Goal: Task Accomplishment & Management: Use online tool/utility

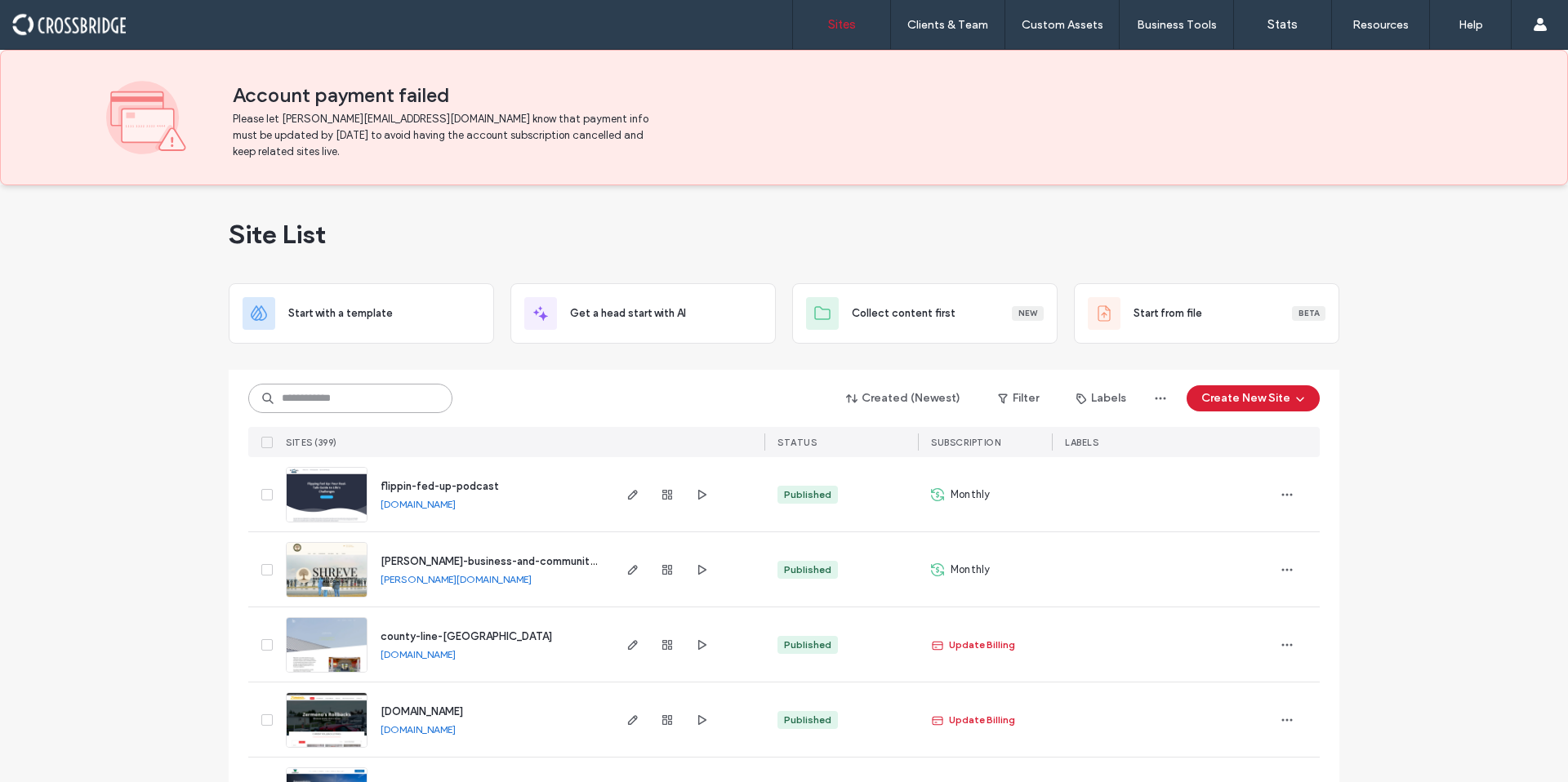
click at [352, 404] on input at bounding box center [350, 398] width 205 height 29
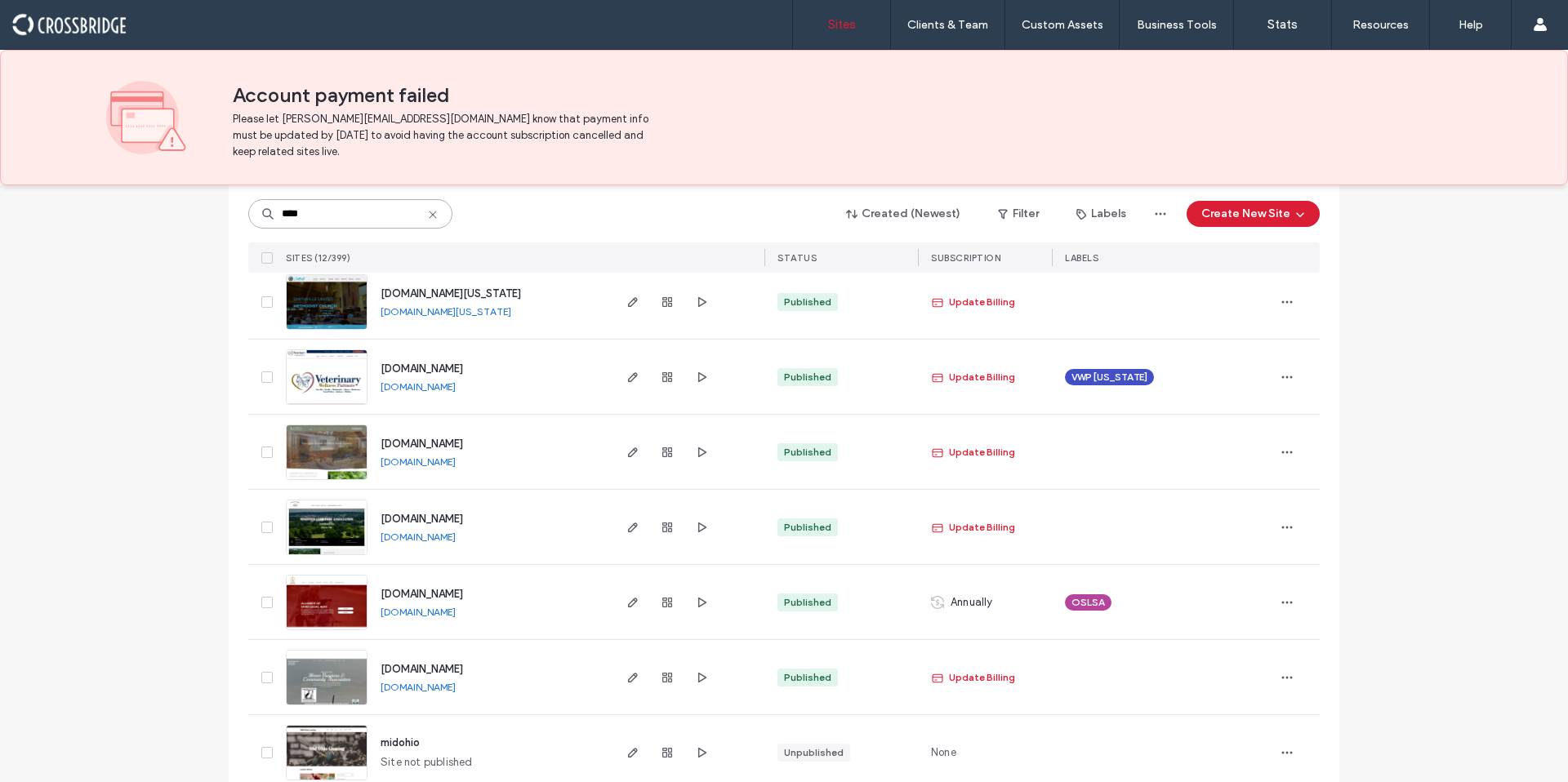
scroll to position [269, 0]
type input "****"
click at [463, 592] on span "www.ohiolegalaids.org" at bounding box center [421, 593] width 82 height 12
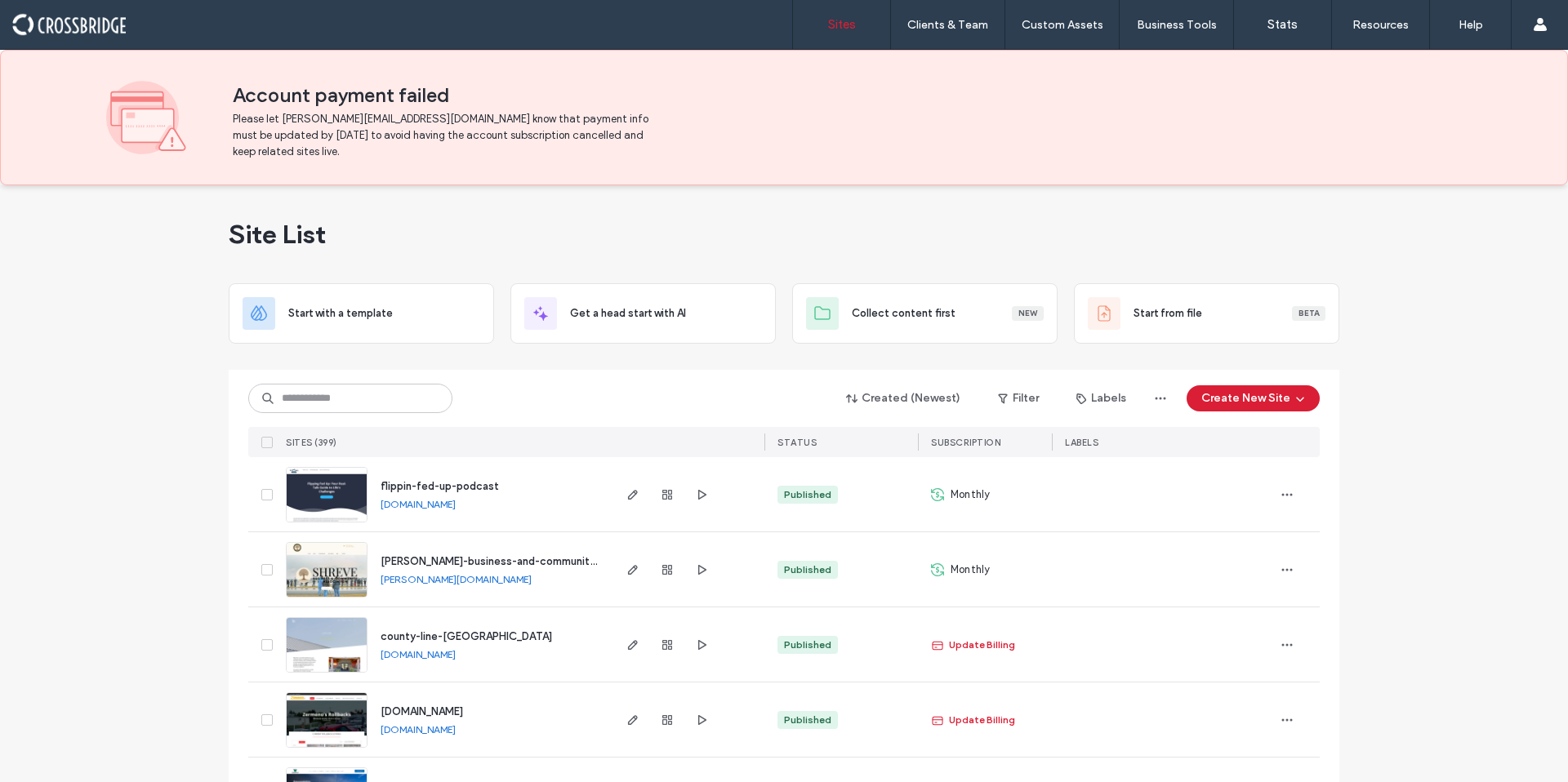
click at [459, 489] on span "flippin-fed-up-podcast" at bounding box center [439, 486] width 118 height 12
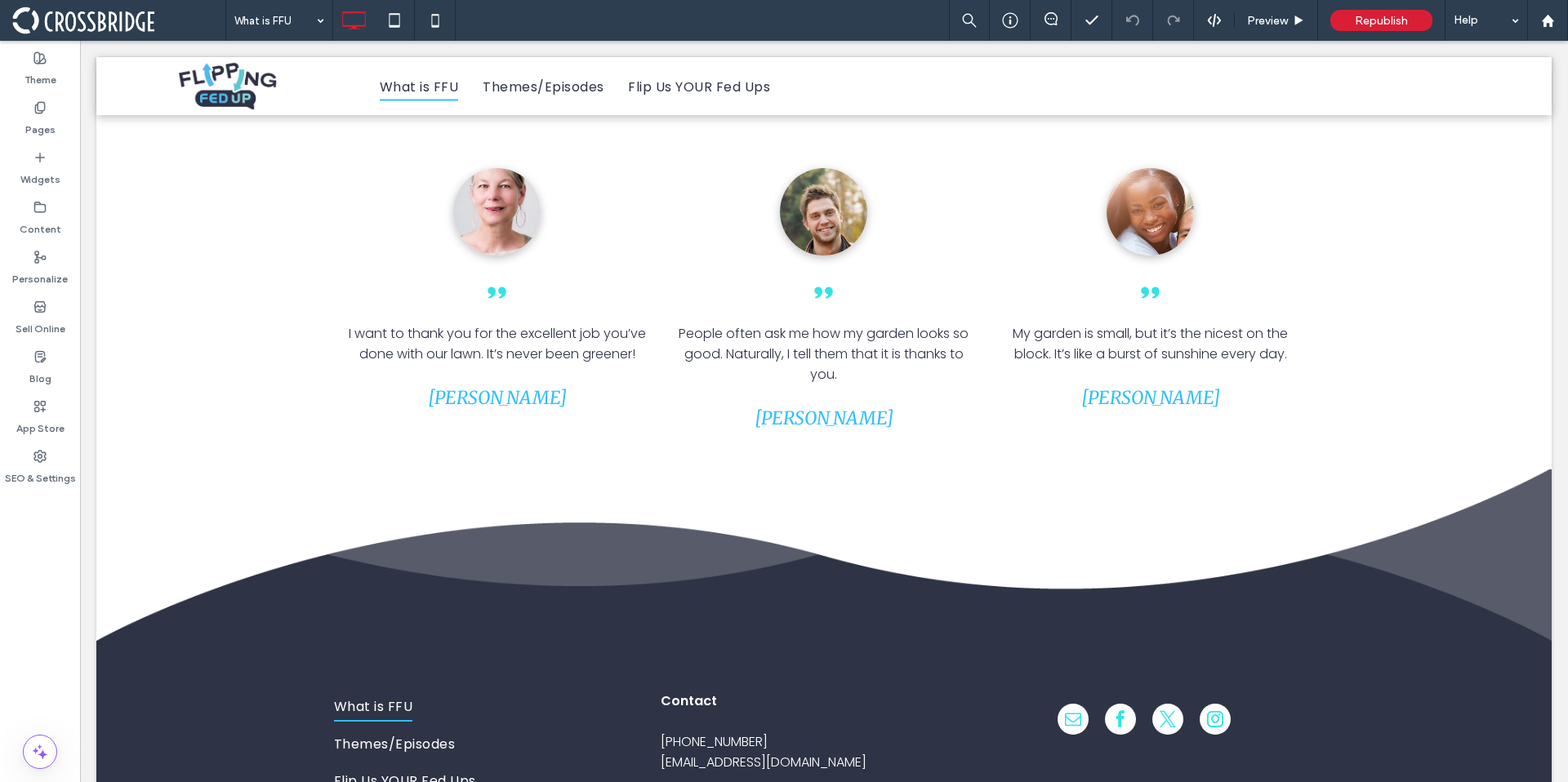
scroll to position [4239, 0]
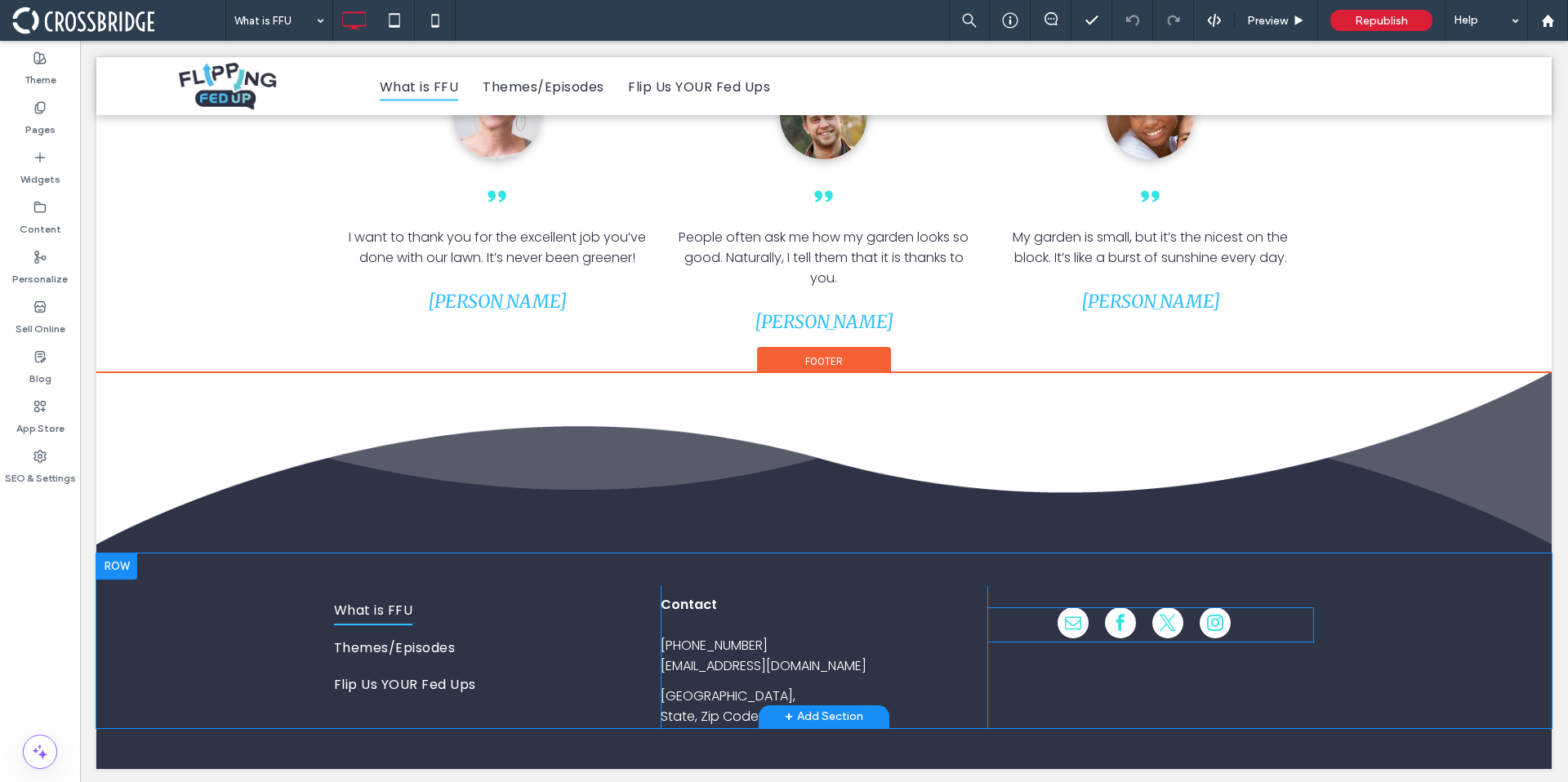
click at [1152, 628] on span "twitter" at bounding box center [1167, 623] width 31 height 31
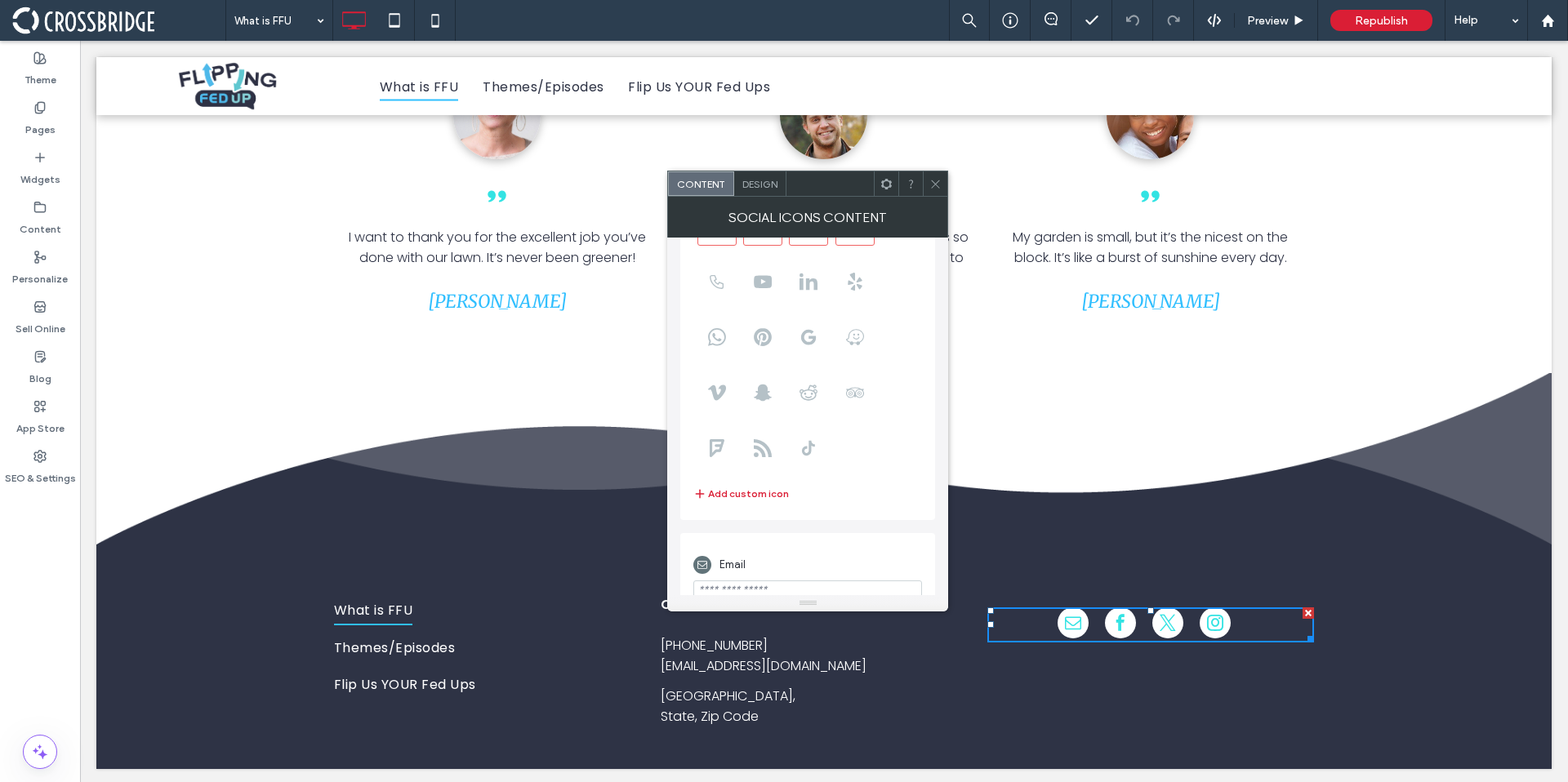
scroll to position [223, 0]
click at [938, 193] on span at bounding box center [935, 184] width 12 height 25
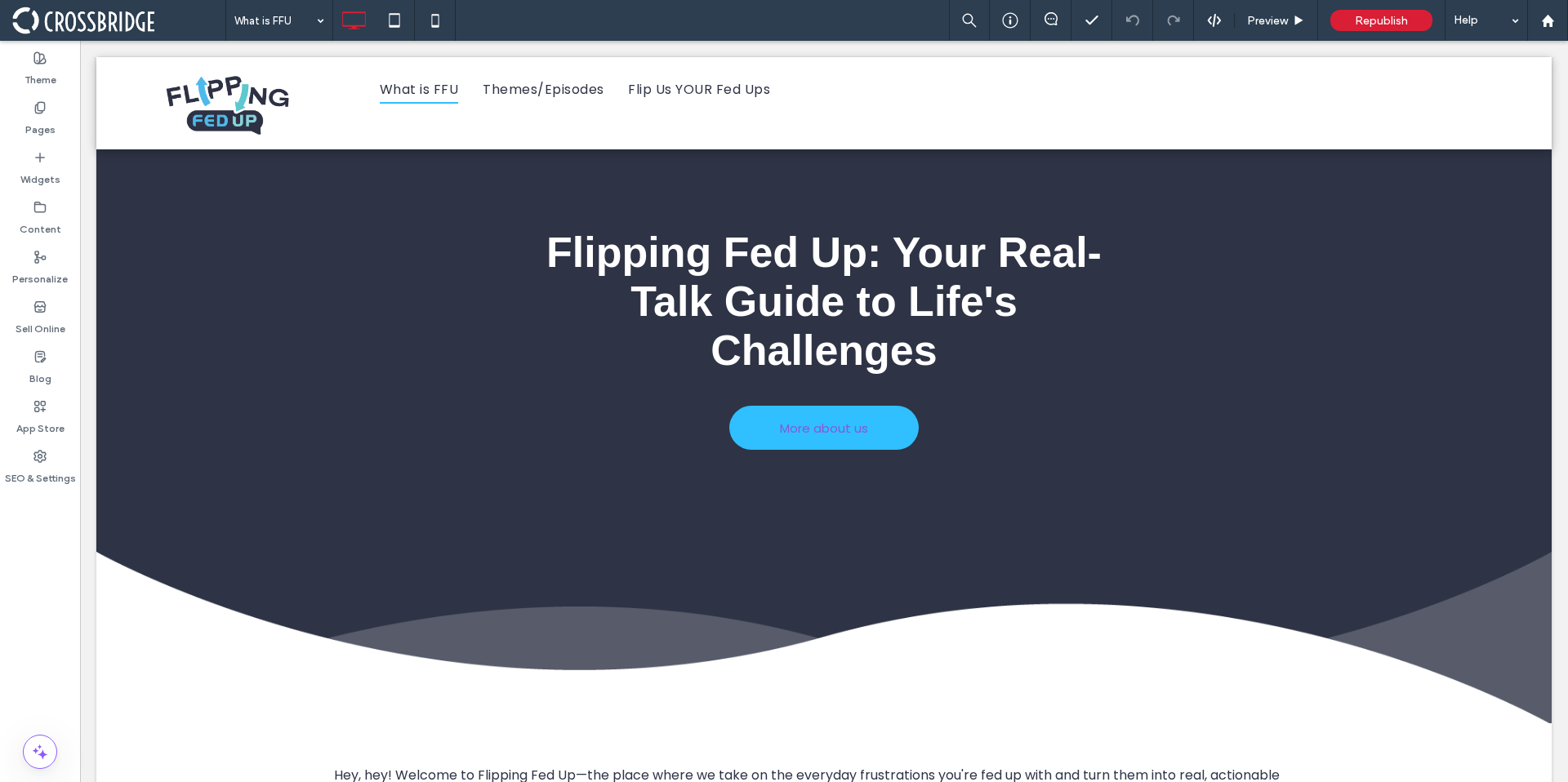
scroll to position [0, 0]
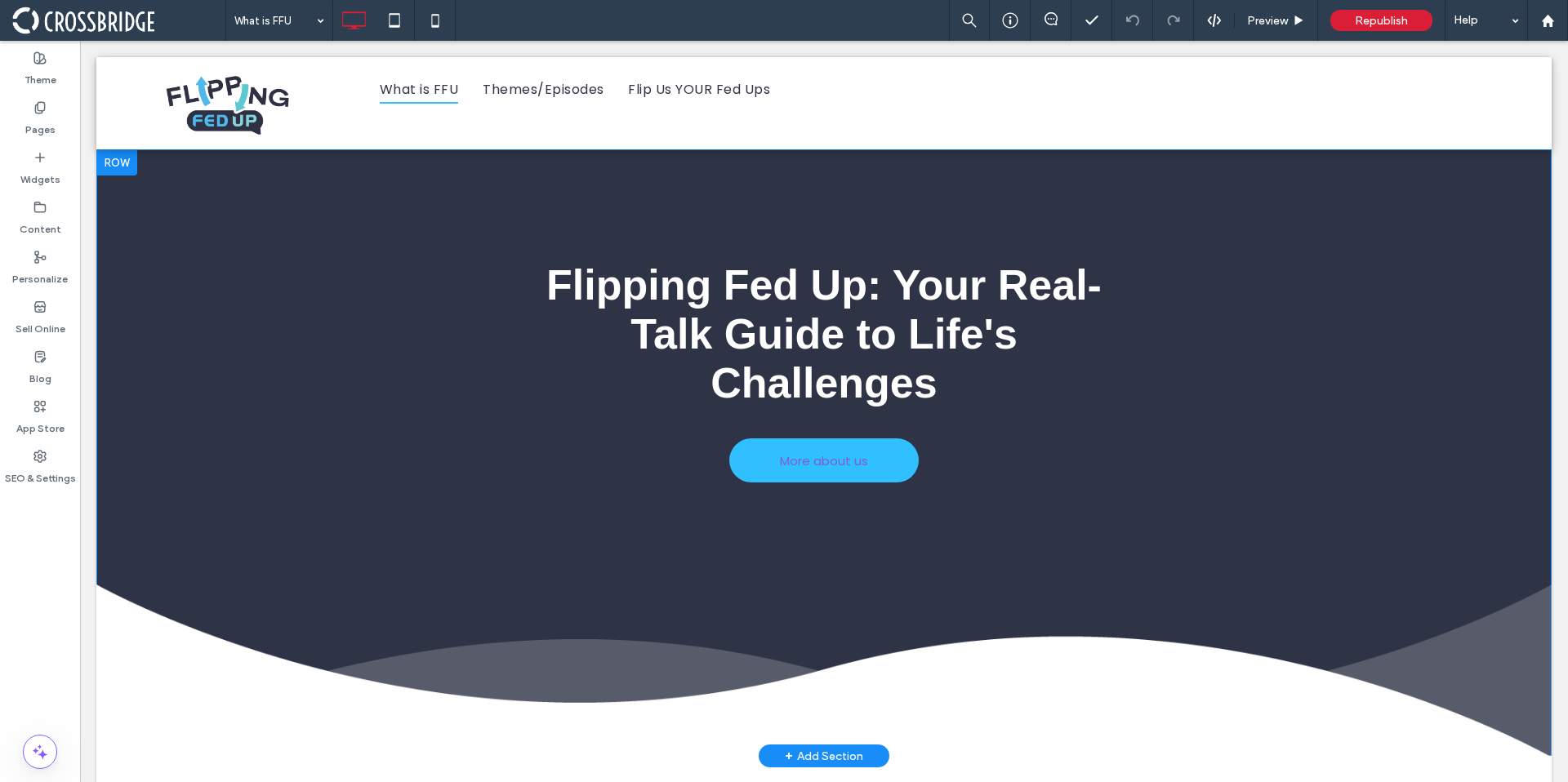
click at [354, 361] on div "Flipping Fed Up: Your Real-Talk Guide to Life's Challenges More about us Click …" at bounding box center [824, 501] width 1455 height 508
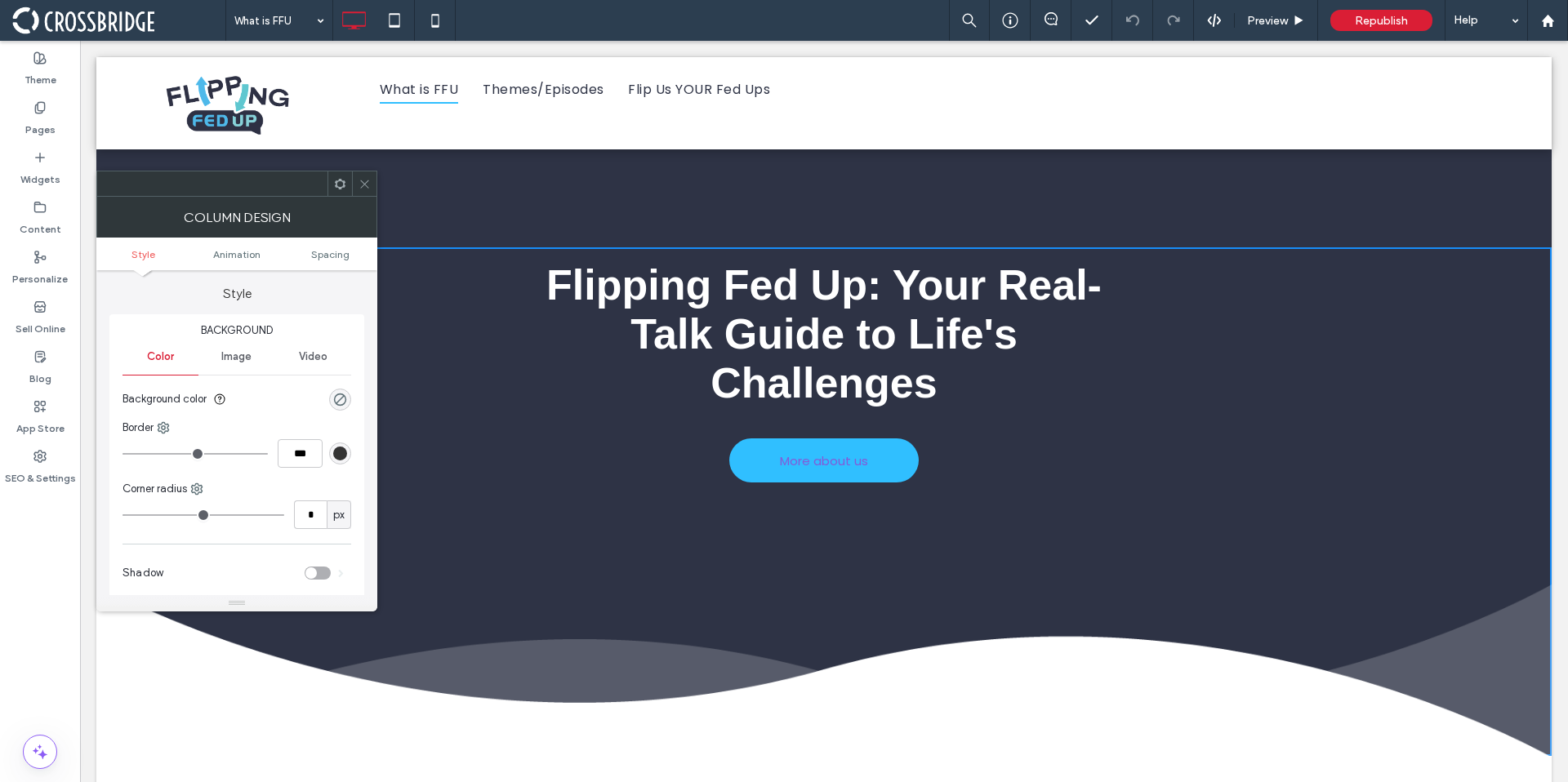
click at [238, 354] on span "Image" at bounding box center [237, 357] width 30 height 13
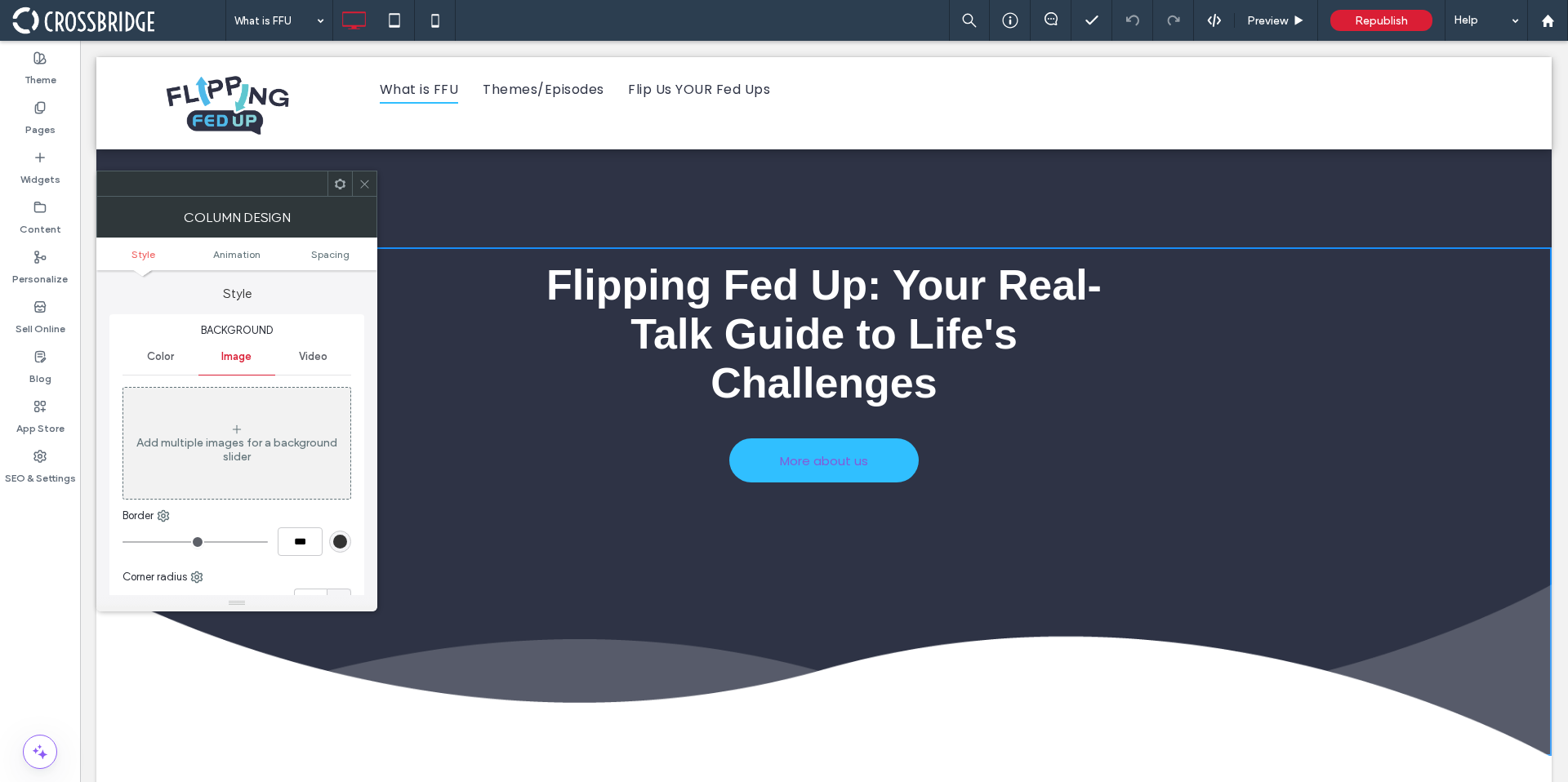
click at [242, 439] on div "Add multiple images for a background slider" at bounding box center [237, 450] width 227 height 27
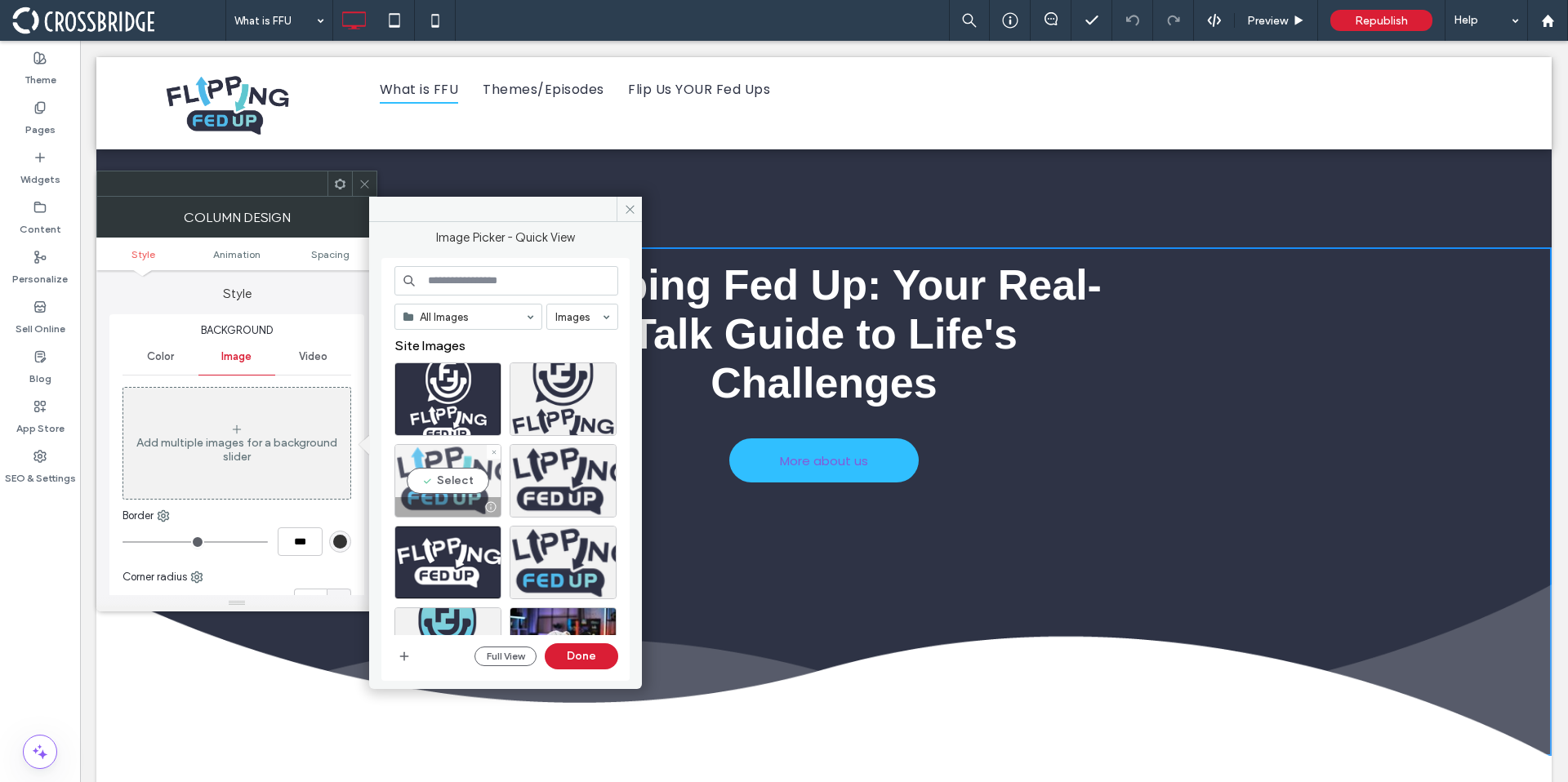
click at [455, 473] on div "Select" at bounding box center [448, 481] width 107 height 74
click at [585, 660] on button "Done" at bounding box center [581, 657] width 74 height 27
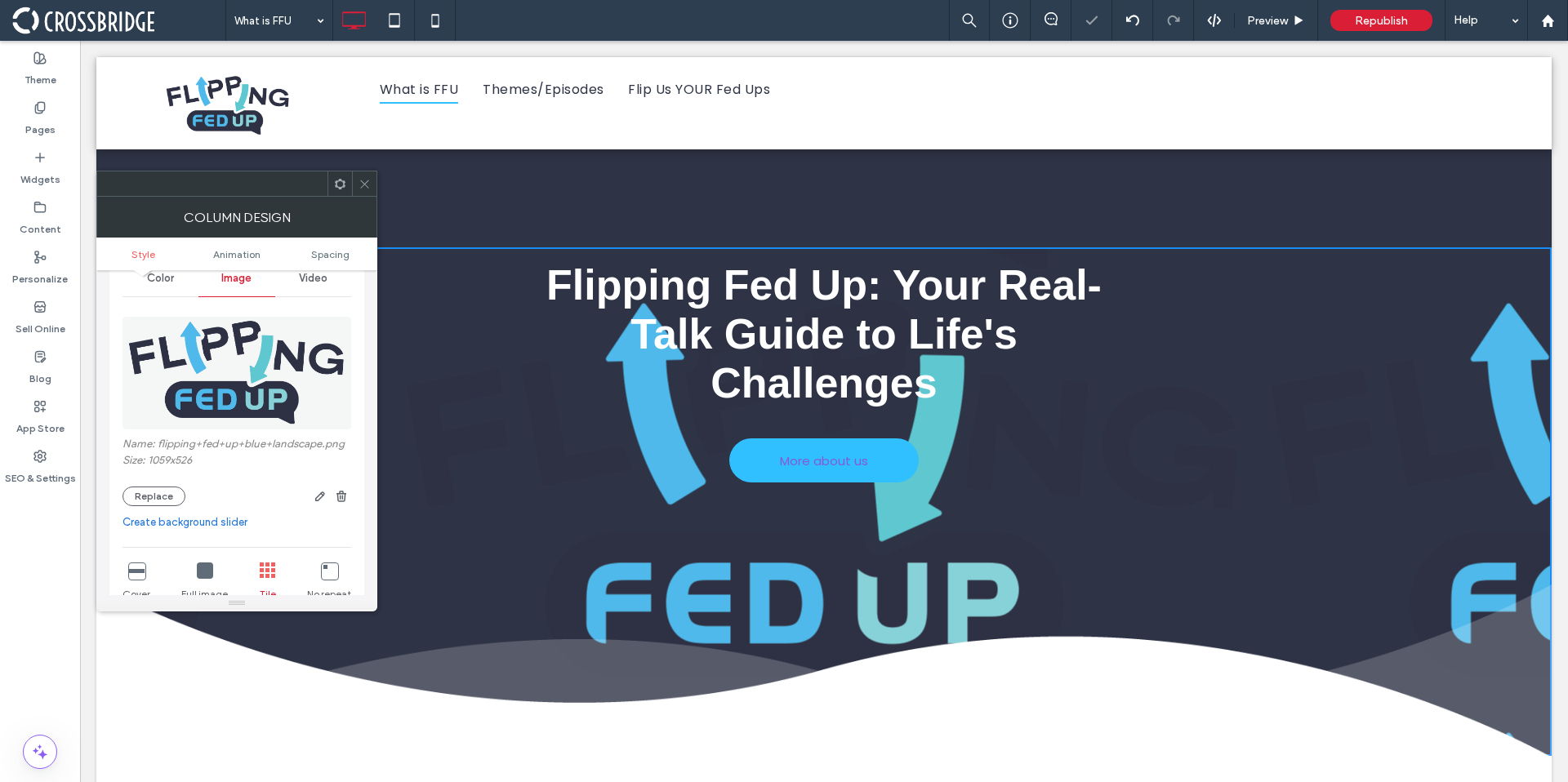
scroll to position [160, 0]
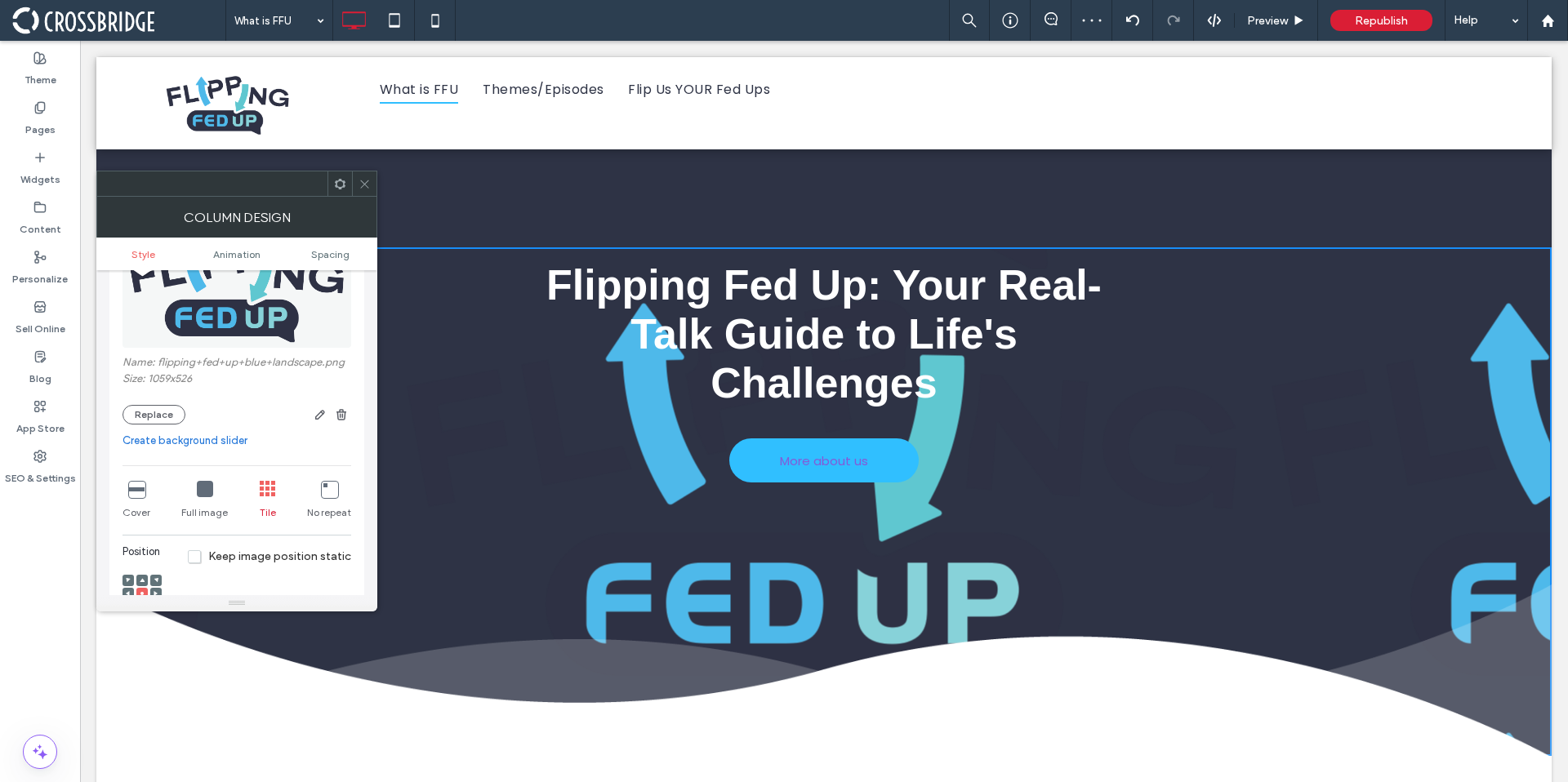
click at [124, 487] on div "Cover" at bounding box center [135, 500] width 27 height 52
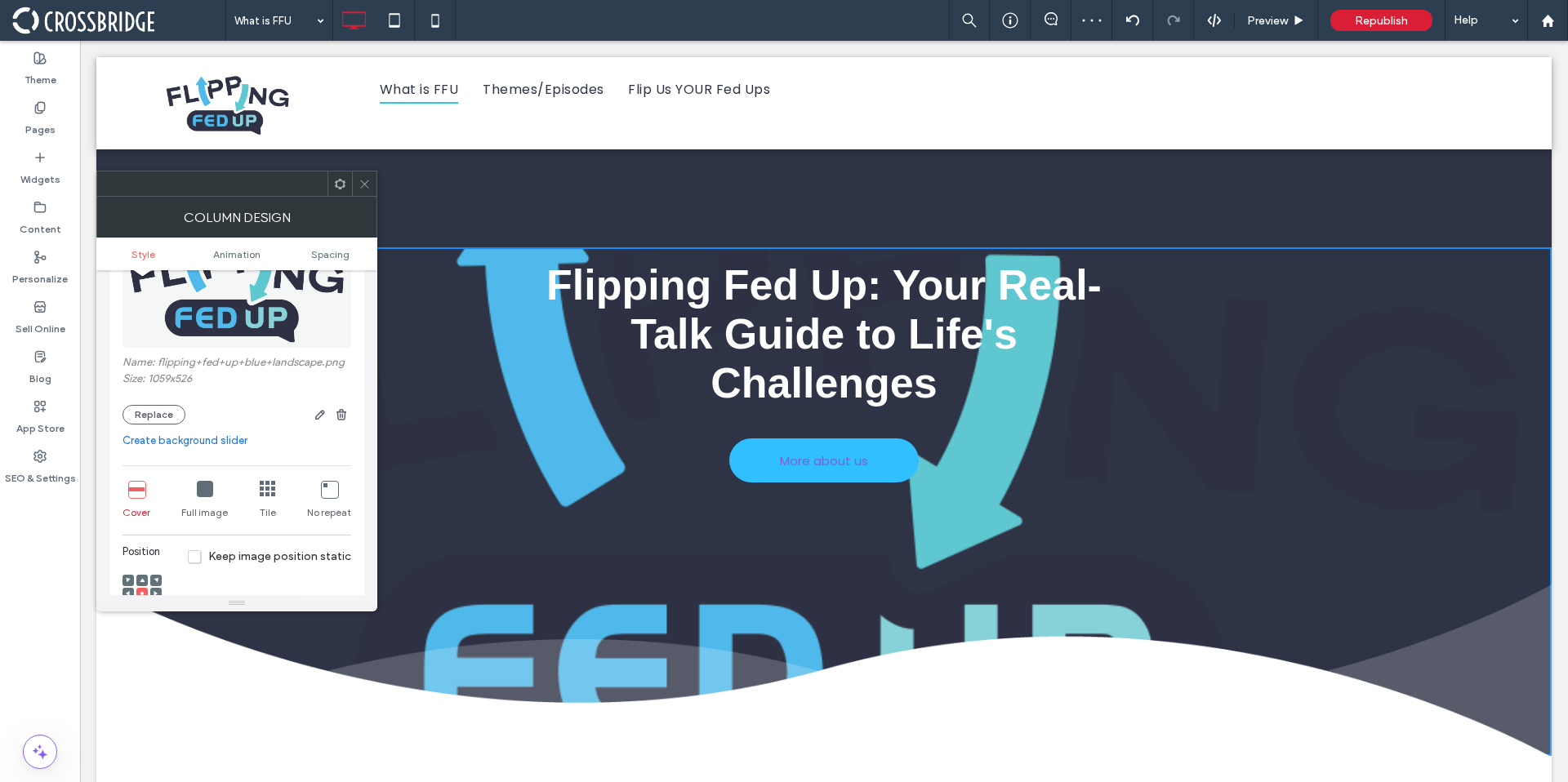
click at [136, 489] on icon at bounding box center [135, 489] width 16 height 16
click at [193, 493] on div "Full image" at bounding box center [205, 500] width 46 height 52
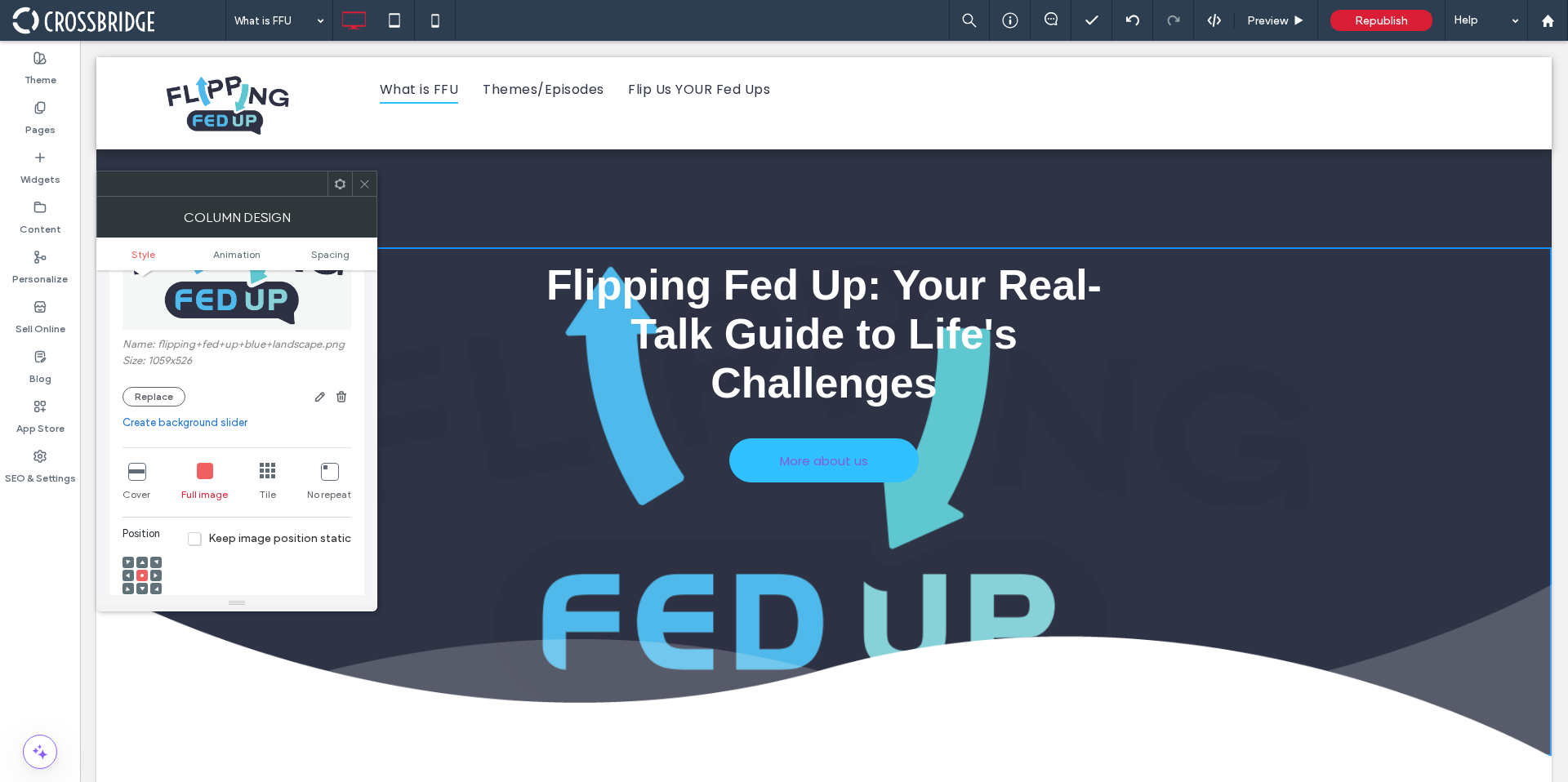
scroll to position [188, 0]
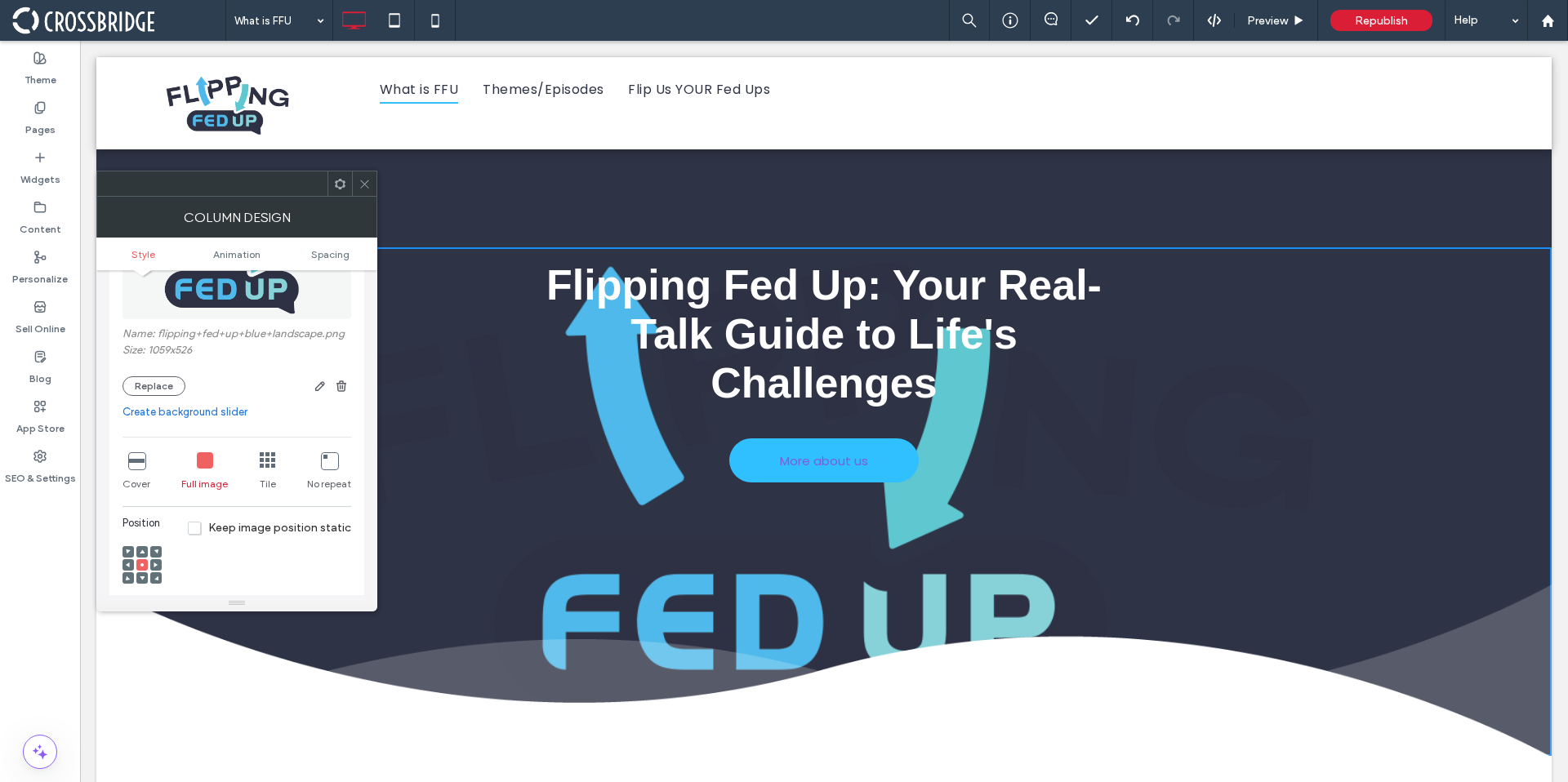
click at [139, 550] on div at bounding box center [142, 552] width 11 height 11
click at [144, 551] on icon at bounding box center [142, 552] width 5 height 5
click at [143, 579] on icon at bounding box center [142, 578] width 5 height 5
click at [144, 567] on icon at bounding box center [142, 564] width 5 height 5
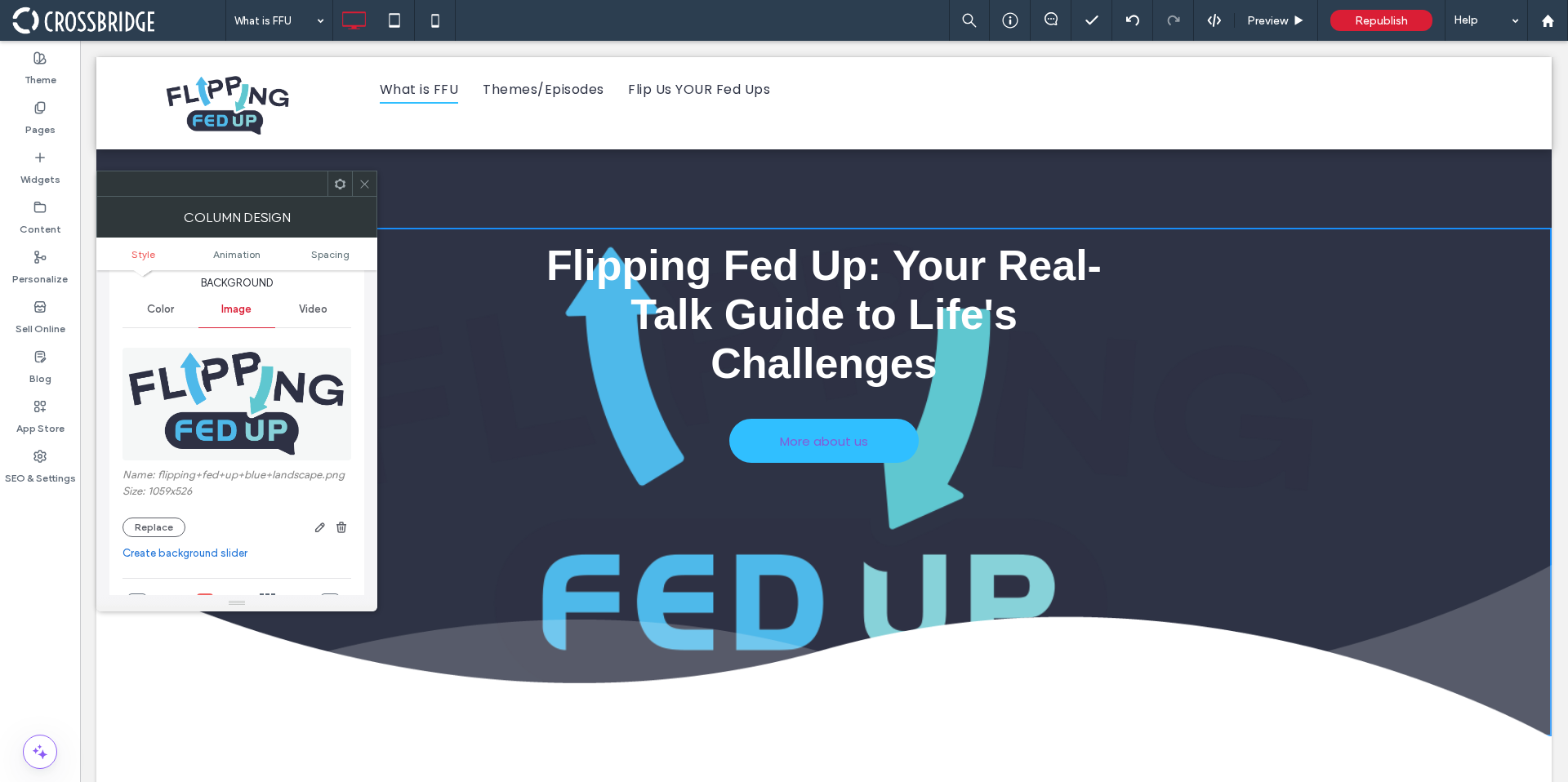
scroll to position [0, 0]
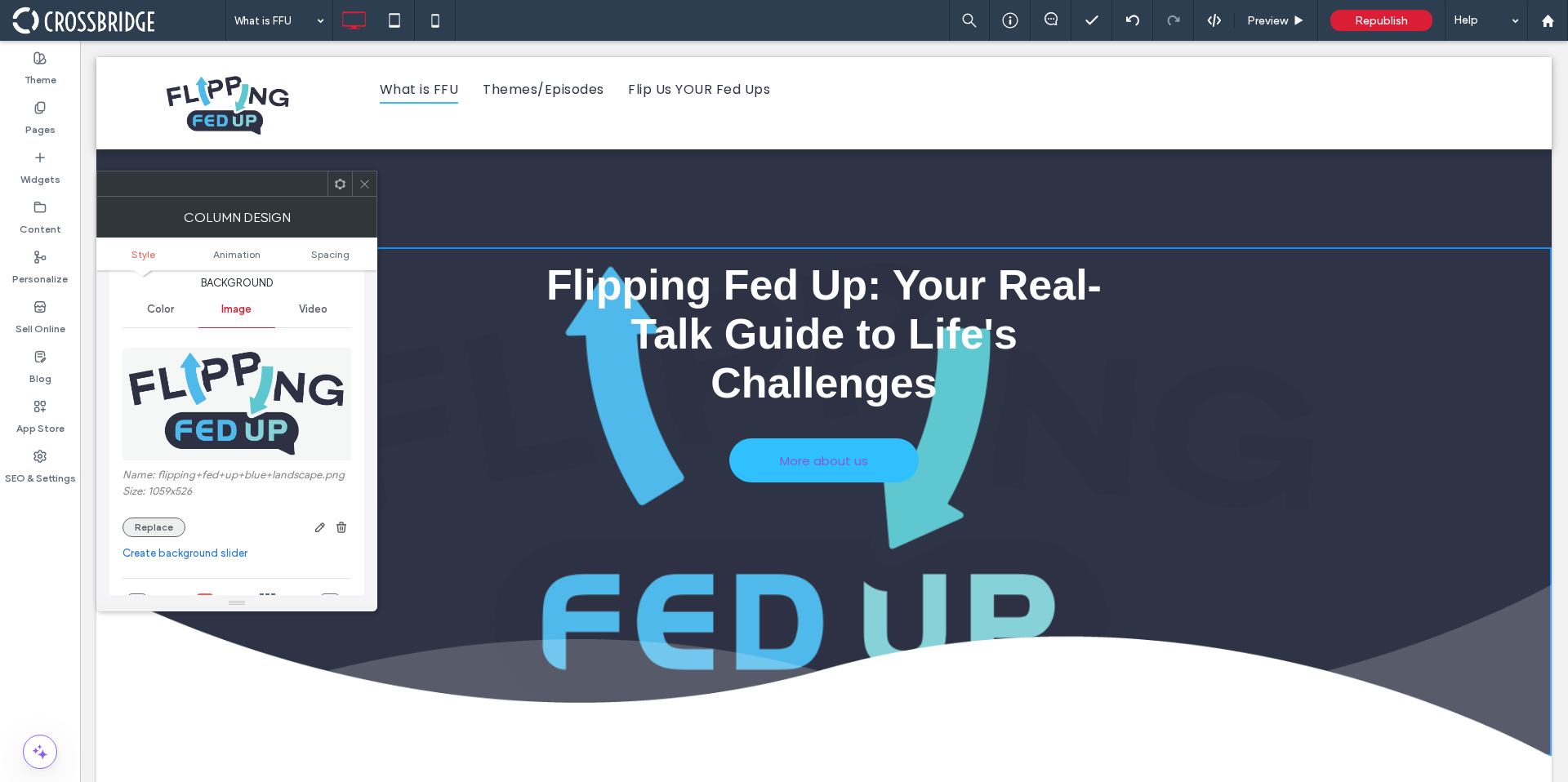
click at [175, 528] on button "Replace" at bounding box center [153, 527] width 62 height 20
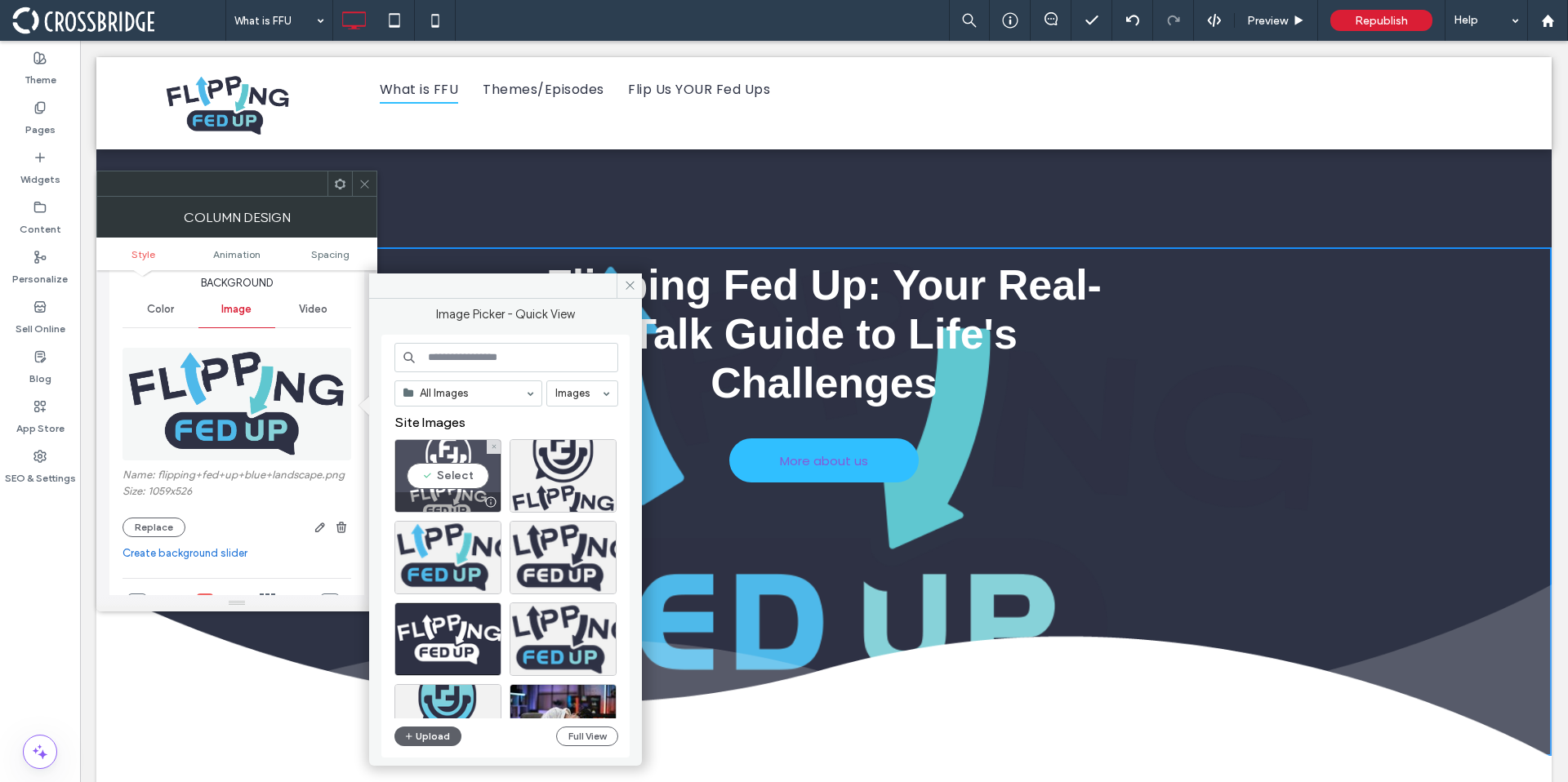
click at [462, 475] on div "Select" at bounding box center [448, 476] width 107 height 74
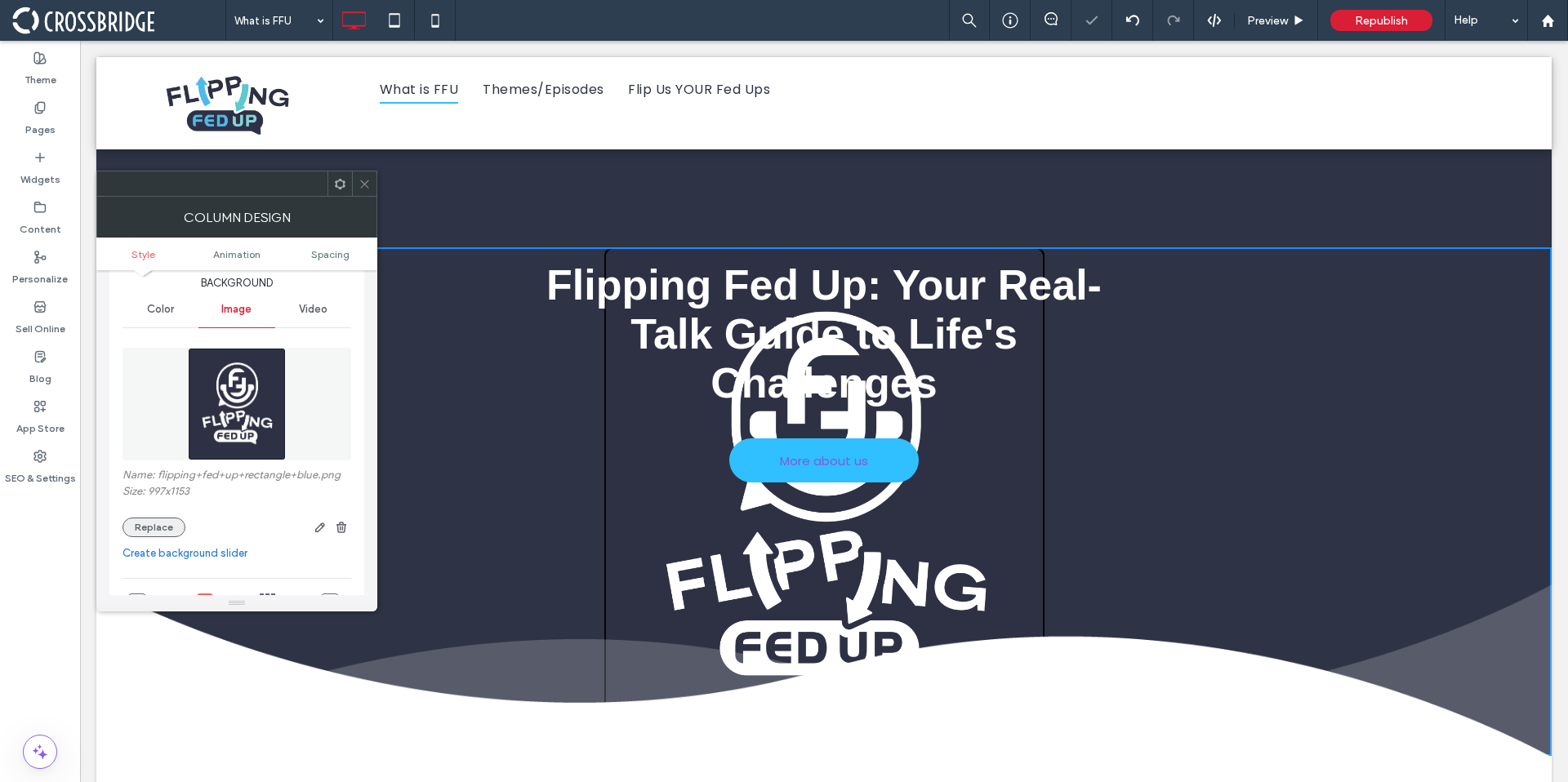
click at [165, 522] on button "Replace" at bounding box center [153, 527] width 62 height 20
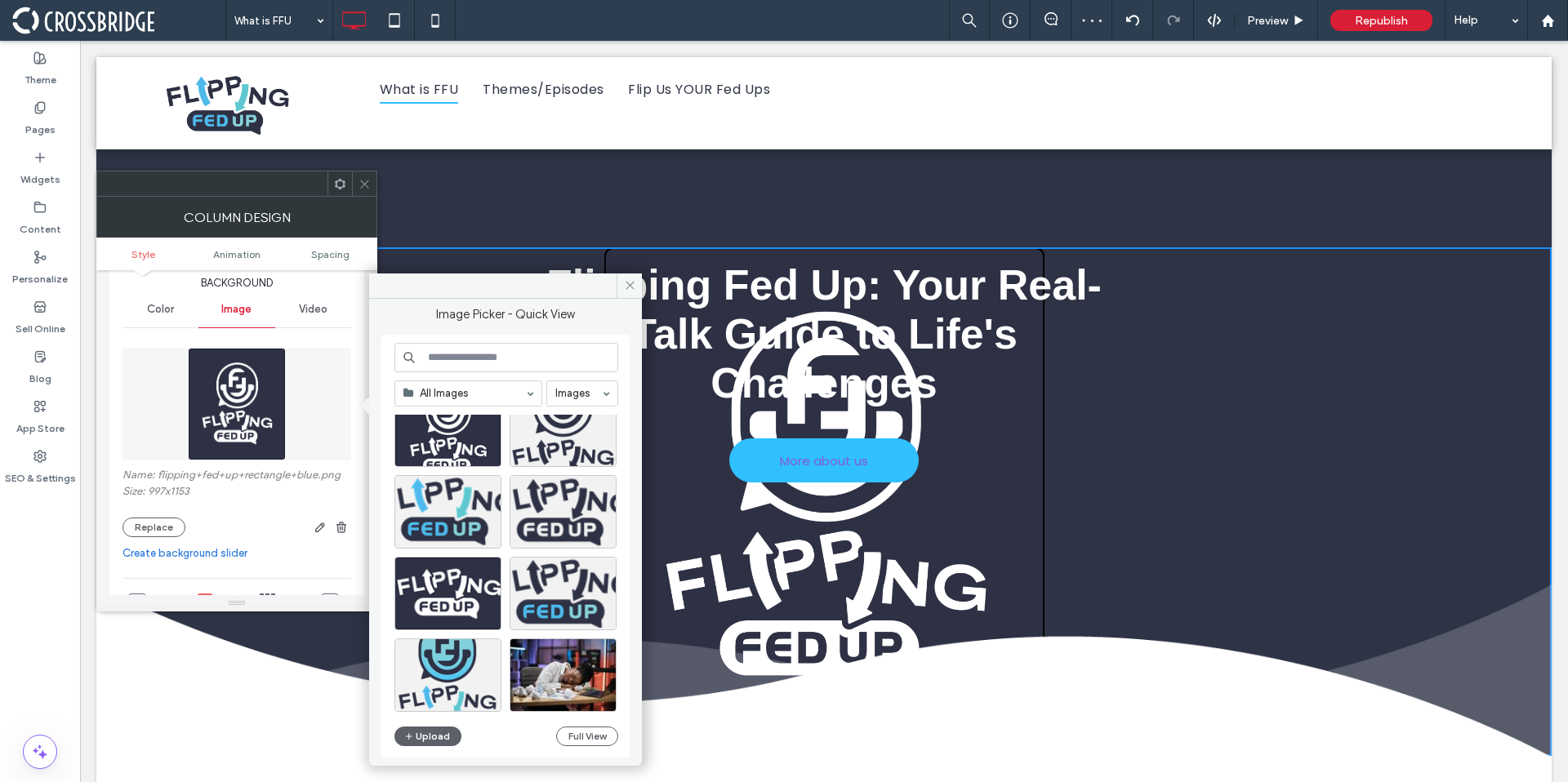
scroll to position [57, 0]
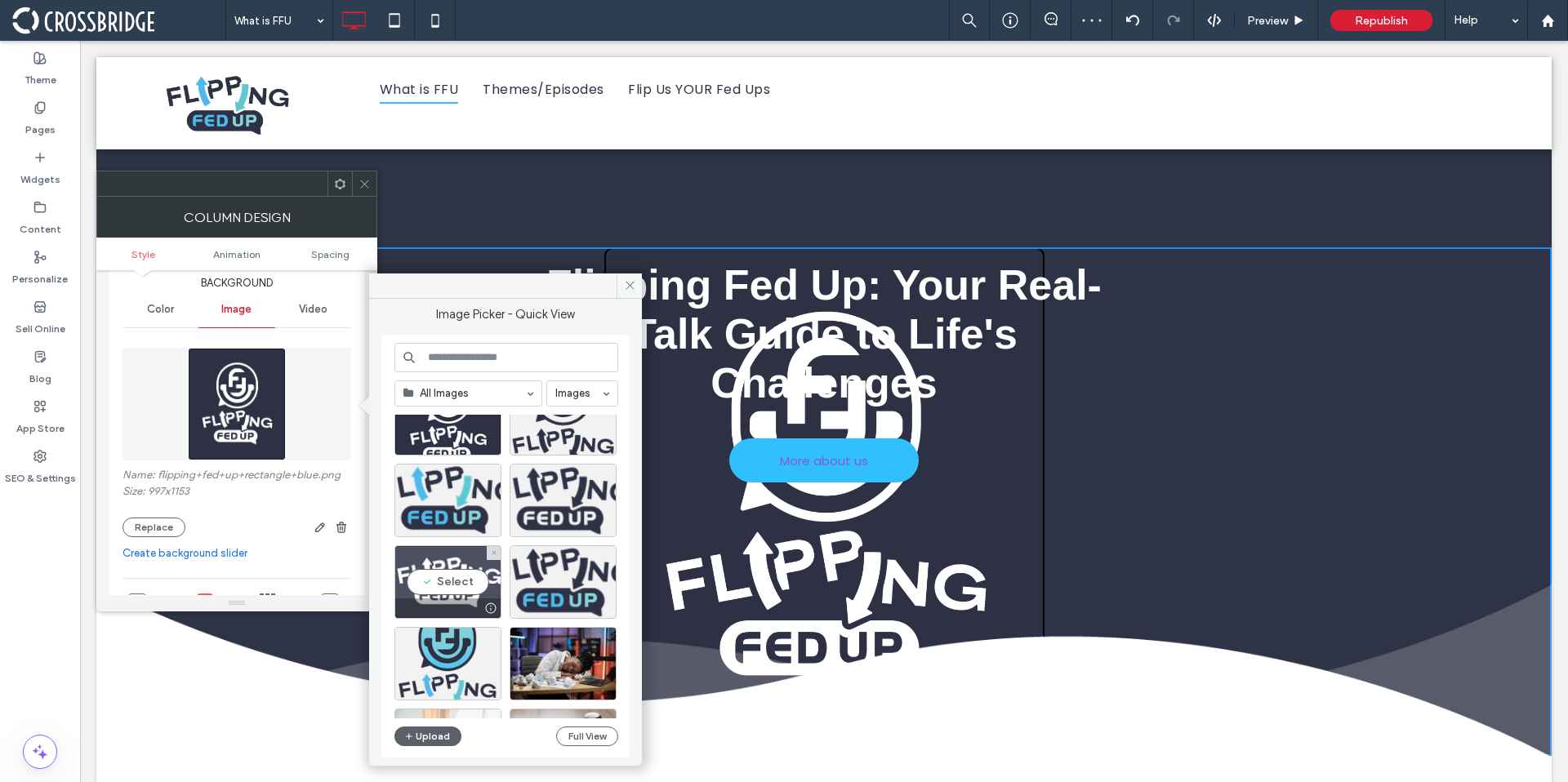
click at [461, 583] on div "Select" at bounding box center [448, 582] width 107 height 74
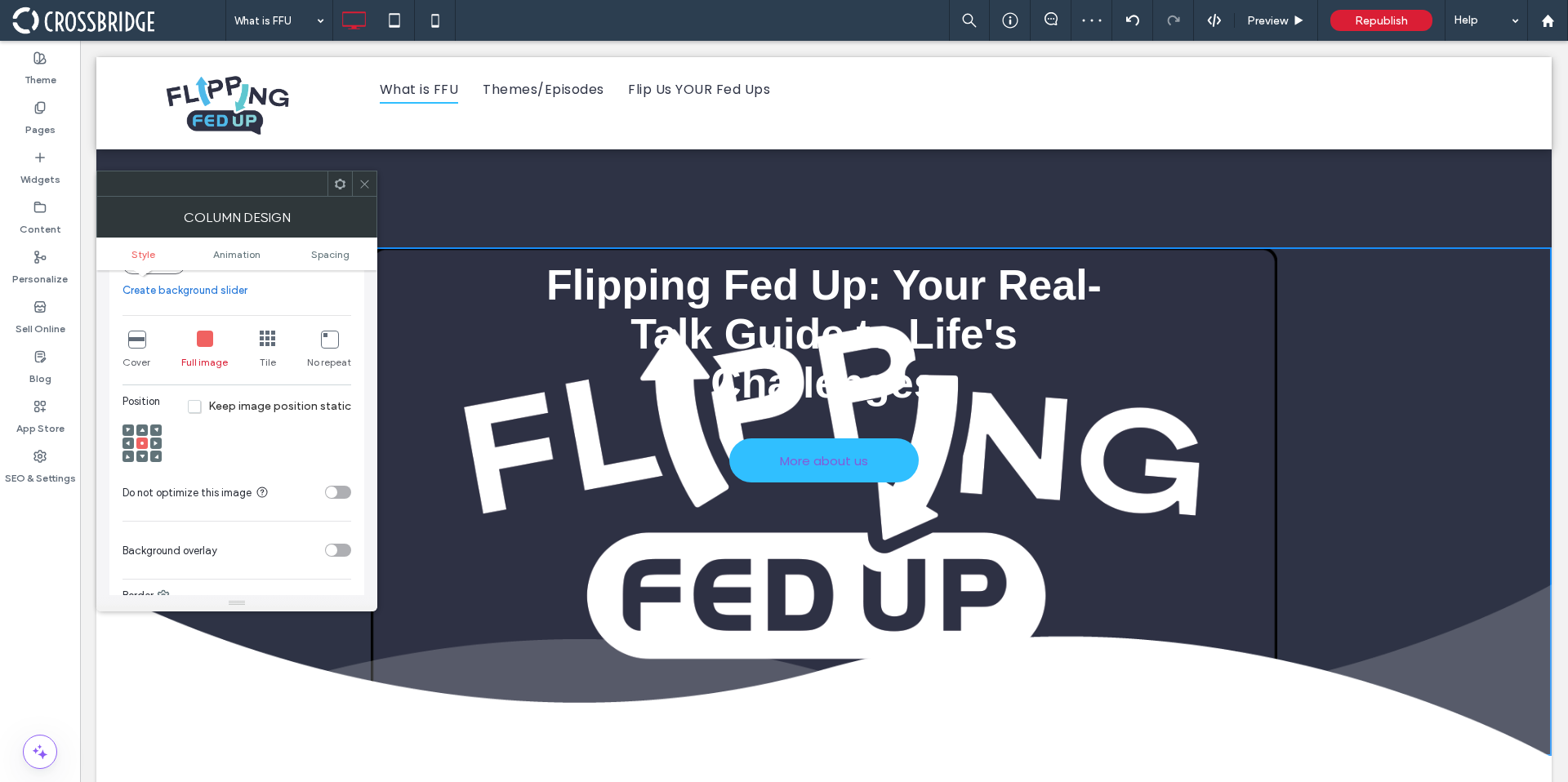
scroll to position [336, 0]
click at [141, 425] on span at bounding box center [142, 430] width 5 height 11
click at [145, 457] on div at bounding box center [142, 455] width 11 height 11
click at [140, 444] on icon at bounding box center [142, 442] width 5 height 5
click at [140, 344] on icon at bounding box center [135, 338] width 16 height 16
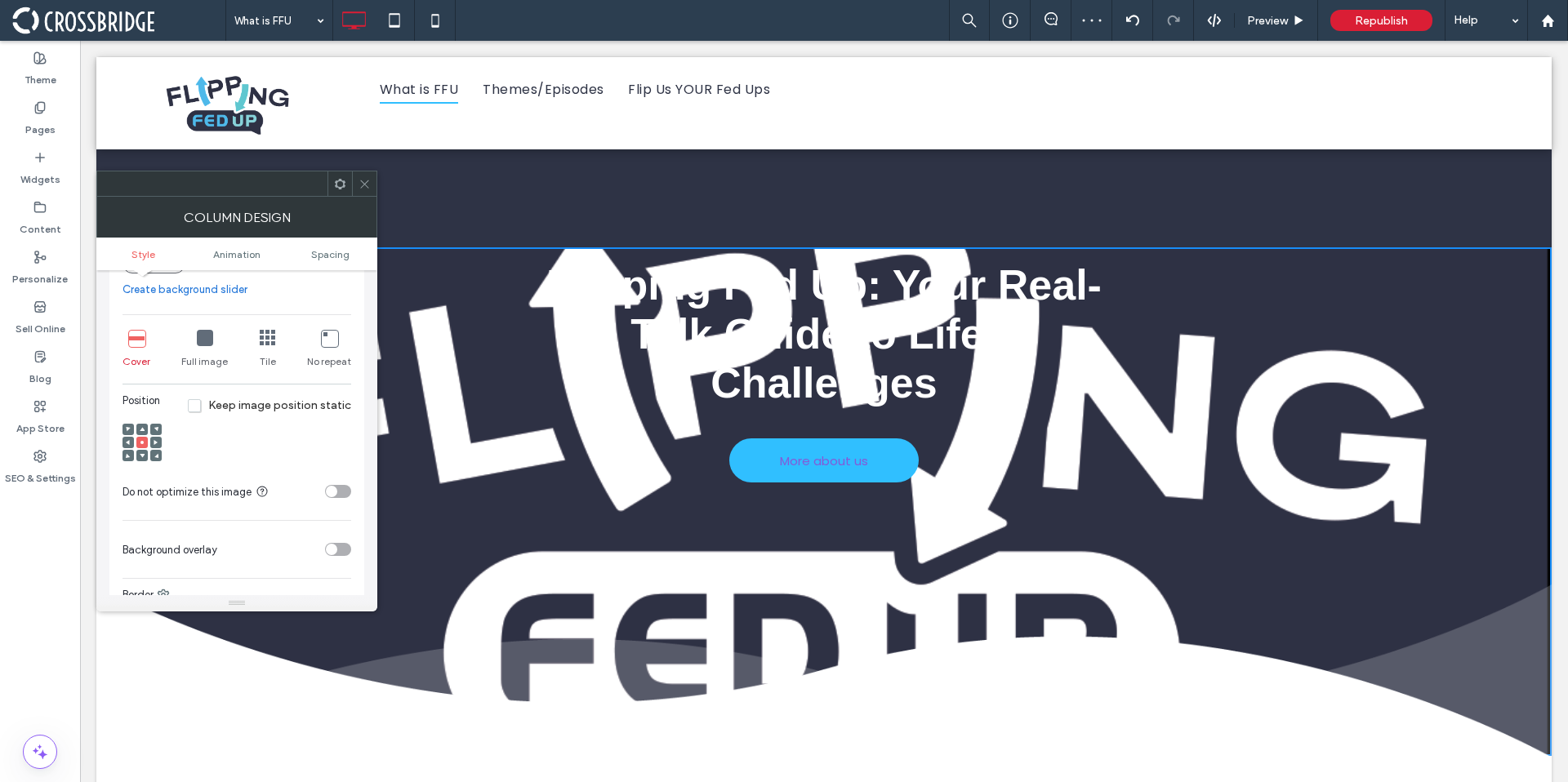
click at [271, 336] on icon at bounding box center [267, 338] width 16 height 16
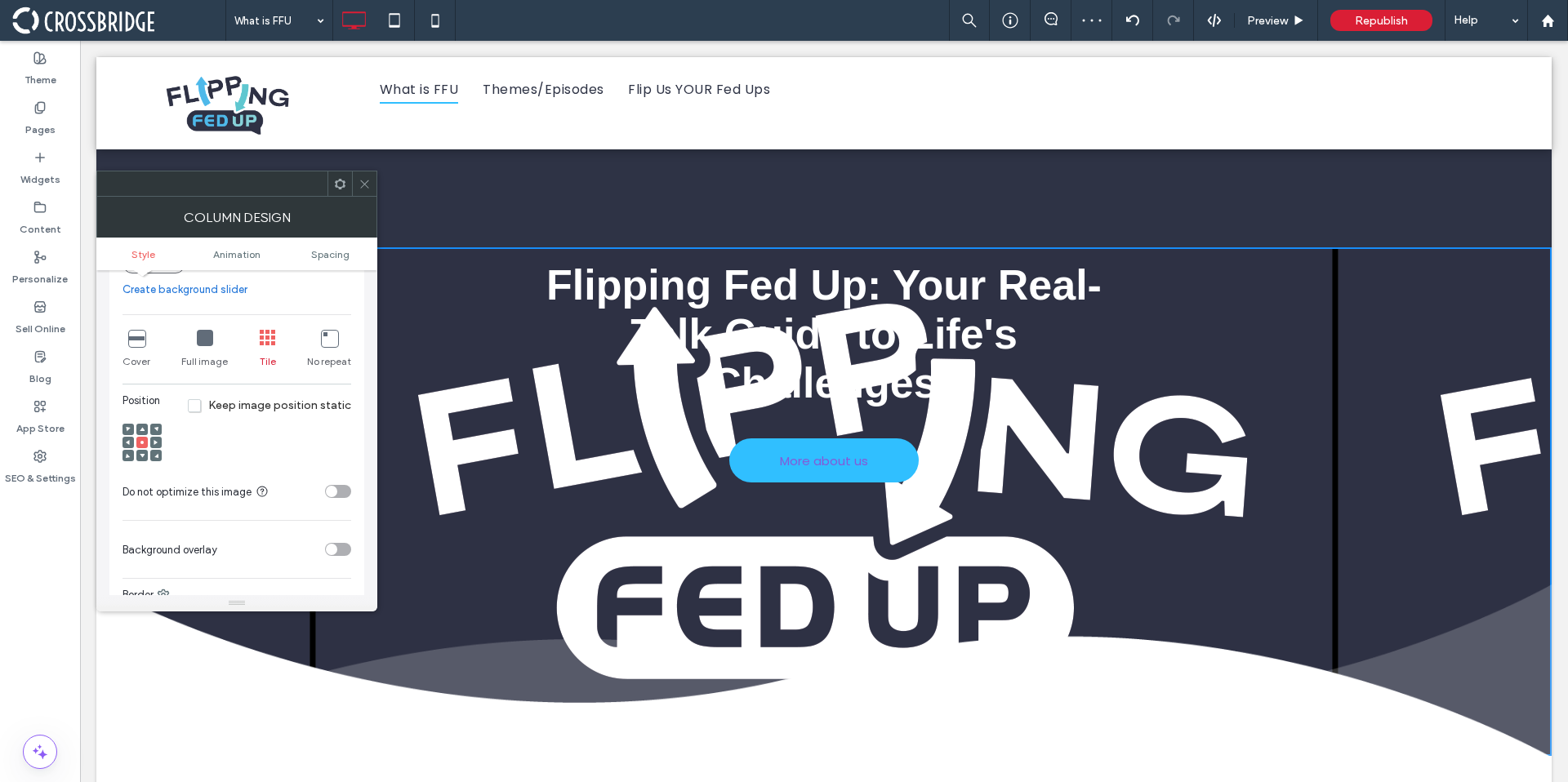
click at [336, 338] on icon at bounding box center [329, 338] width 16 height 16
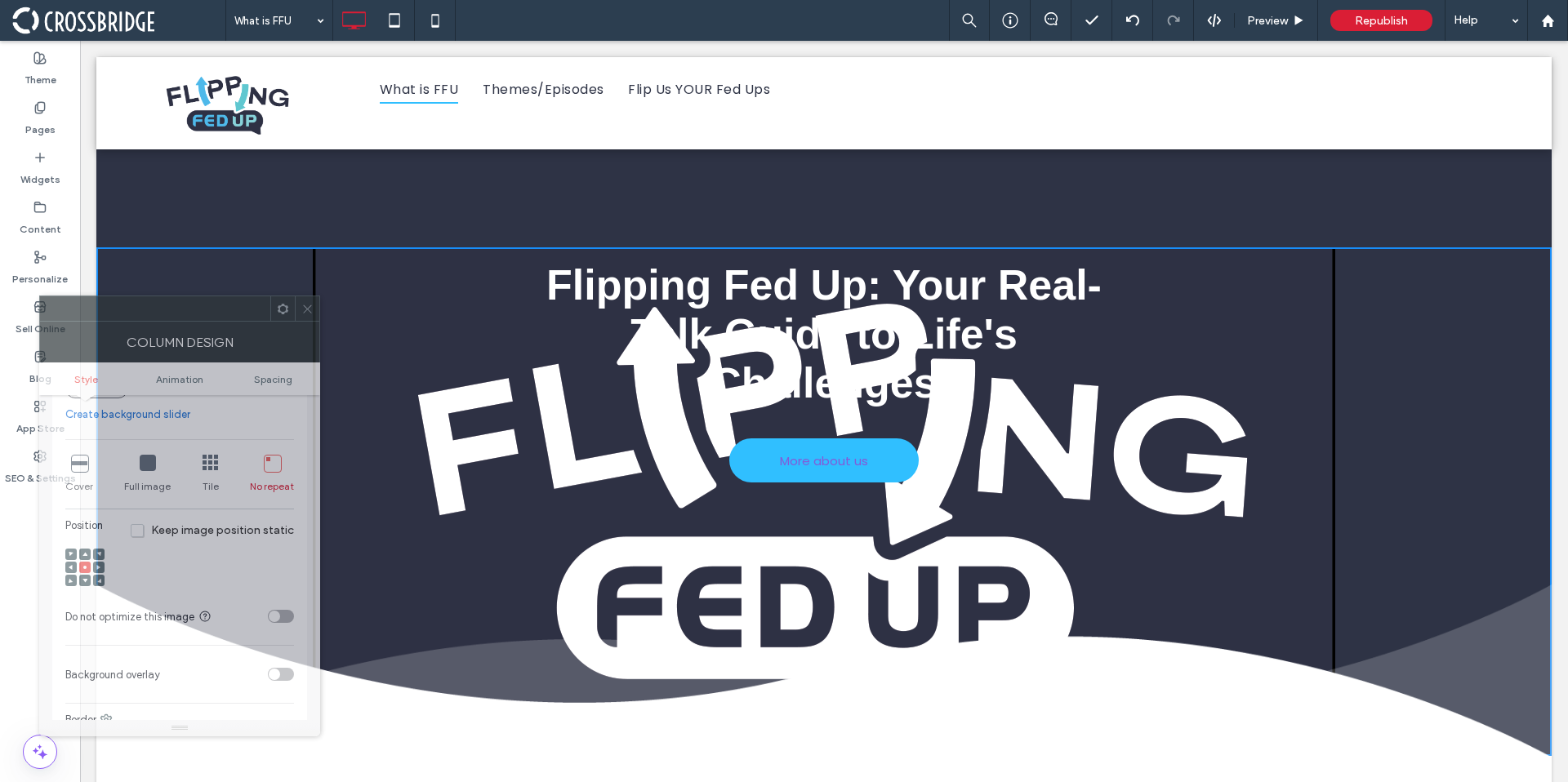
drag, startPoint x: 285, startPoint y: 187, endPoint x: 228, endPoint y: 312, distance: 137.4
click at [228, 312] on div at bounding box center [154, 309] width 230 height 25
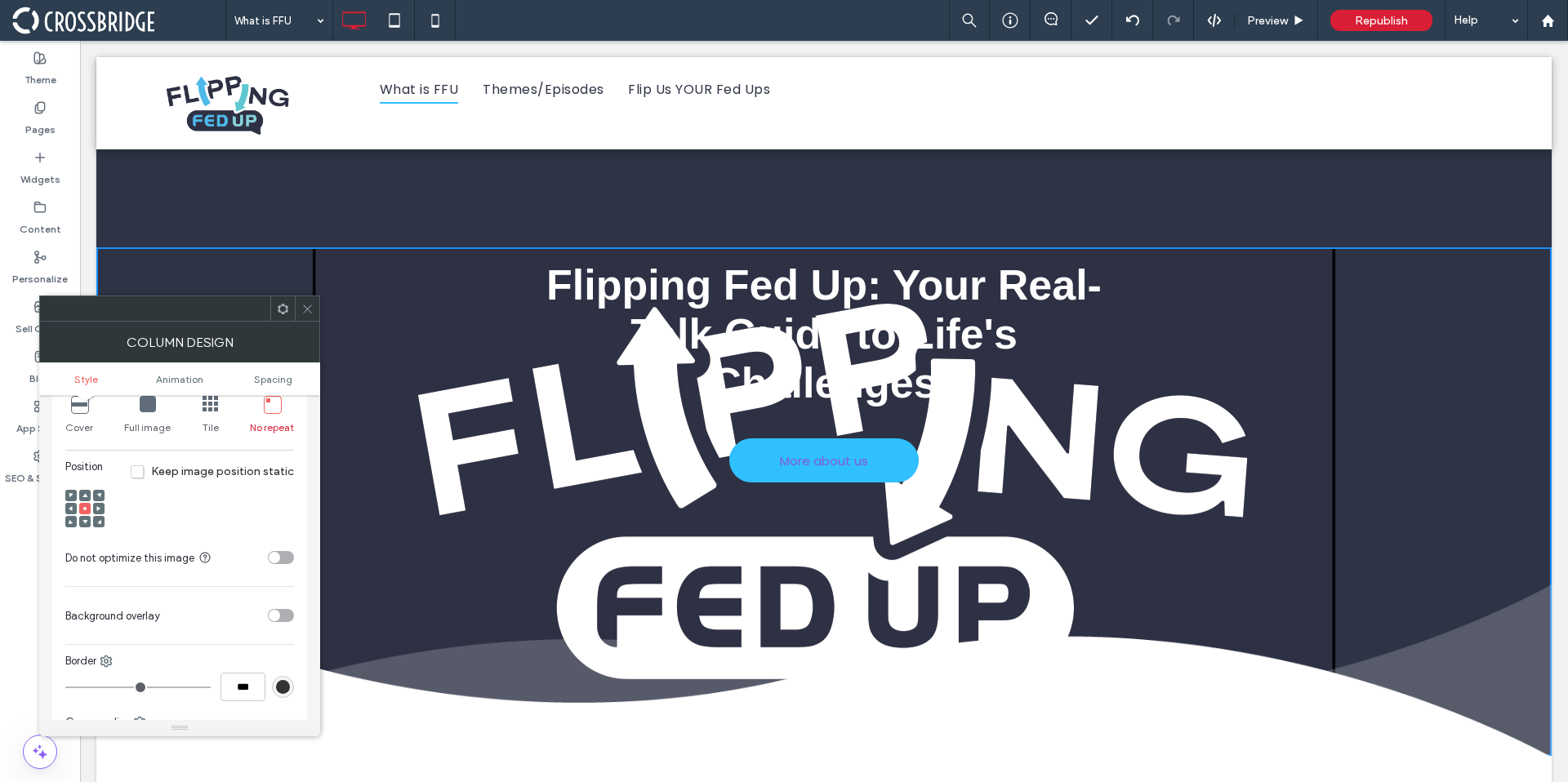
scroll to position [99, 0]
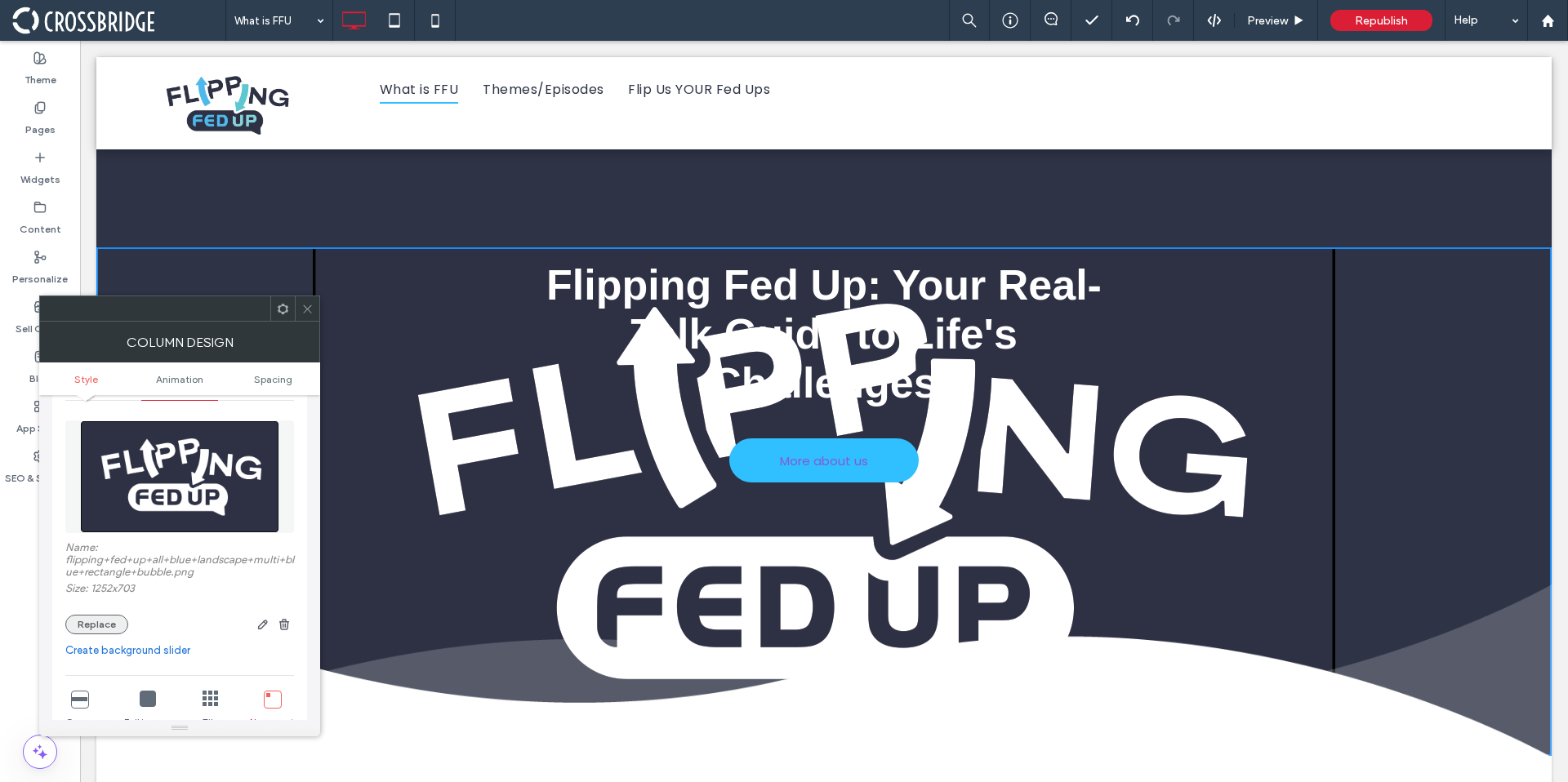
click at [105, 621] on button "Replace" at bounding box center [97, 625] width 62 height 20
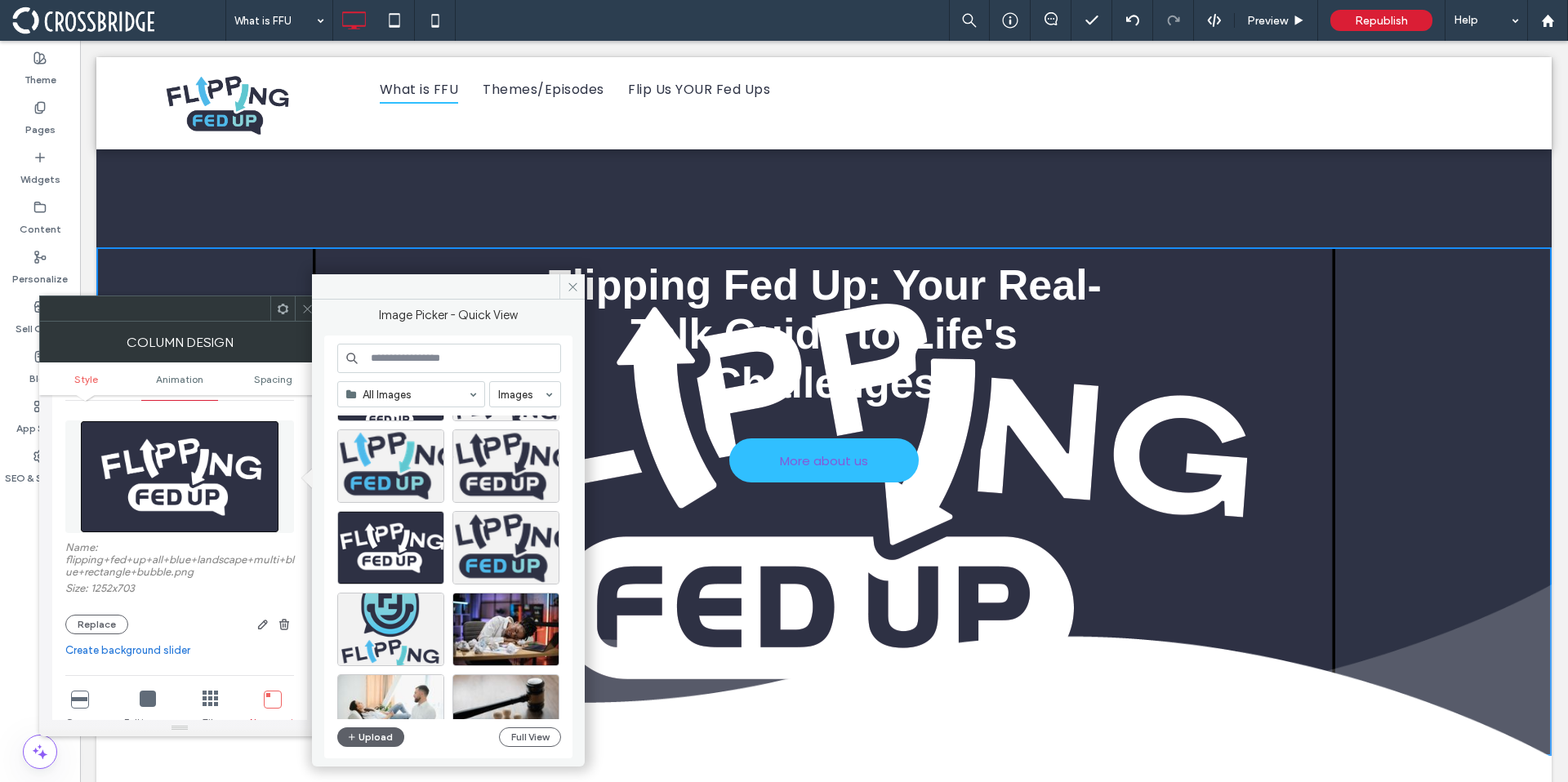
scroll to position [164, 0]
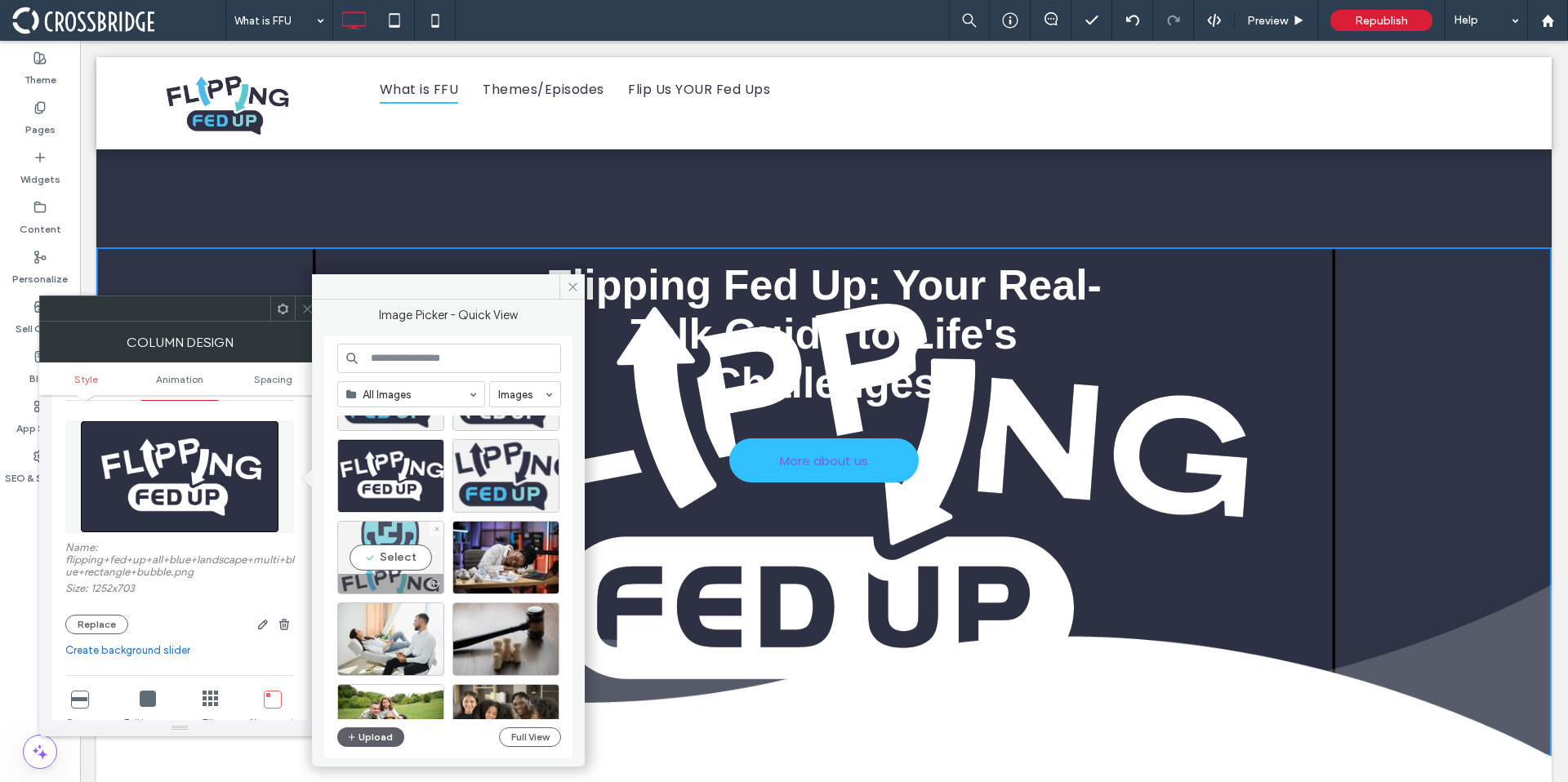
click at [410, 578] on div at bounding box center [390, 583] width 105 height 20
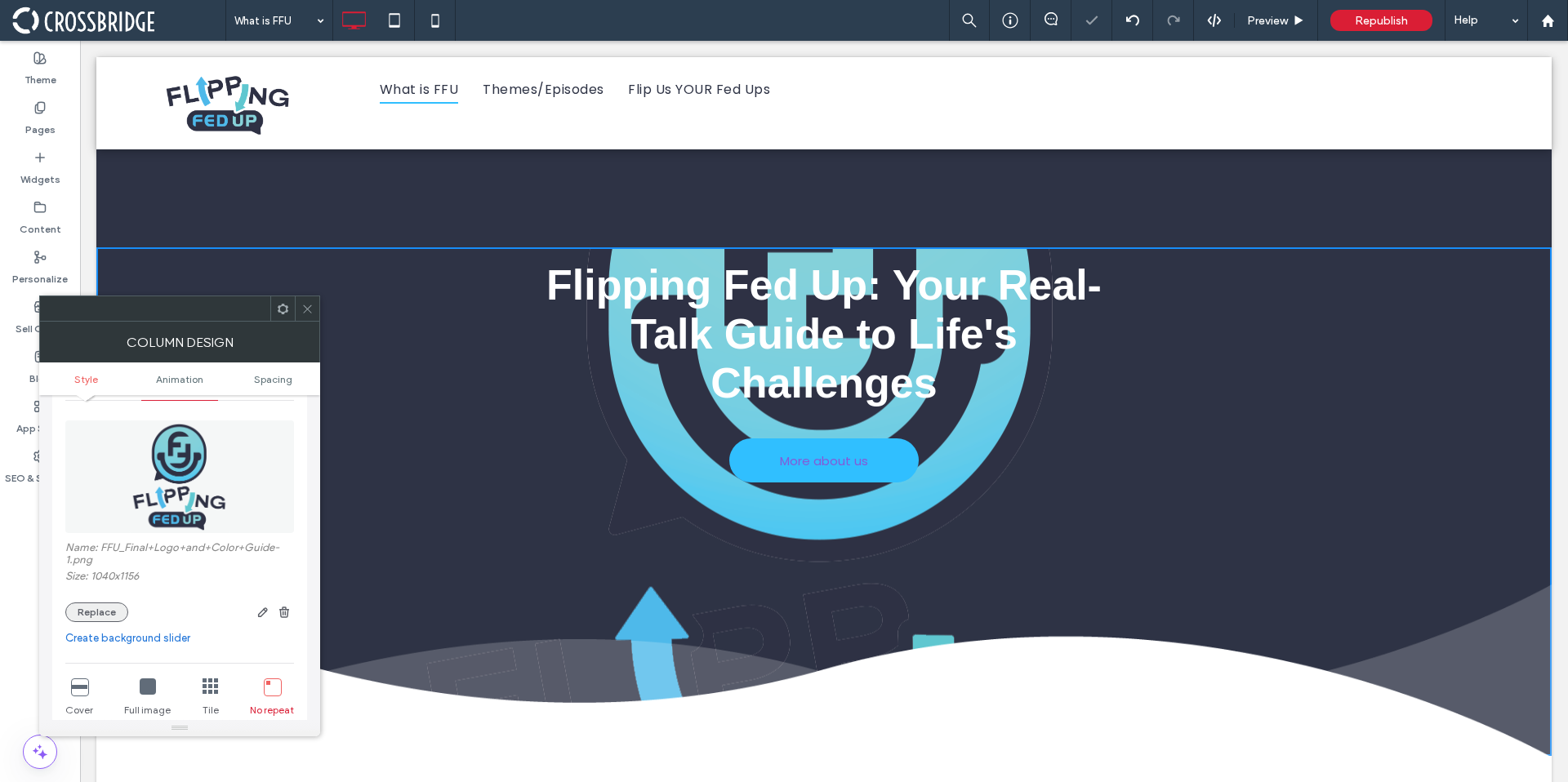
click at [86, 611] on button "Replace" at bounding box center [97, 613] width 62 height 20
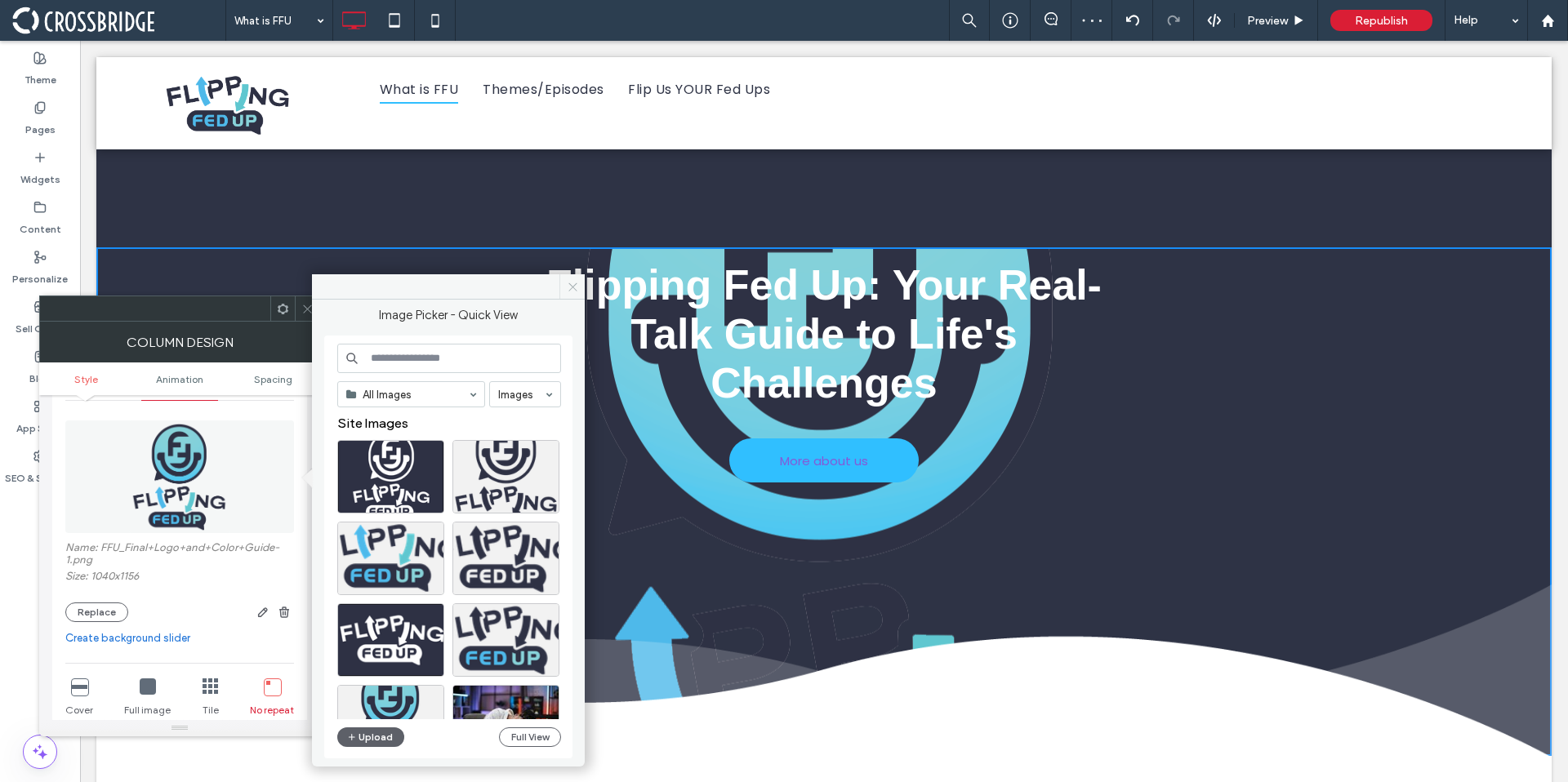
click at [582, 287] on span at bounding box center [572, 287] width 26 height 25
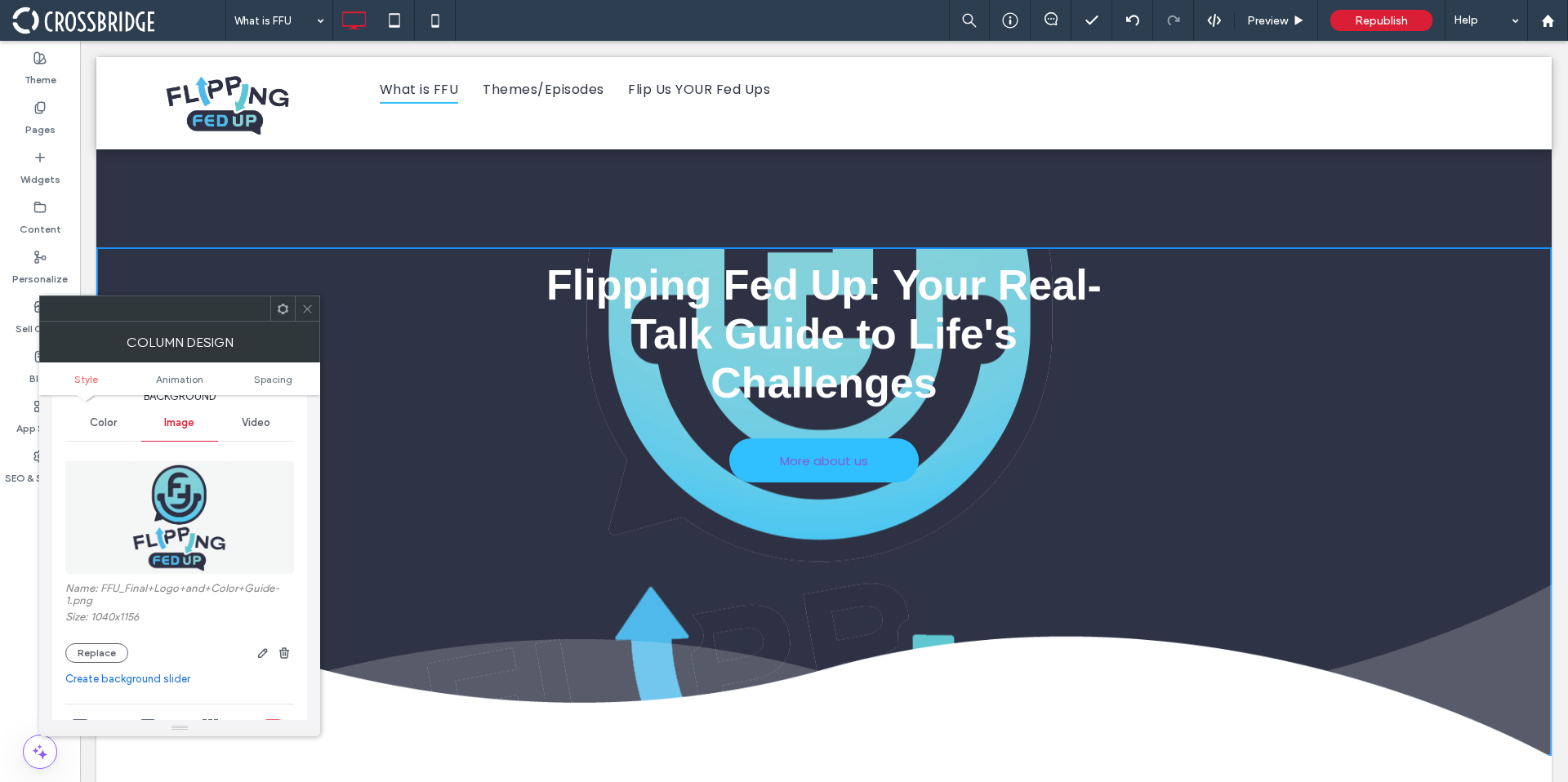
scroll to position [0, 0]
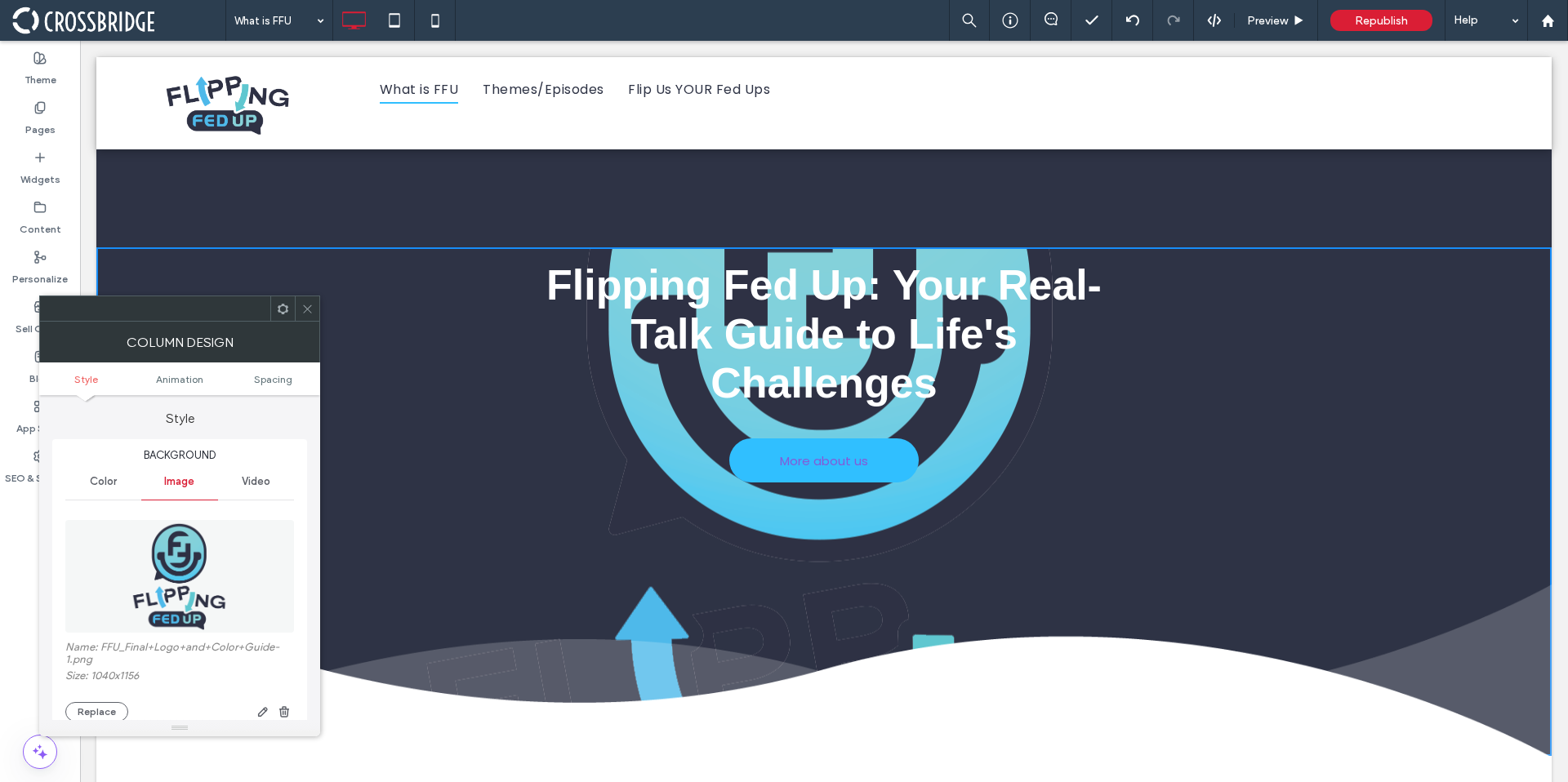
click at [104, 489] on div "Color" at bounding box center [103, 482] width 76 height 36
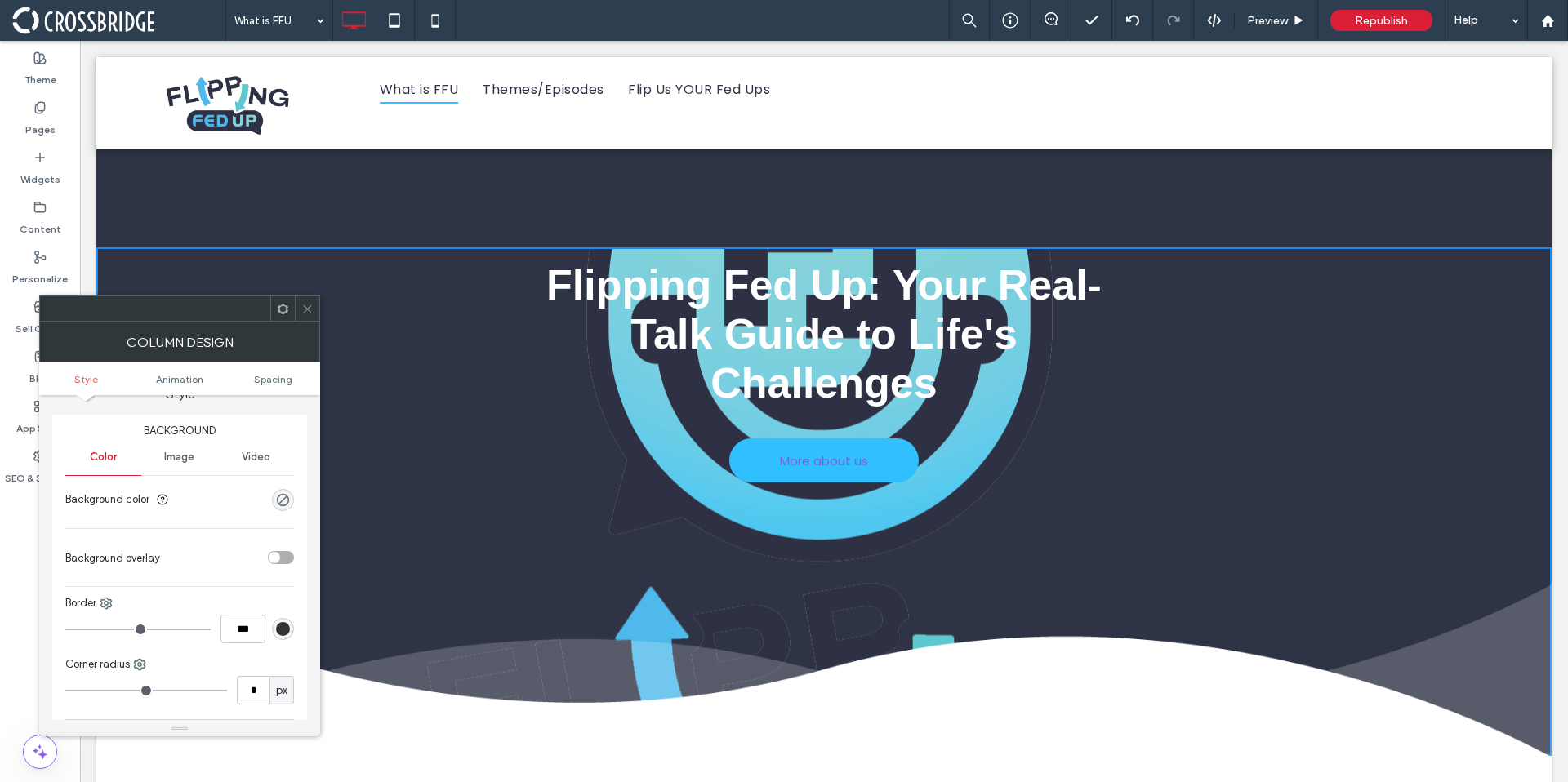
scroll to position [34, 0]
click at [177, 448] on span "Image" at bounding box center [179, 448] width 30 height 13
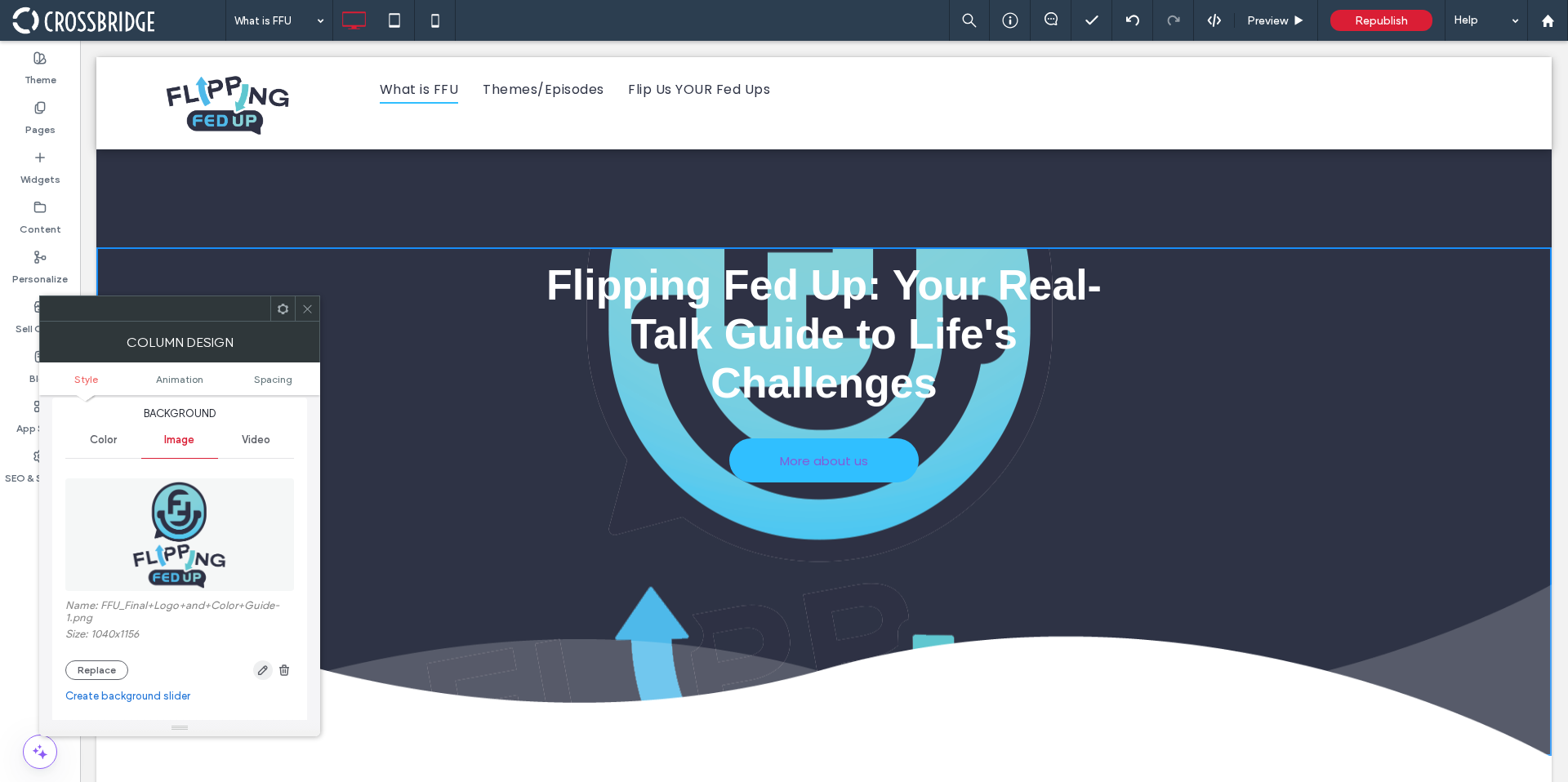
scroll to position [56, 0]
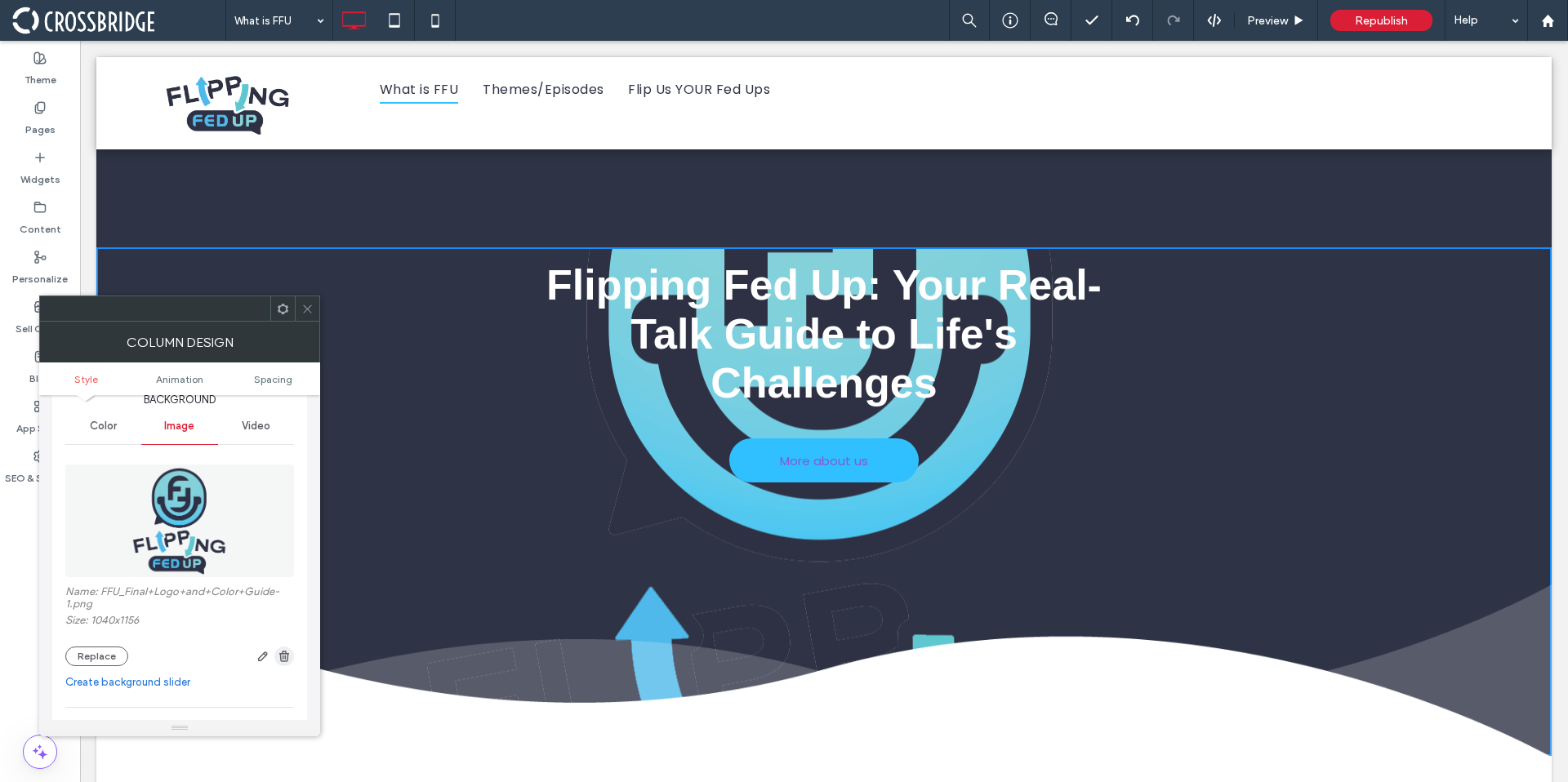
click at [277, 655] on icon "button" at bounding box center [284, 657] width 13 height 13
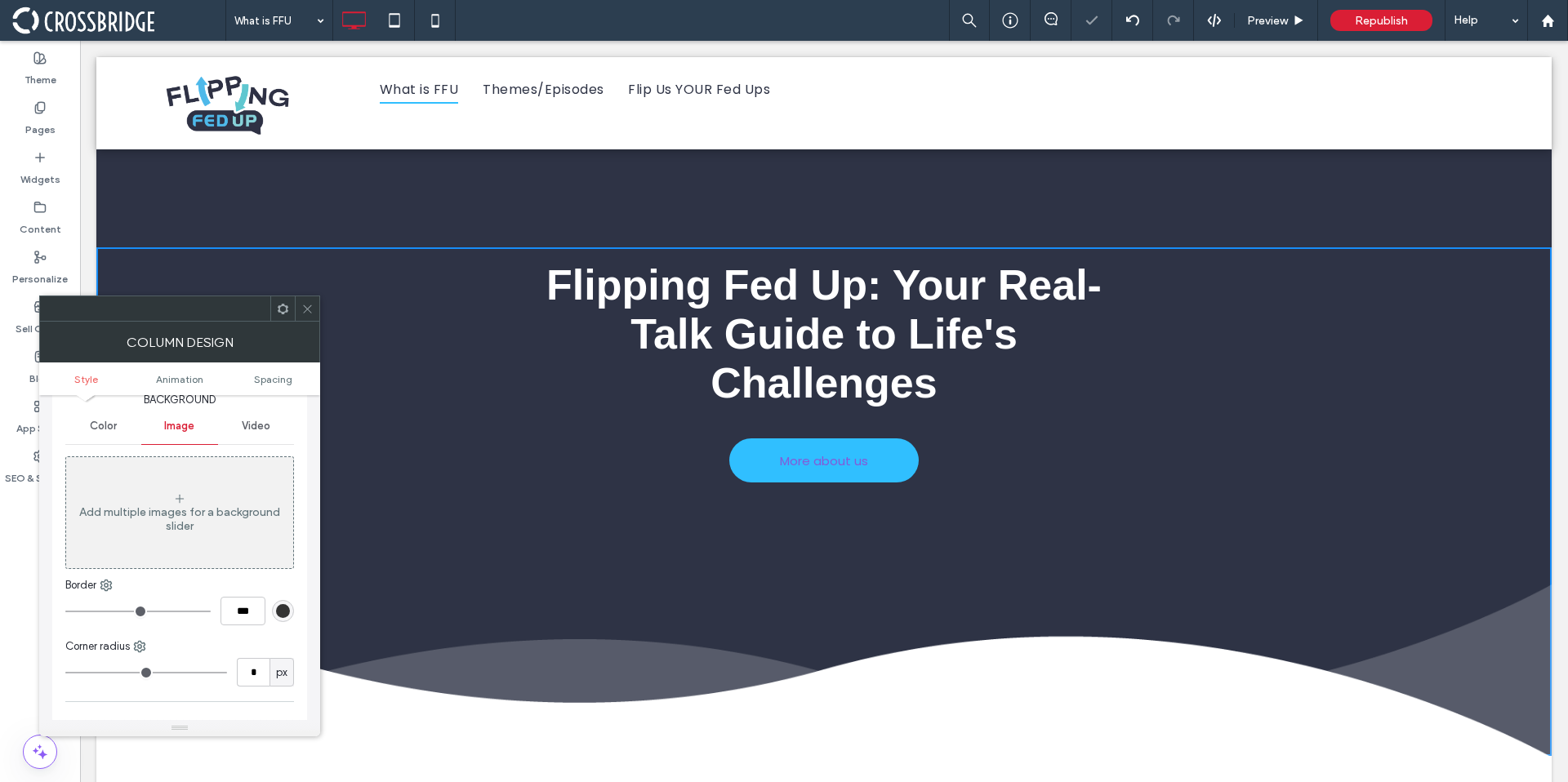
click at [318, 313] on div at bounding box center [307, 309] width 25 height 25
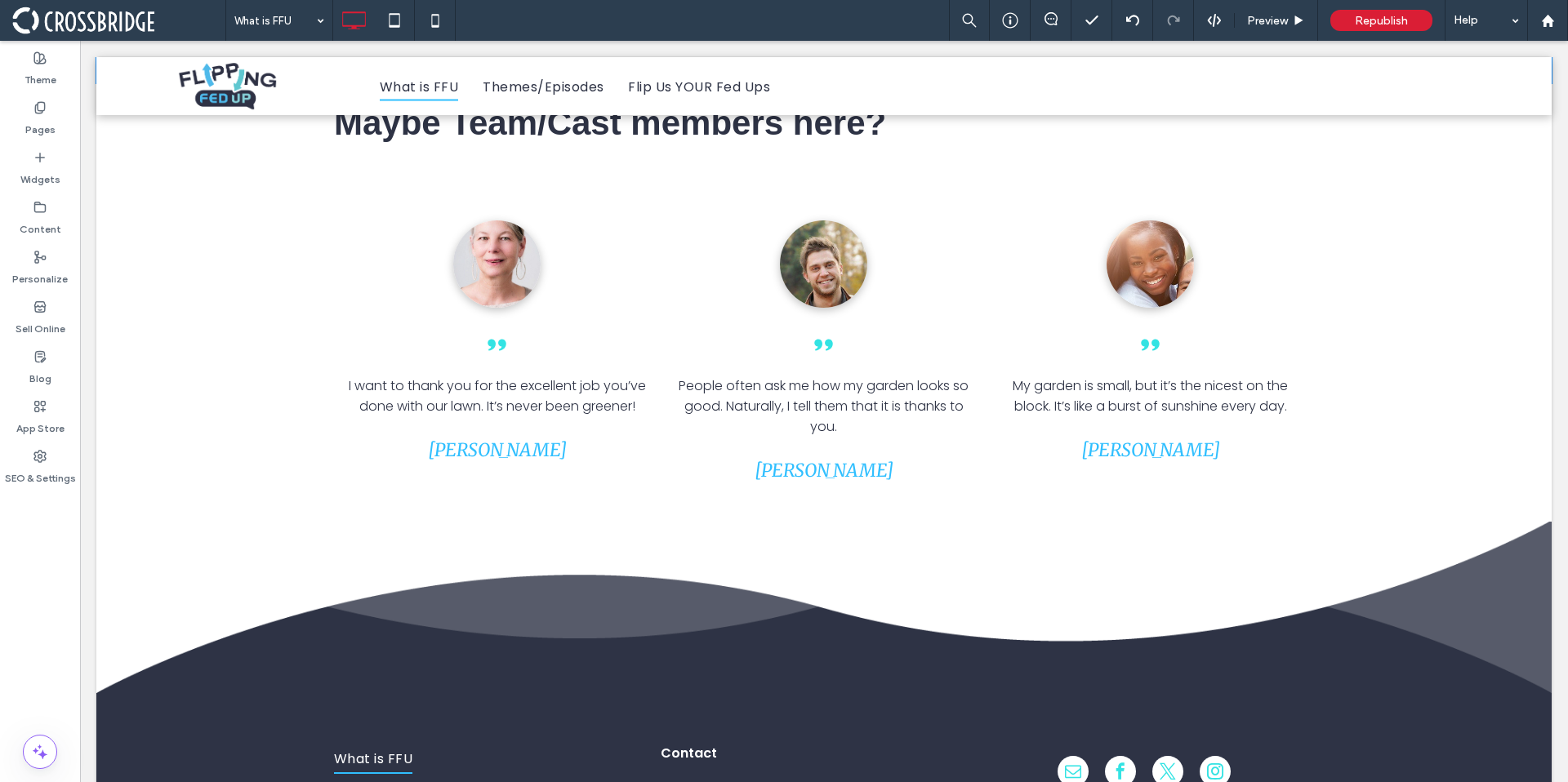
scroll to position [4239, 0]
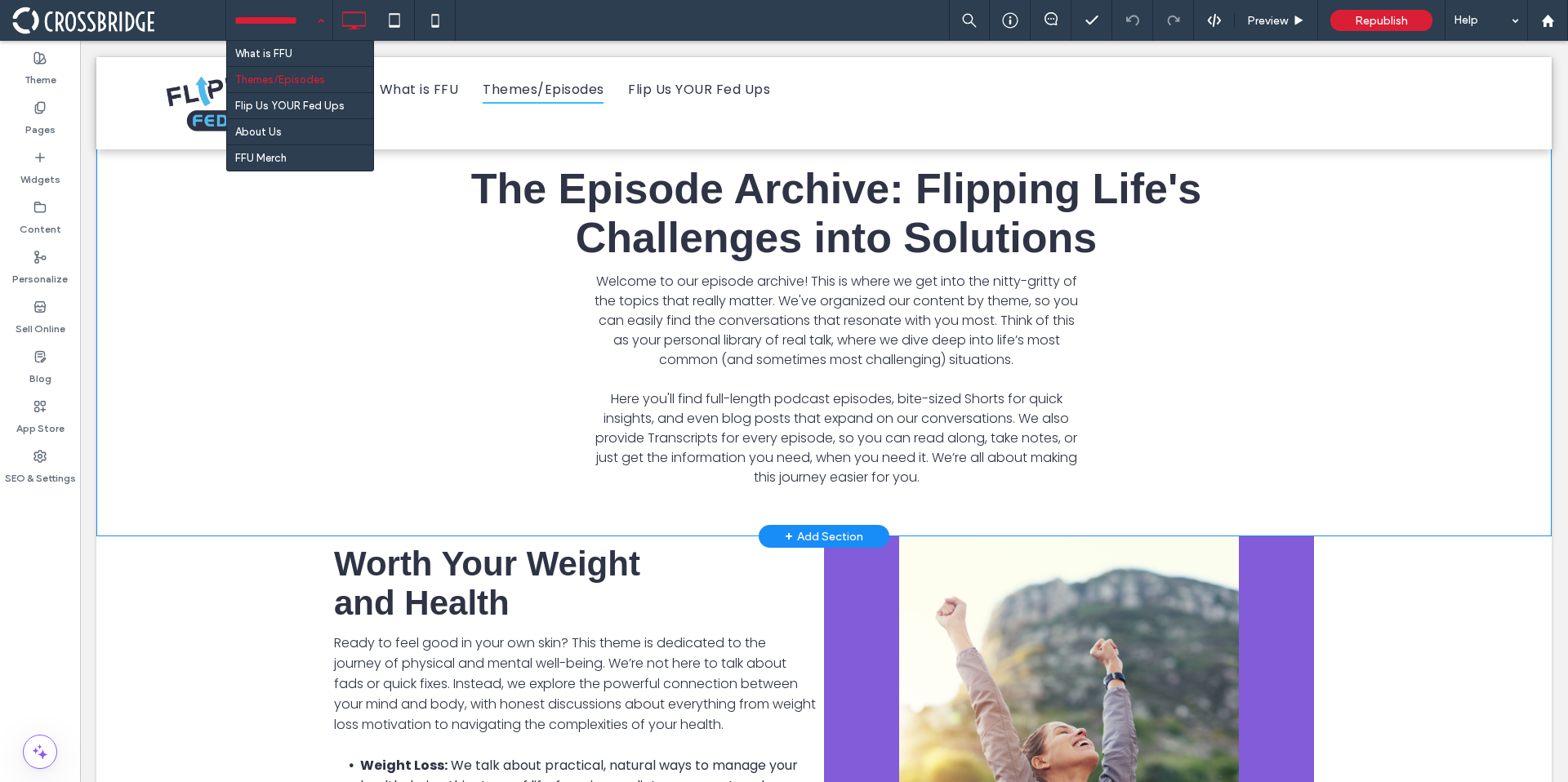
click at [261, 276] on div "The Episode Archive: Flipping Life's Challenges into Solutions Welcome to our e…" at bounding box center [824, 326] width 1455 height 421
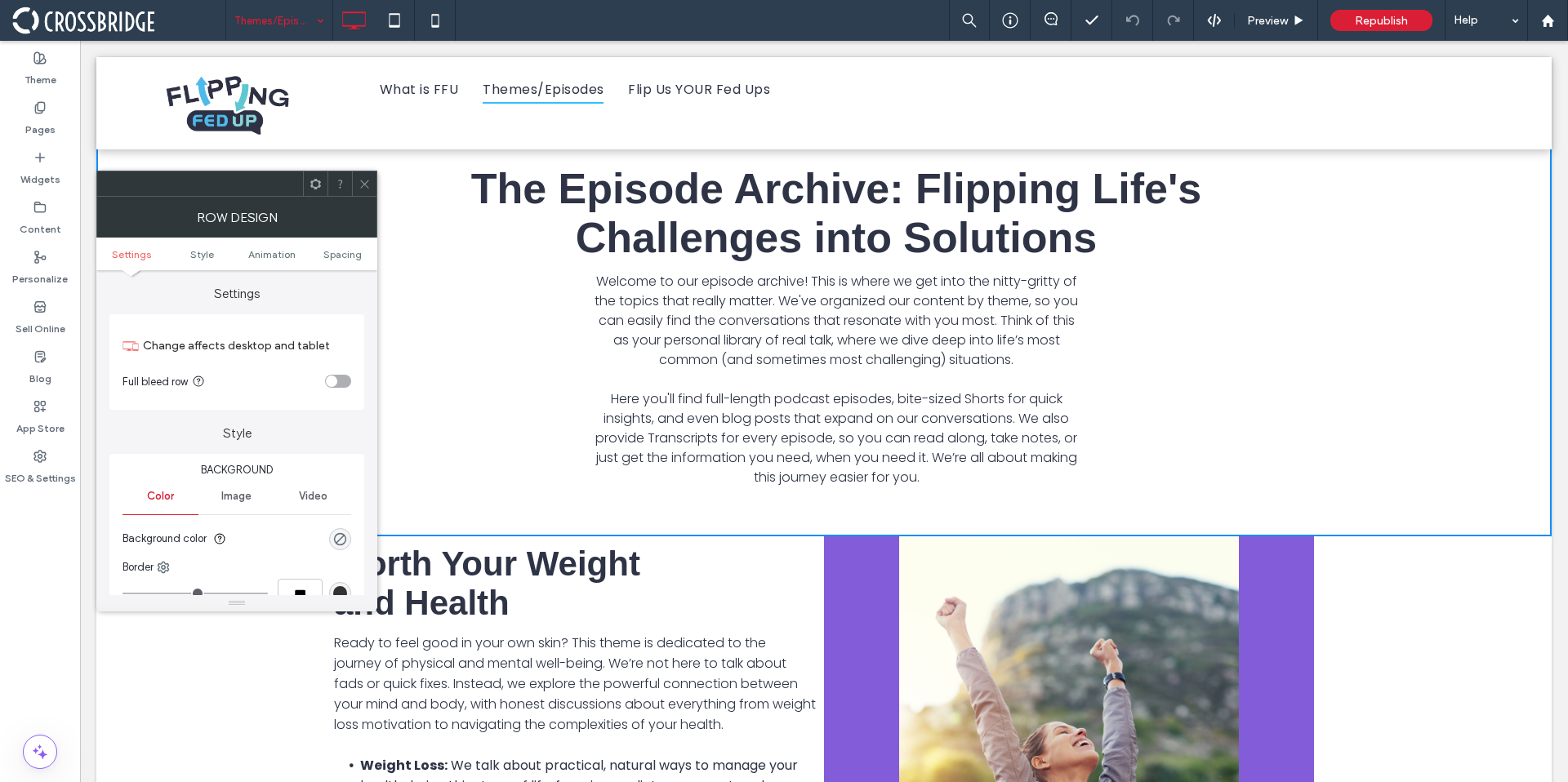
click at [330, 542] on div "rgba(0, 0, 0, 0)" at bounding box center [340, 539] width 22 height 22
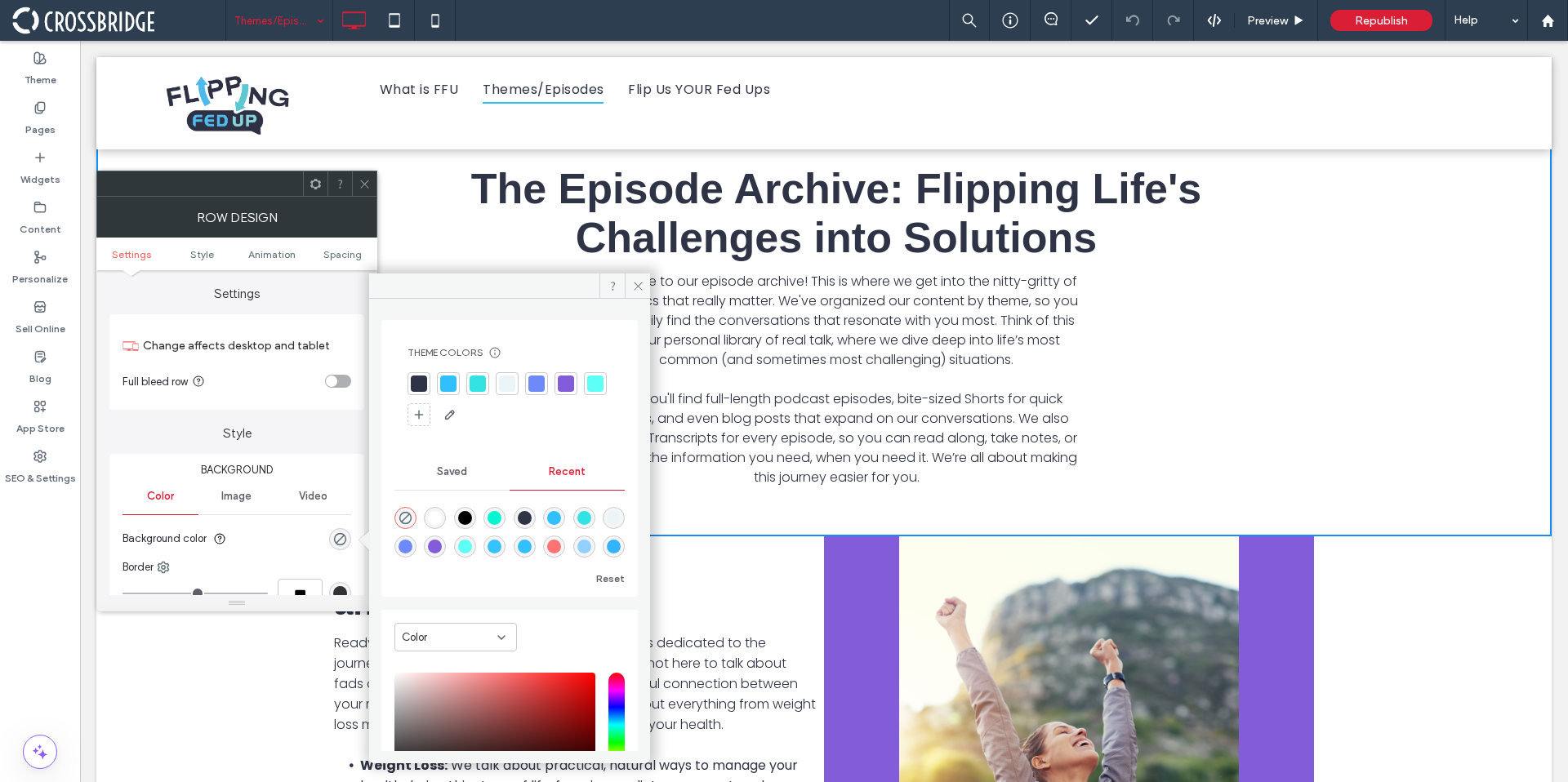
click at [331, 542] on div "rgba(0, 0, 0, 0)" at bounding box center [340, 539] width 22 height 22
click at [453, 389] on div at bounding box center [448, 383] width 16 height 16
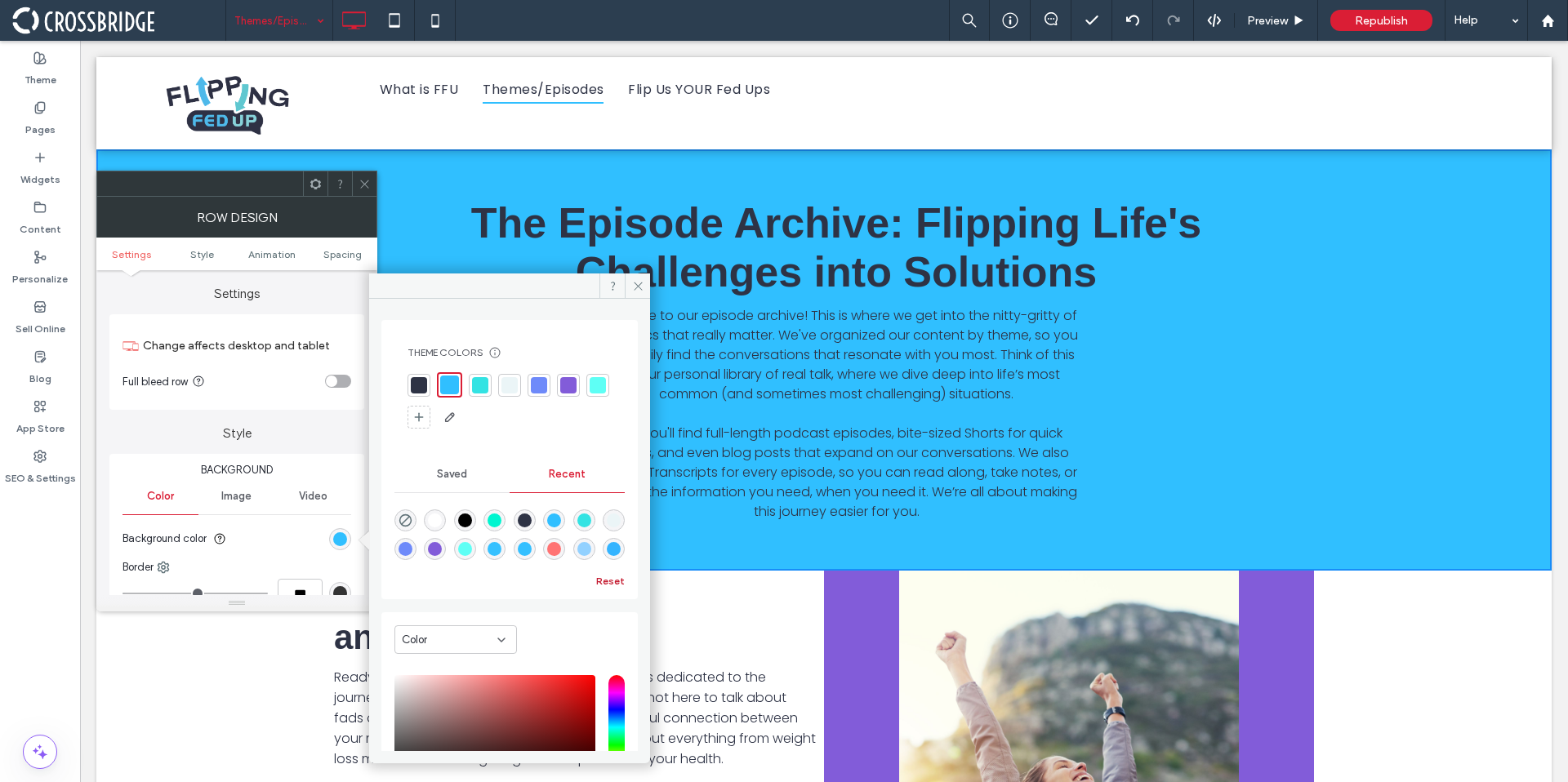
click at [606, 583] on button "Reset" at bounding box center [611, 581] width 28 height 20
drag, startPoint x: 631, startPoint y: 287, endPoint x: 490, endPoint y: 233, distance: 151.0
click at [633, 287] on icon at bounding box center [638, 286] width 12 height 12
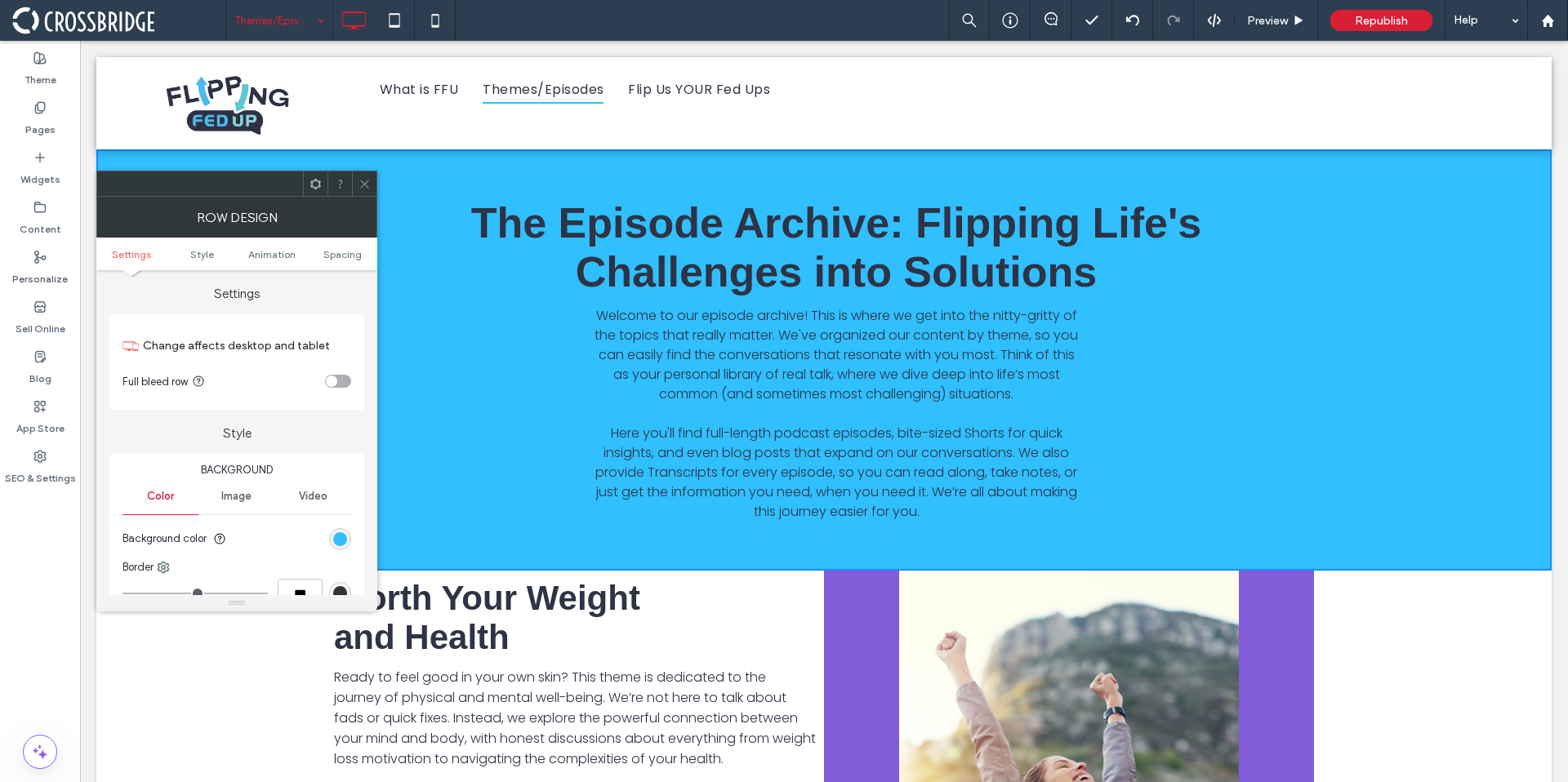
click at [361, 186] on icon at bounding box center [365, 184] width 12 height 12
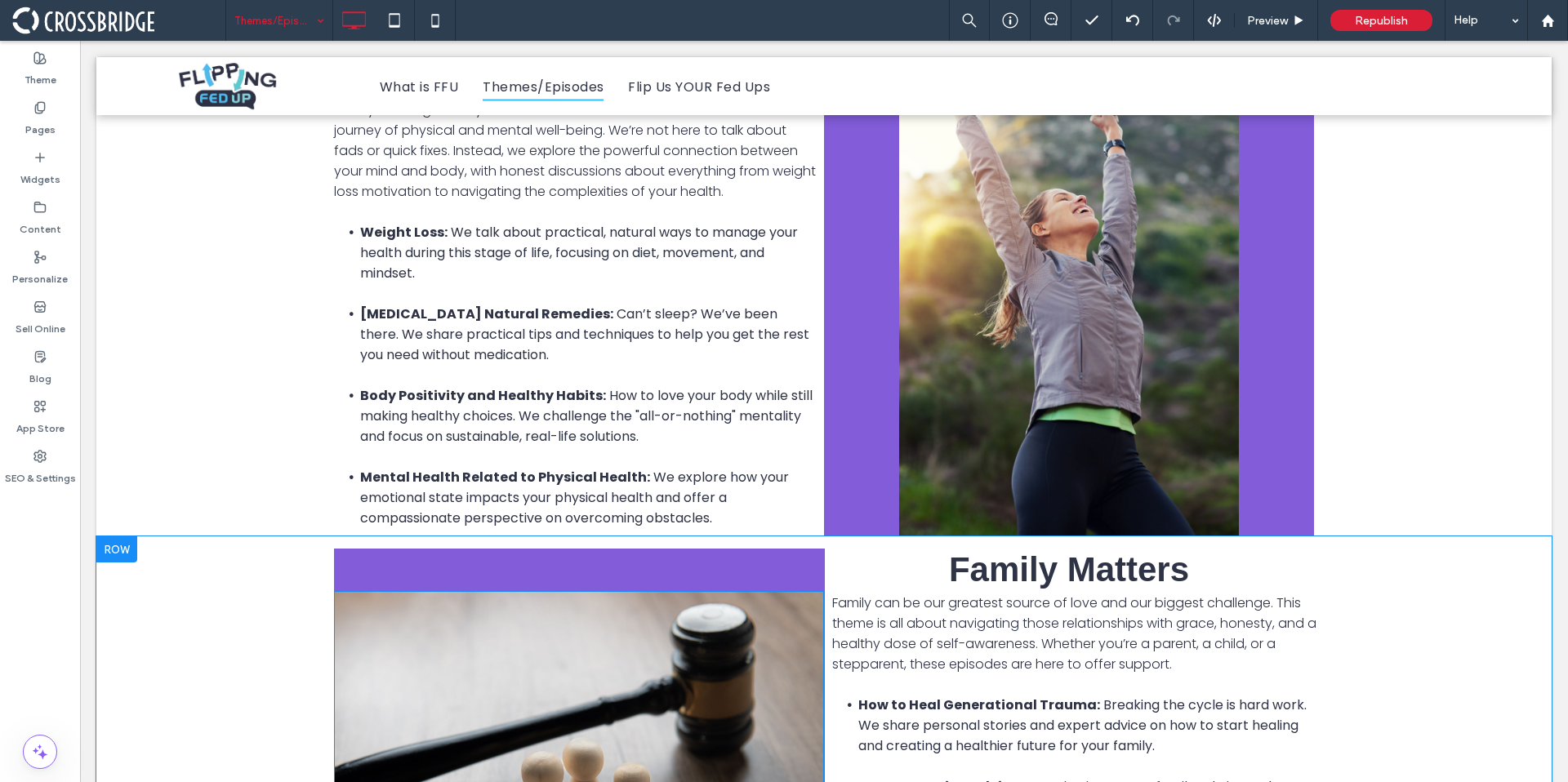
scroll to position [957, 0]
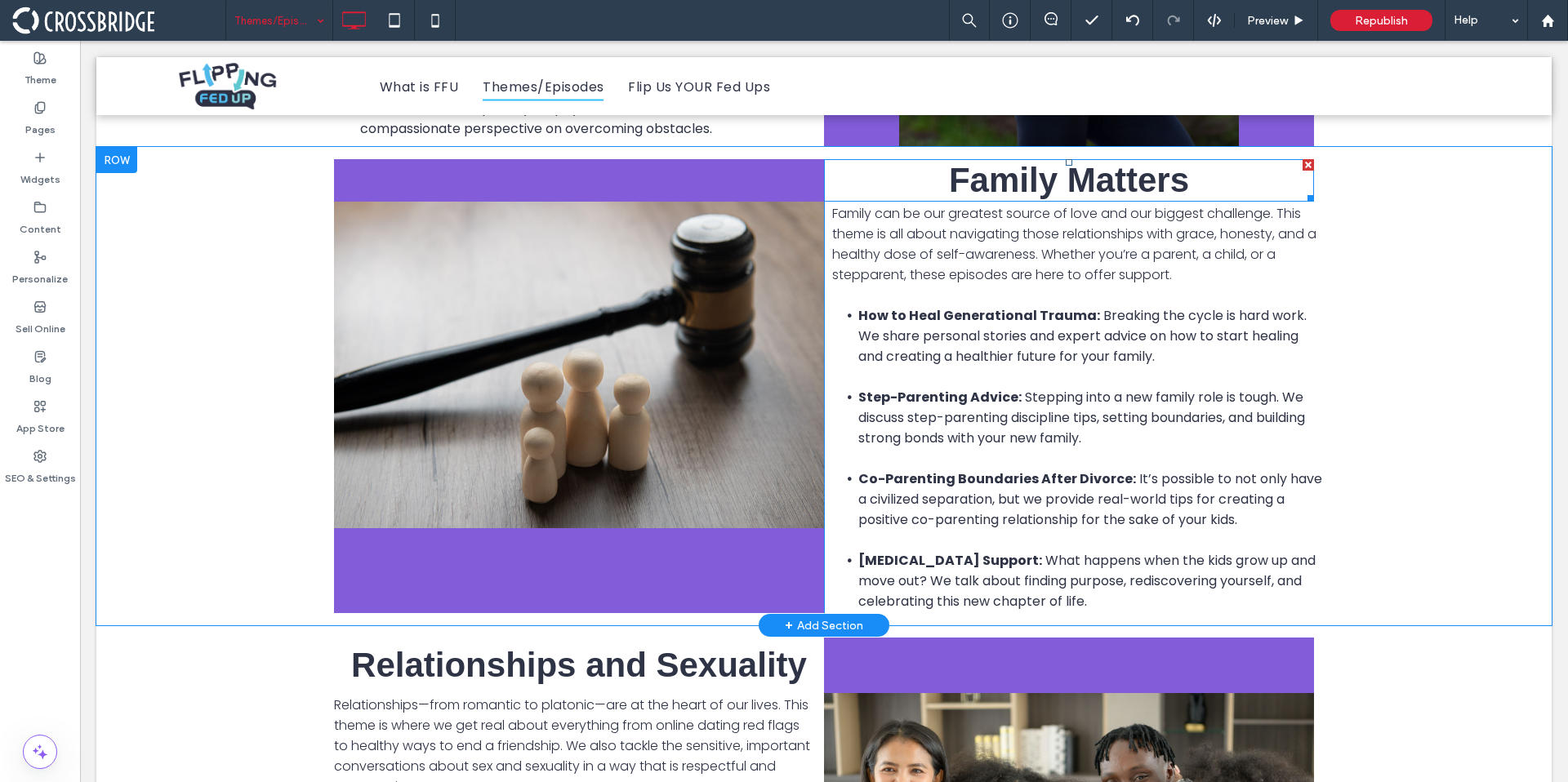
click at [1219, 180] on h3 "Family Matters" at bounding box center [1069, 180] width 490 height 39
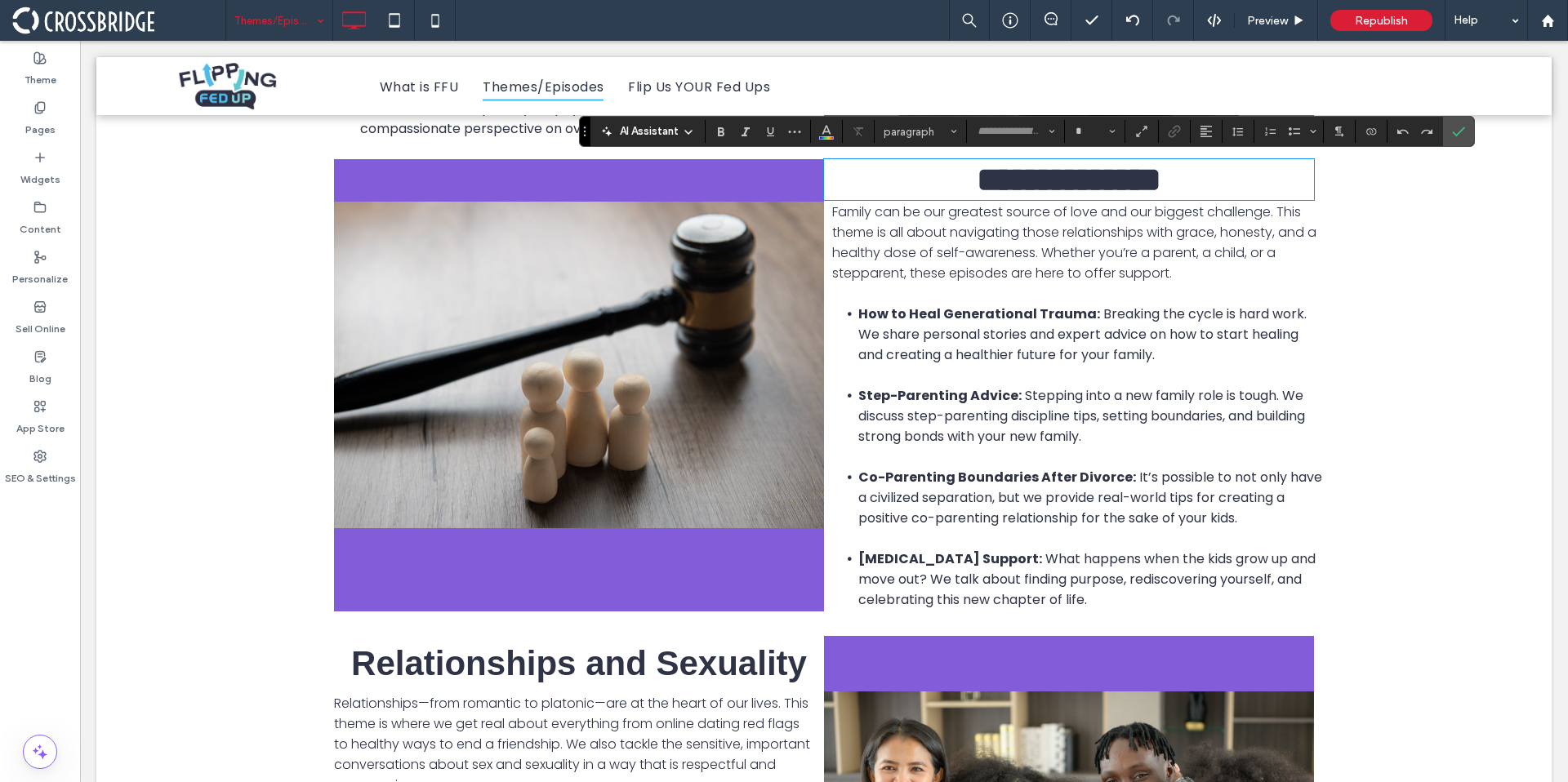
type input "*********"
type input "**"
click at [1452, 127] on icon "Confirm" at bounding box center [1459, 132] width 13 height 13
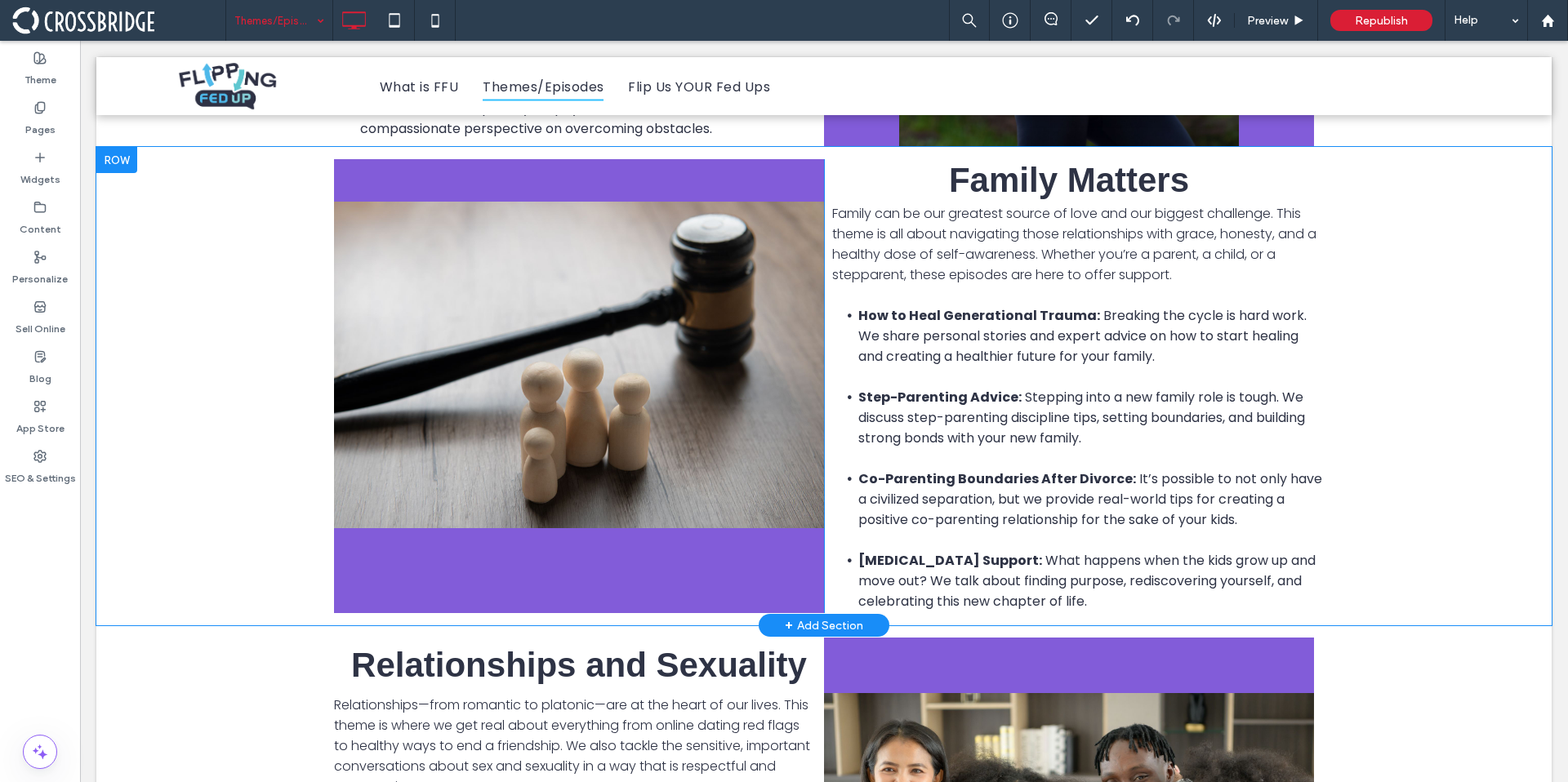
click at [1396, 194] on div "Click To Paste Family Matters Family can be our greatest source of love and our…" at bounding box center [824, 386] width 1455 height 479
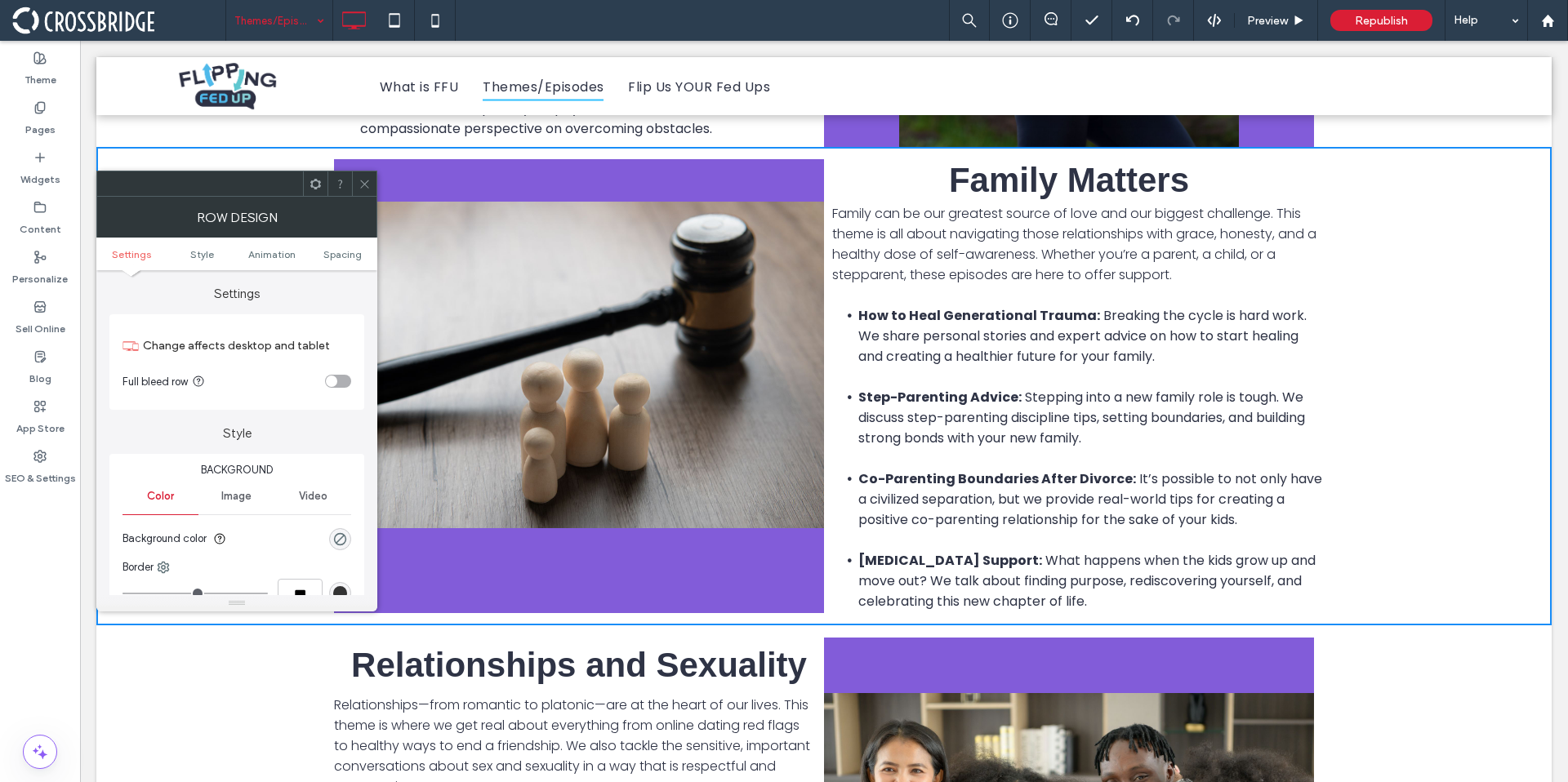
drag, startPoint x: 366, startPoint y: 182, endPoint x: 642, endPoint y: 221, distance: 278.7
click at [366, 182] on icon at bounding box center [365, 184] width 12 height 12
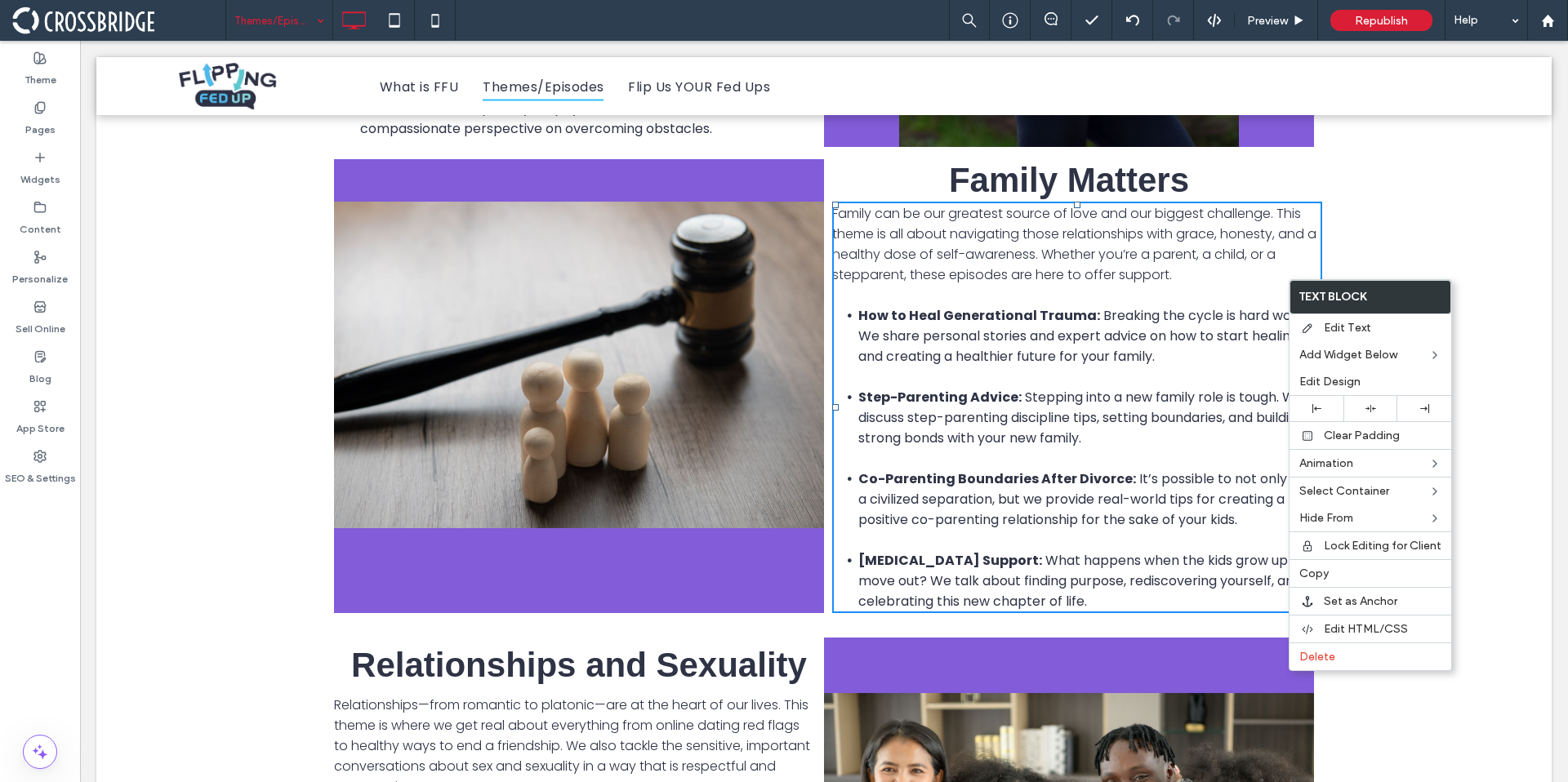
click at [1270, 250] on span "Family can be our greatest source of love and our biggest challenge. This theme…" at bounding box center [1075, 244] width 485 height 80
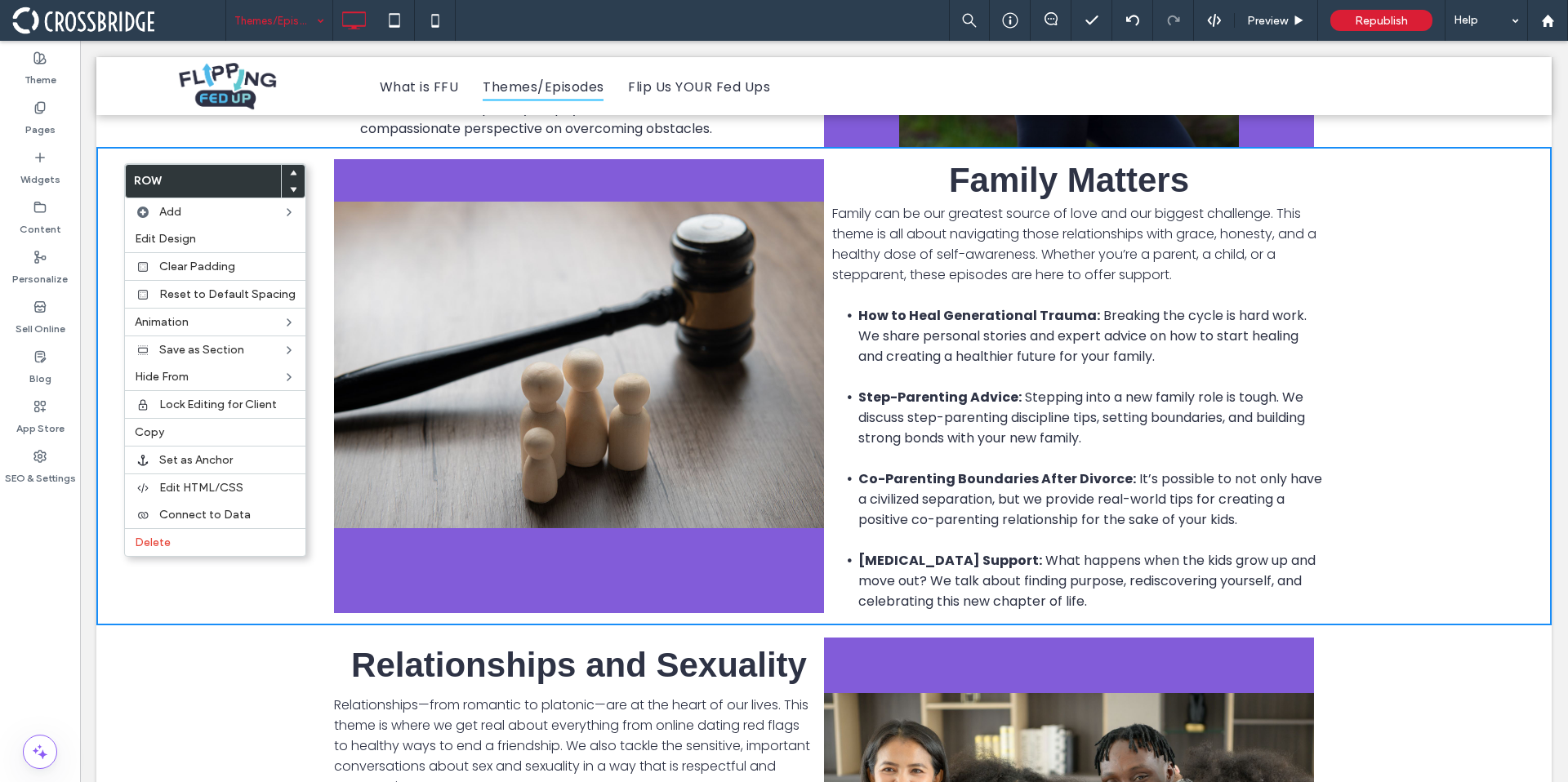
click at [105, 383] on div "Click To Paste Family Matters Family can be our greatest source of love and our…" at bounding box center [824, 386] width 1455 height 479
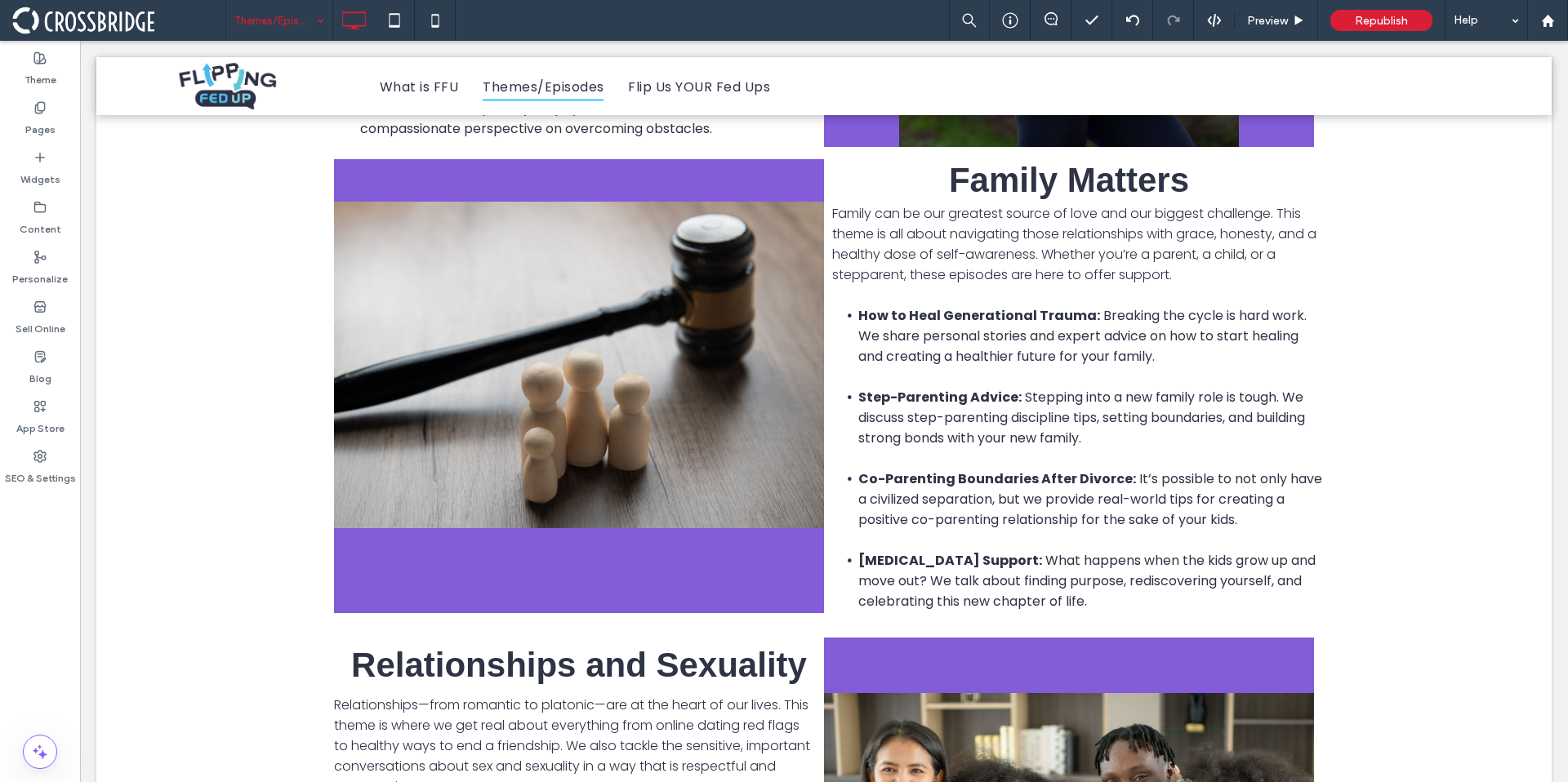
click at [517, 184] on div "Click To Paste" at bounding box center [579, 386] width 490 height 454
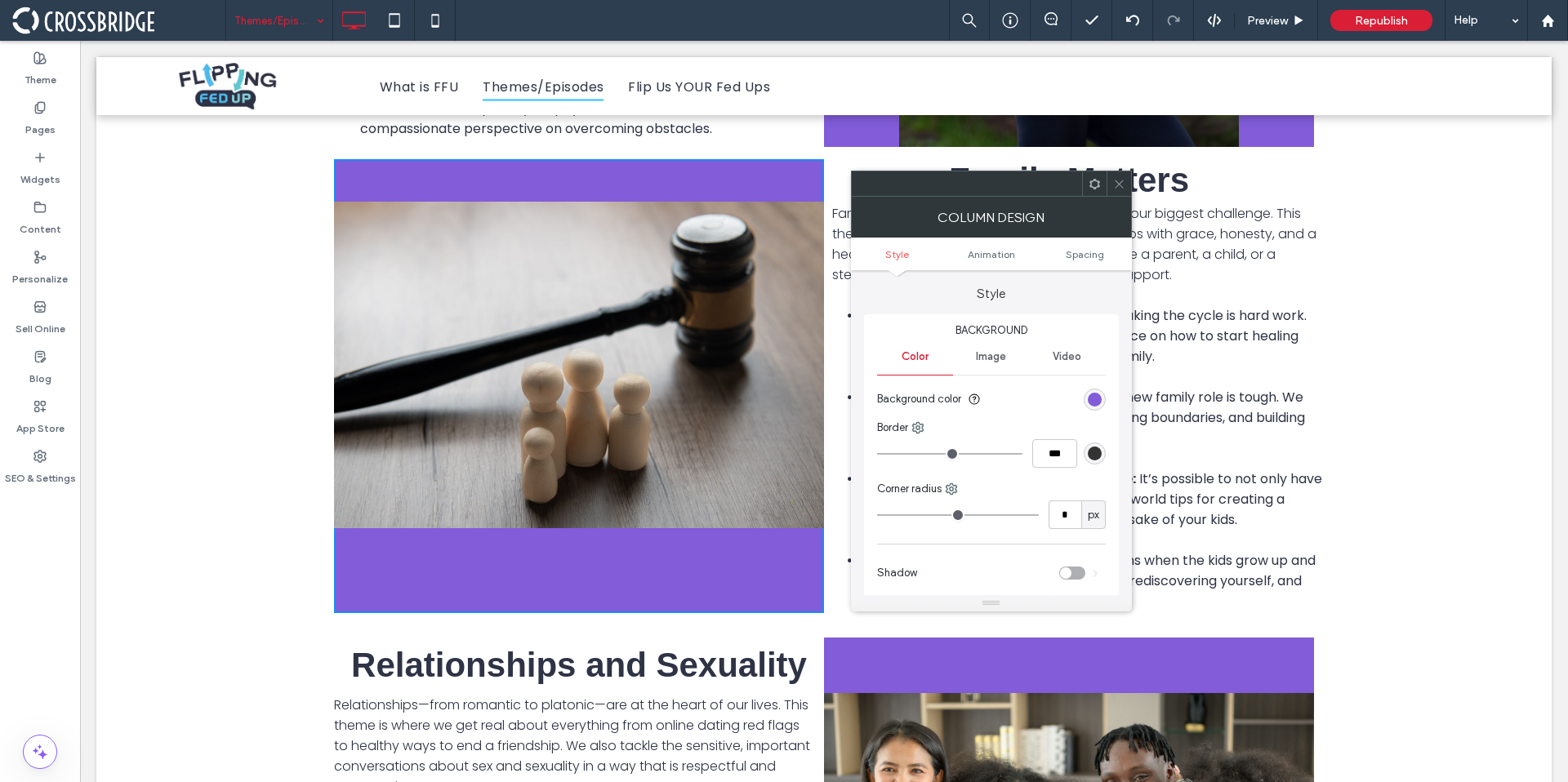
click at [1127, 182] on div at bounding box center [1119, 184] width 25 height 25
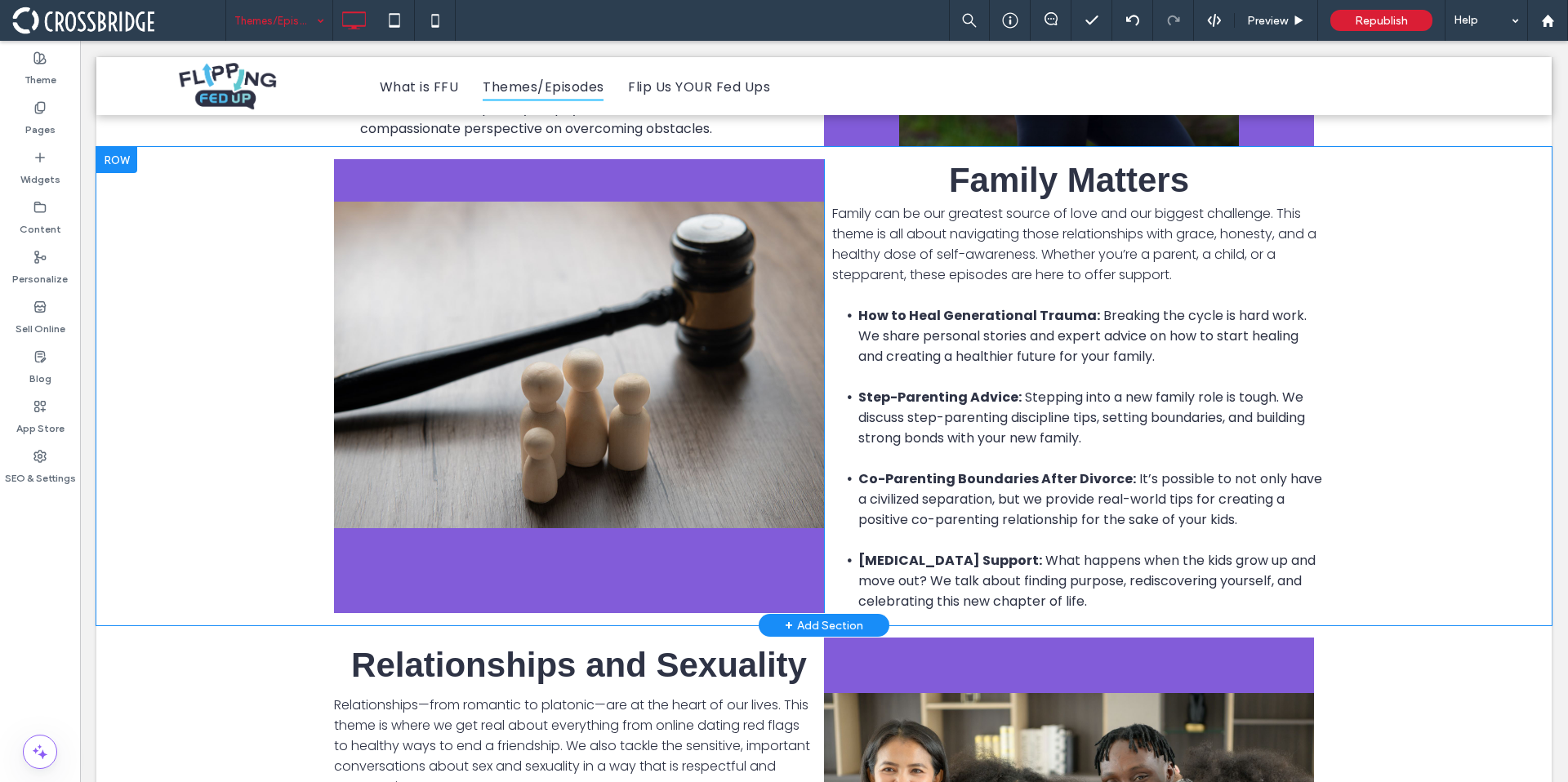
click at [1106, 156] on div "Click To Paste Family Matters Family can be our greatest source of love and our…" at bounding box center [824, 386] width 1455 height 479
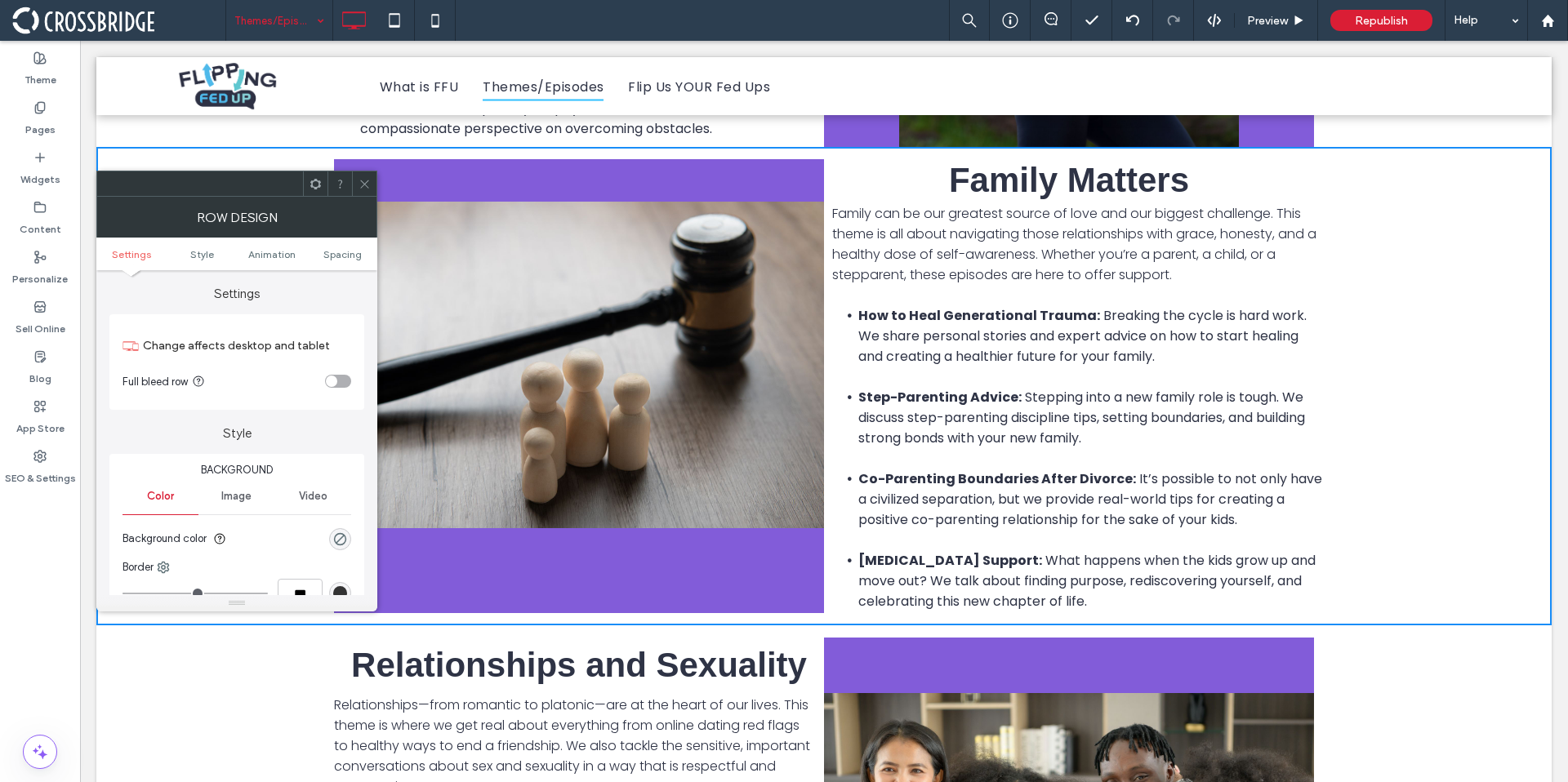
click at [369, 191] on span at bounding box center [365, 184] width 12 height 25
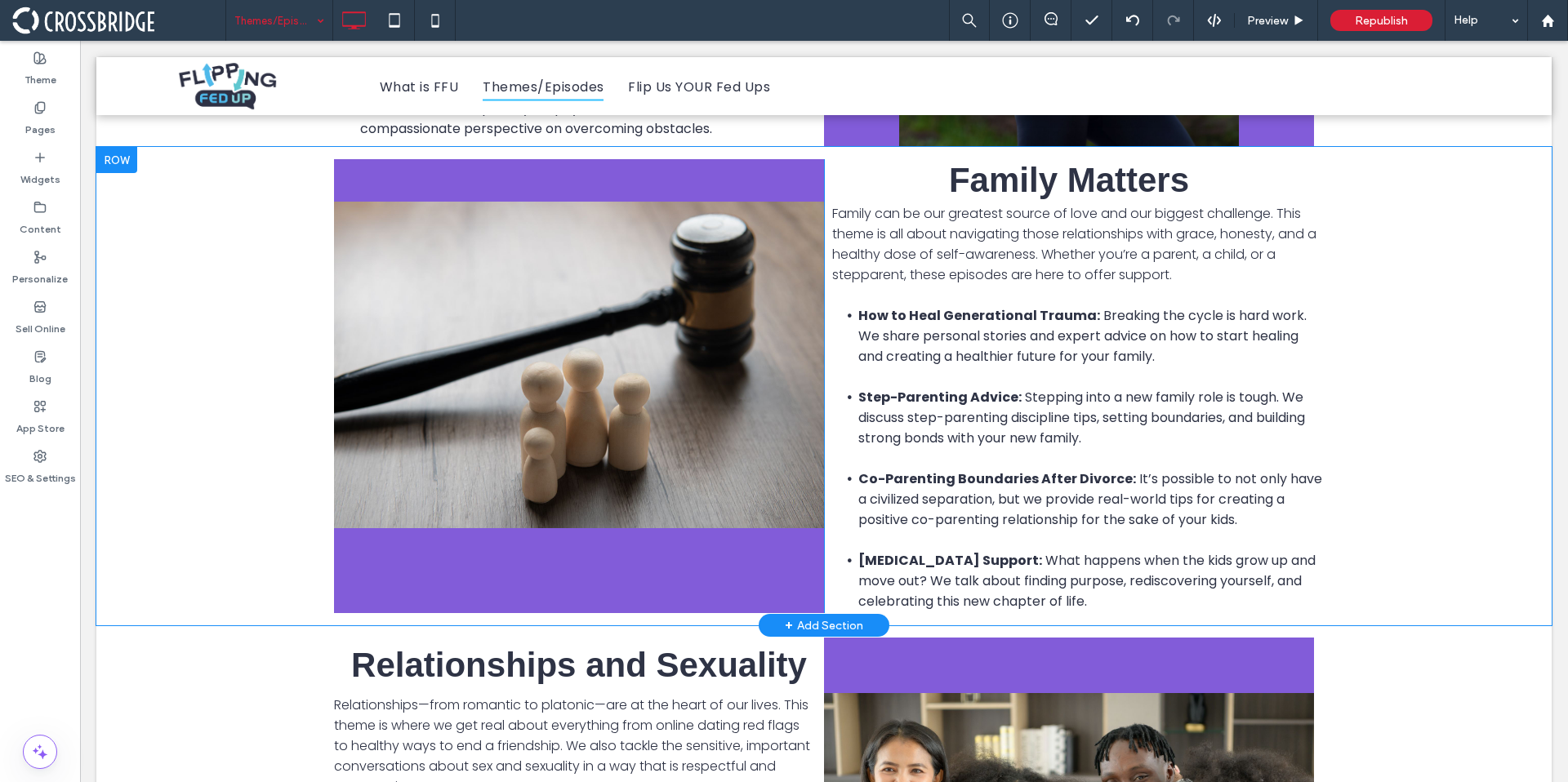
click at [824, 217] on div "Family Matters Family can be our greatest source of love and our biggest challe…" at bounding box center [1069, 386] width 490 height 454
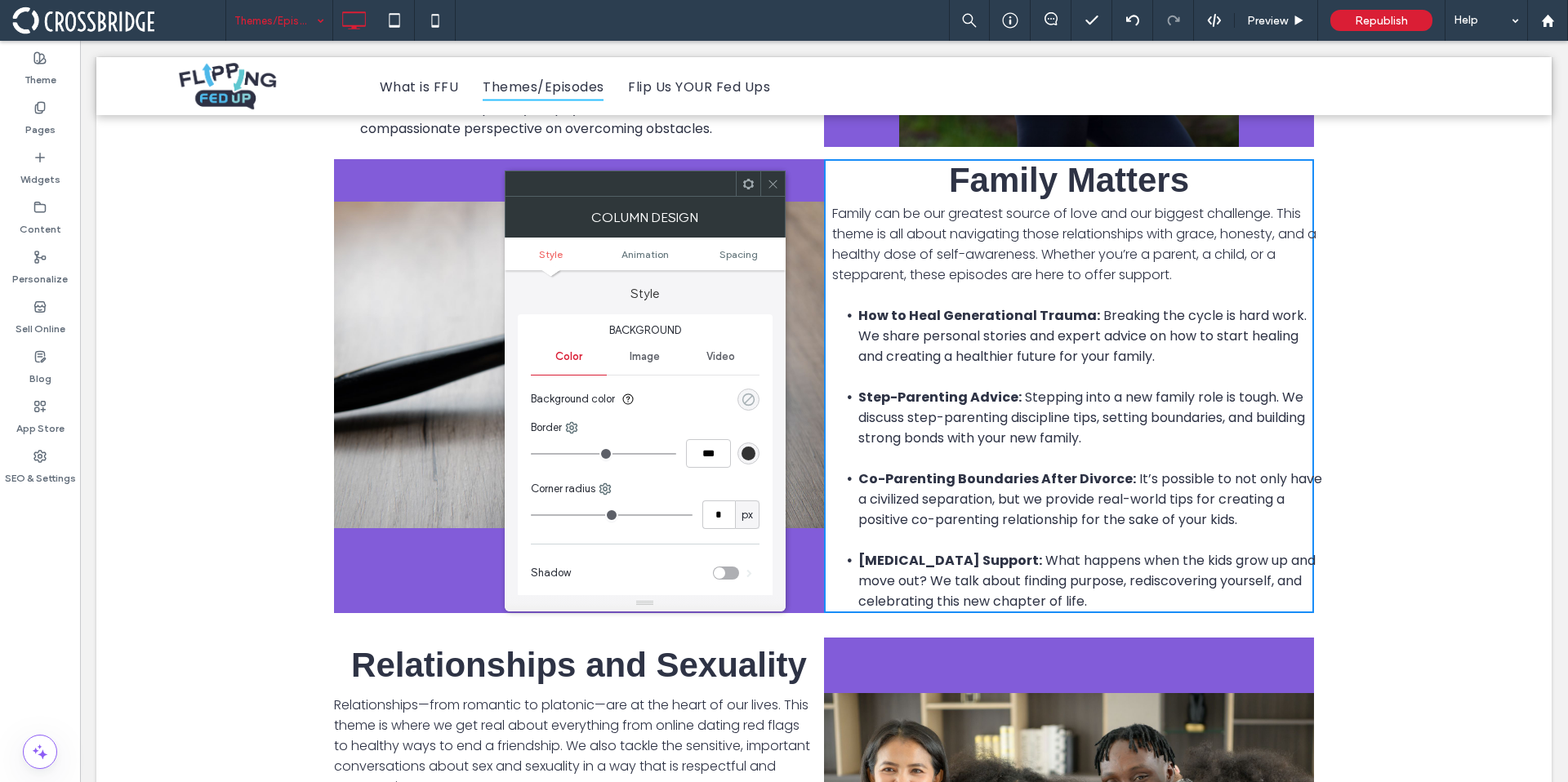
click at [752, 400] on icon "rgba(0, 0, 0, 0)" at bounding box center [748, 400] width 14 height 14
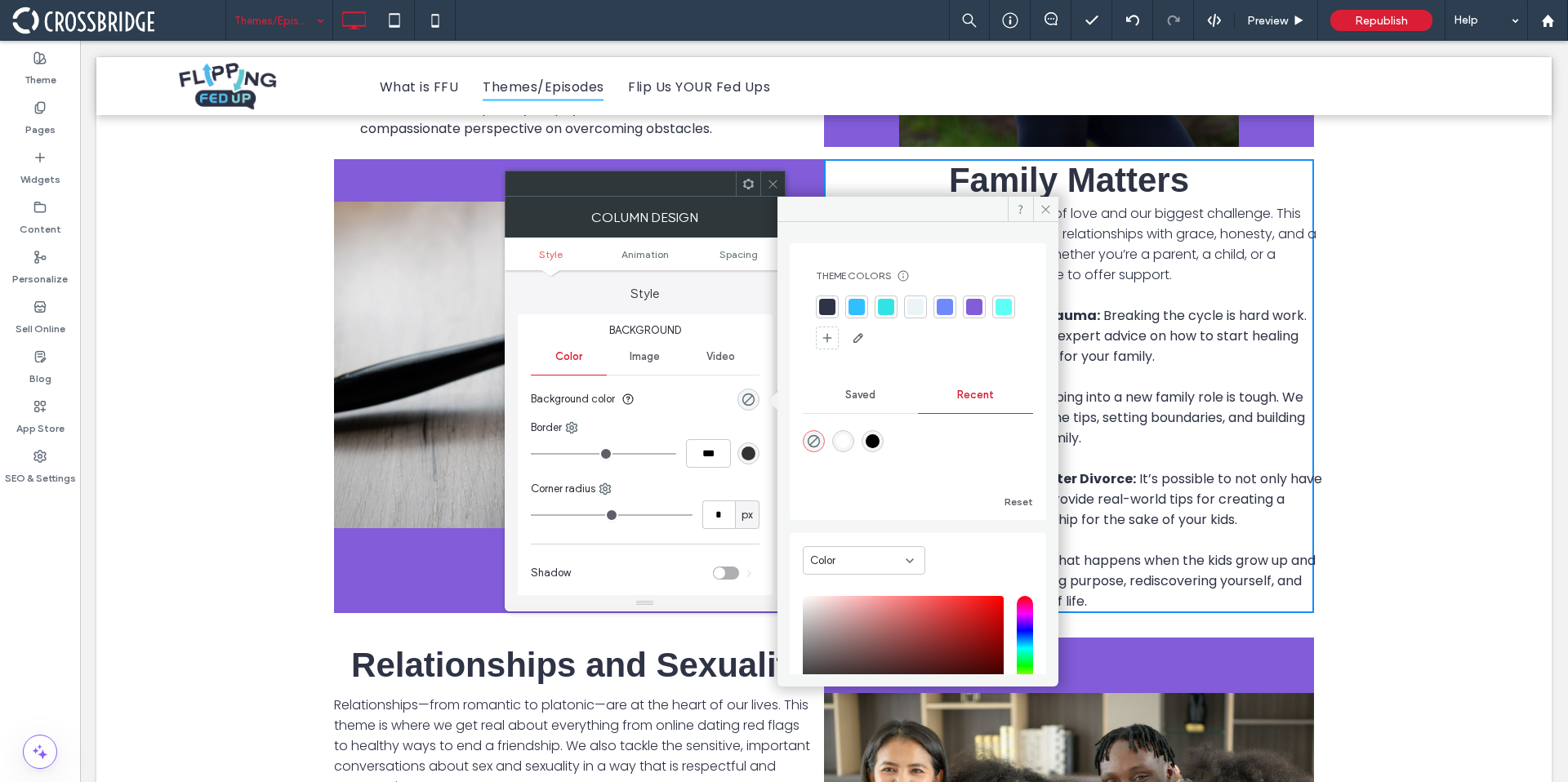
click at [880, 305] on div at bounding box center [885, 307] width 16 height 16
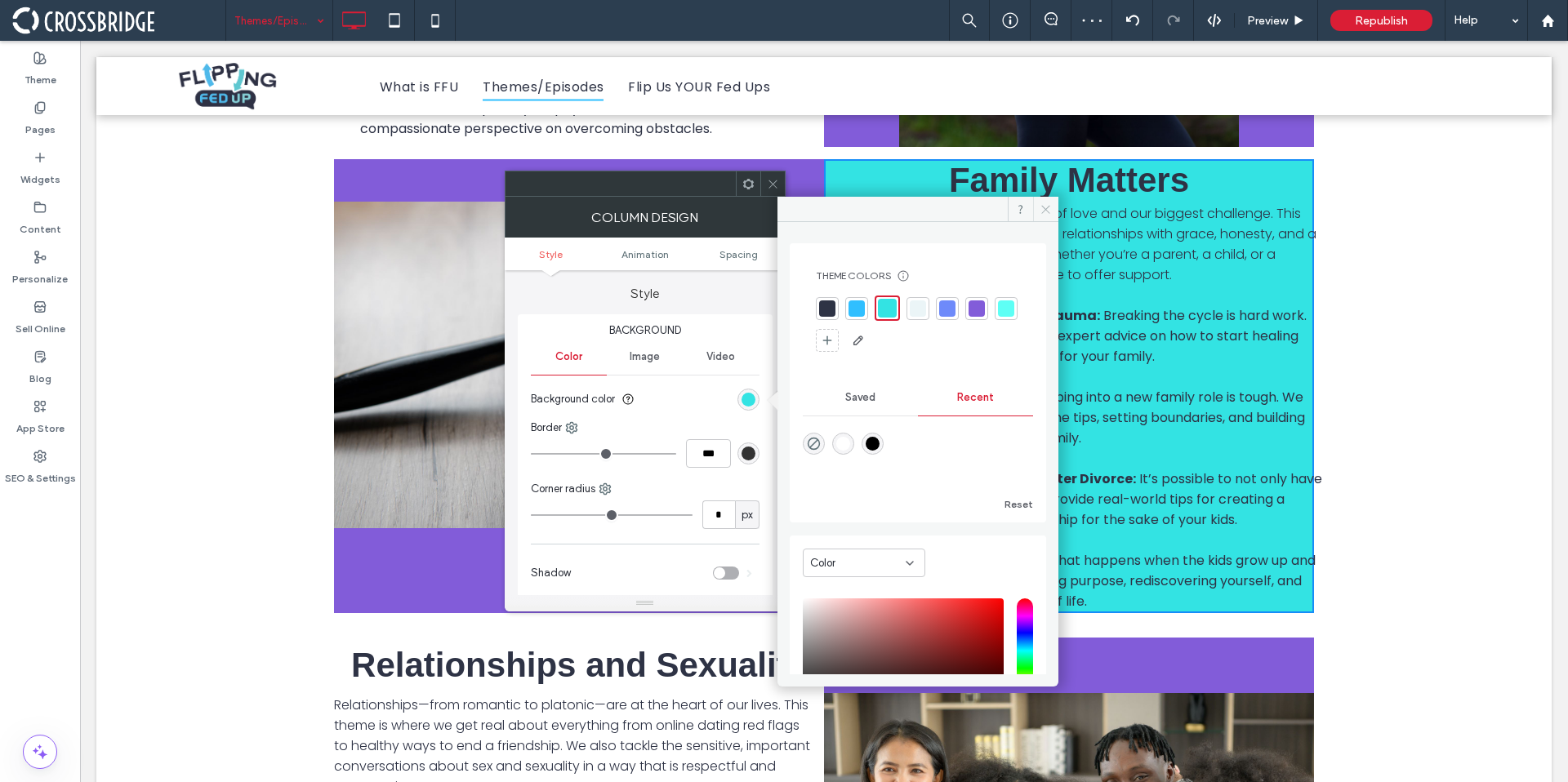
click at [1055, 208] on span at bounding box center [1045, 209] width 26 height 25
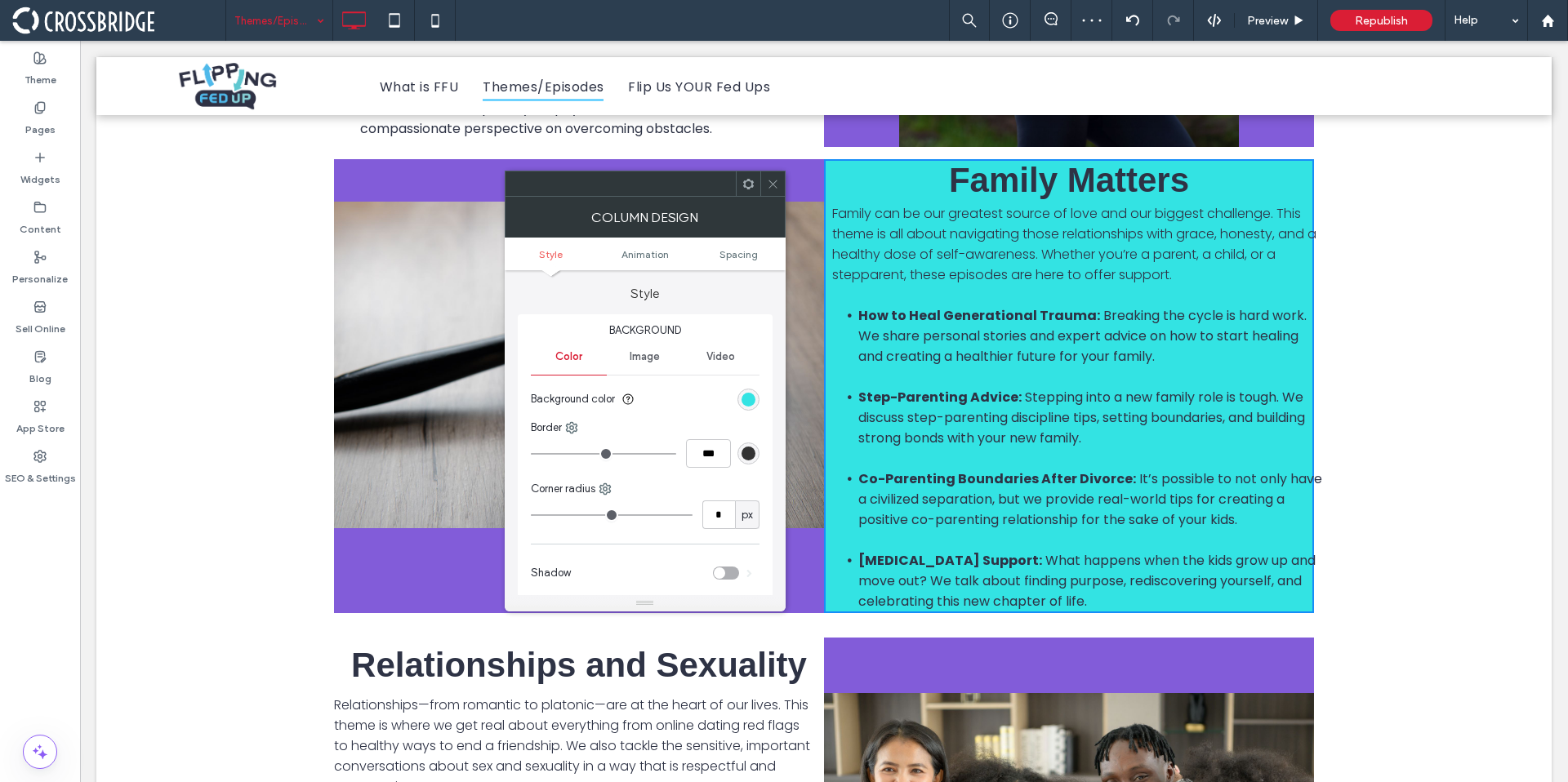
click at [777, 180] on icon at bounding box center [773, 184] width 12 height 12
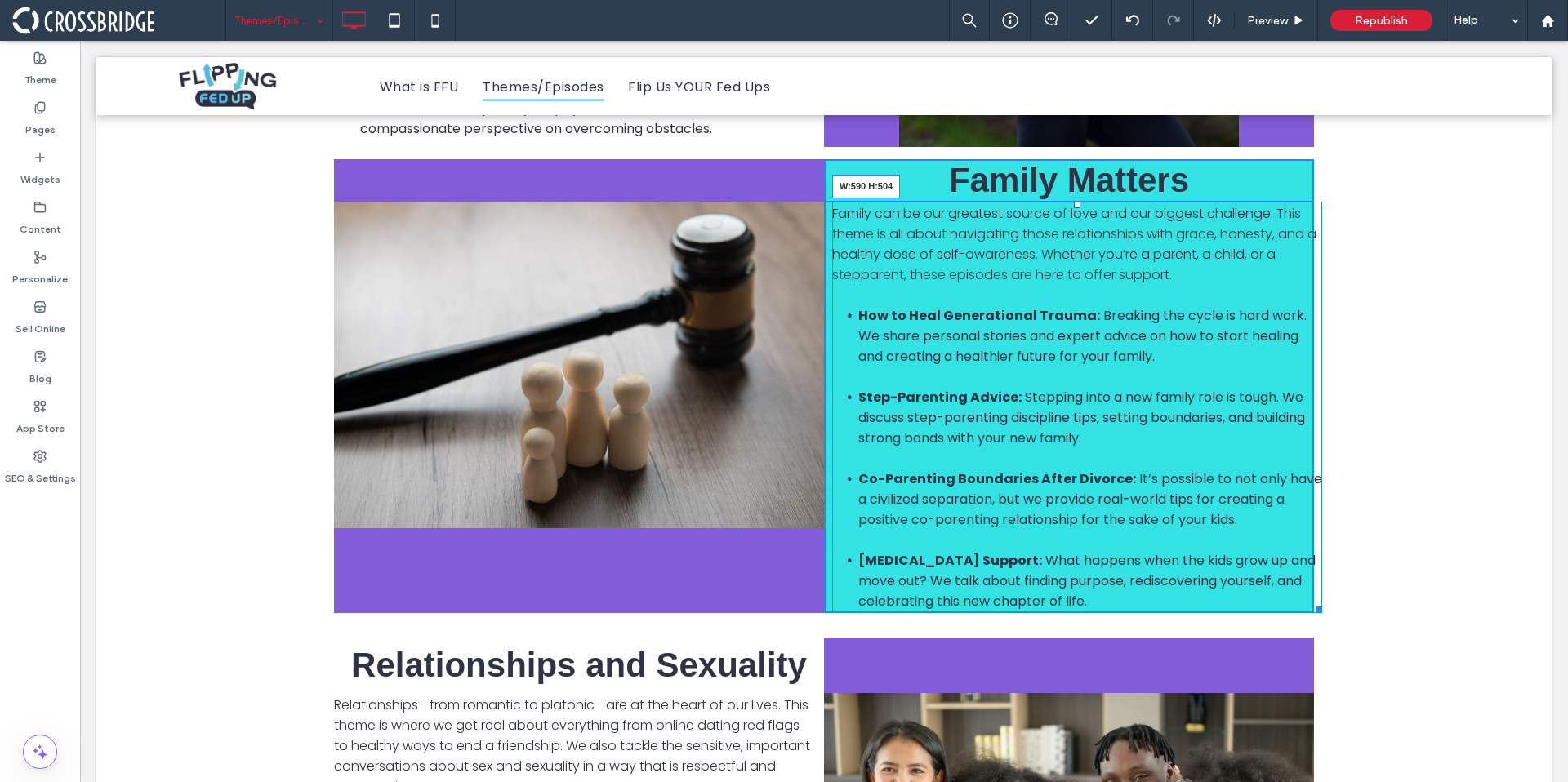
drag, startPoint x: 1314, startPoint y: 607, endPoint x: 1306, endPoint y: 604, distance: 8.5
click at [1310, 604] on div at bounding box center [1316, 607] width 12 height 12
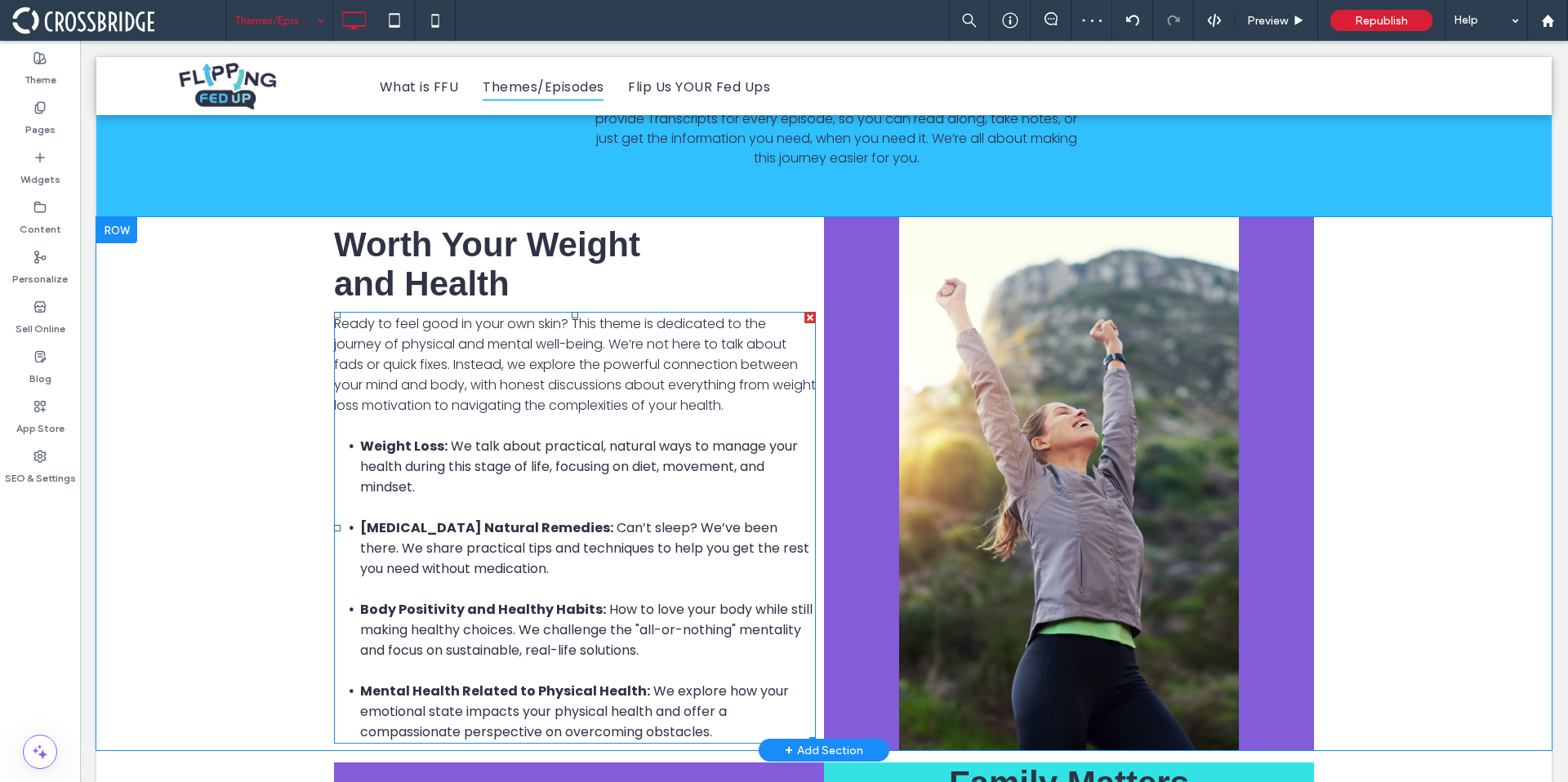
scroll to position [329, 0]
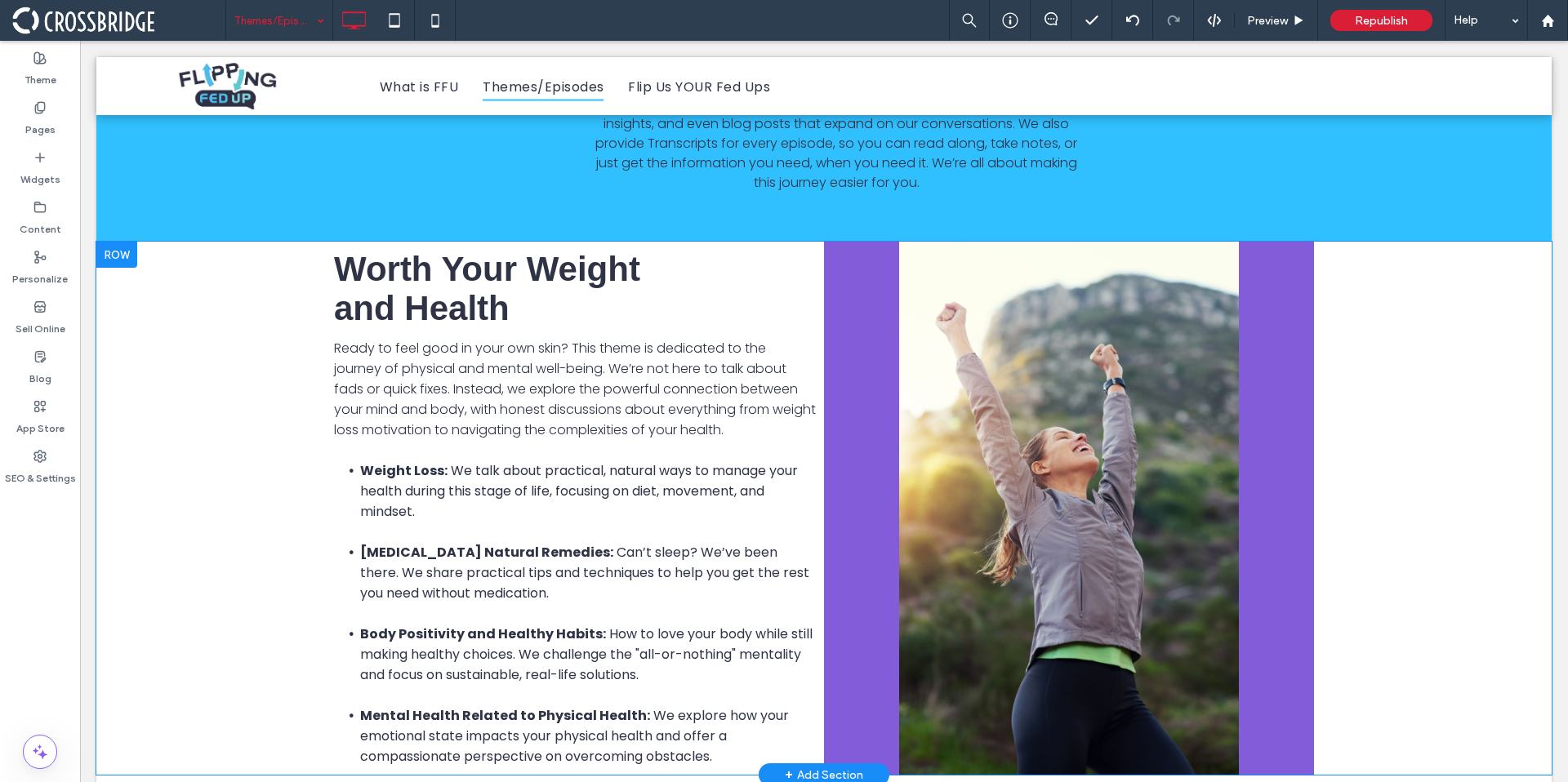
click at [691, 300] on div "Worth Your Weight and Health Ready to feel good in your own skin? This theme is…" at bounding box center [579, 507] width 490 height 533
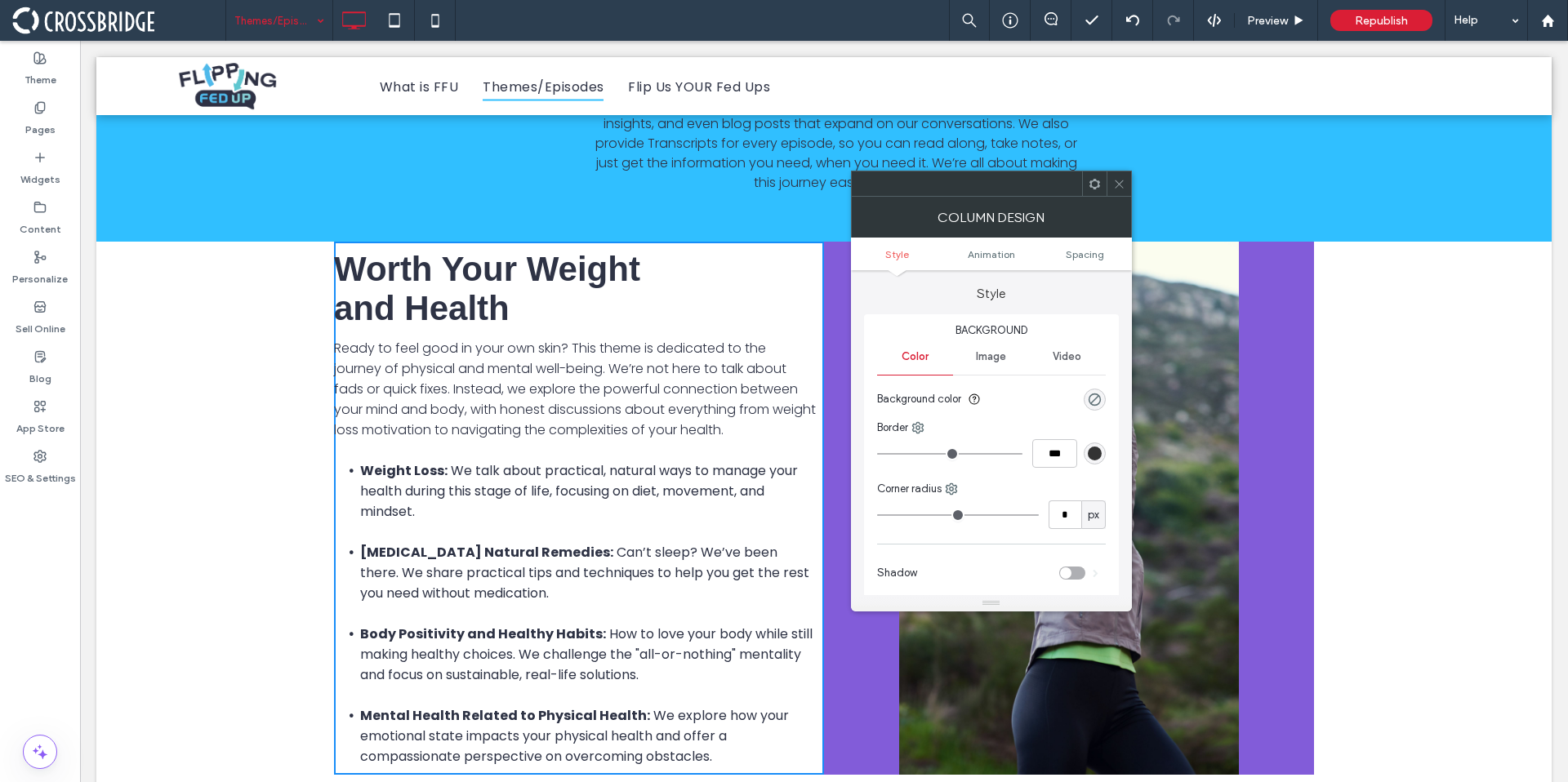
click at [1102, 402] on div "rgba(0, 0, 0, 0)" at bounding box center [1095, 400] width 22 height 22
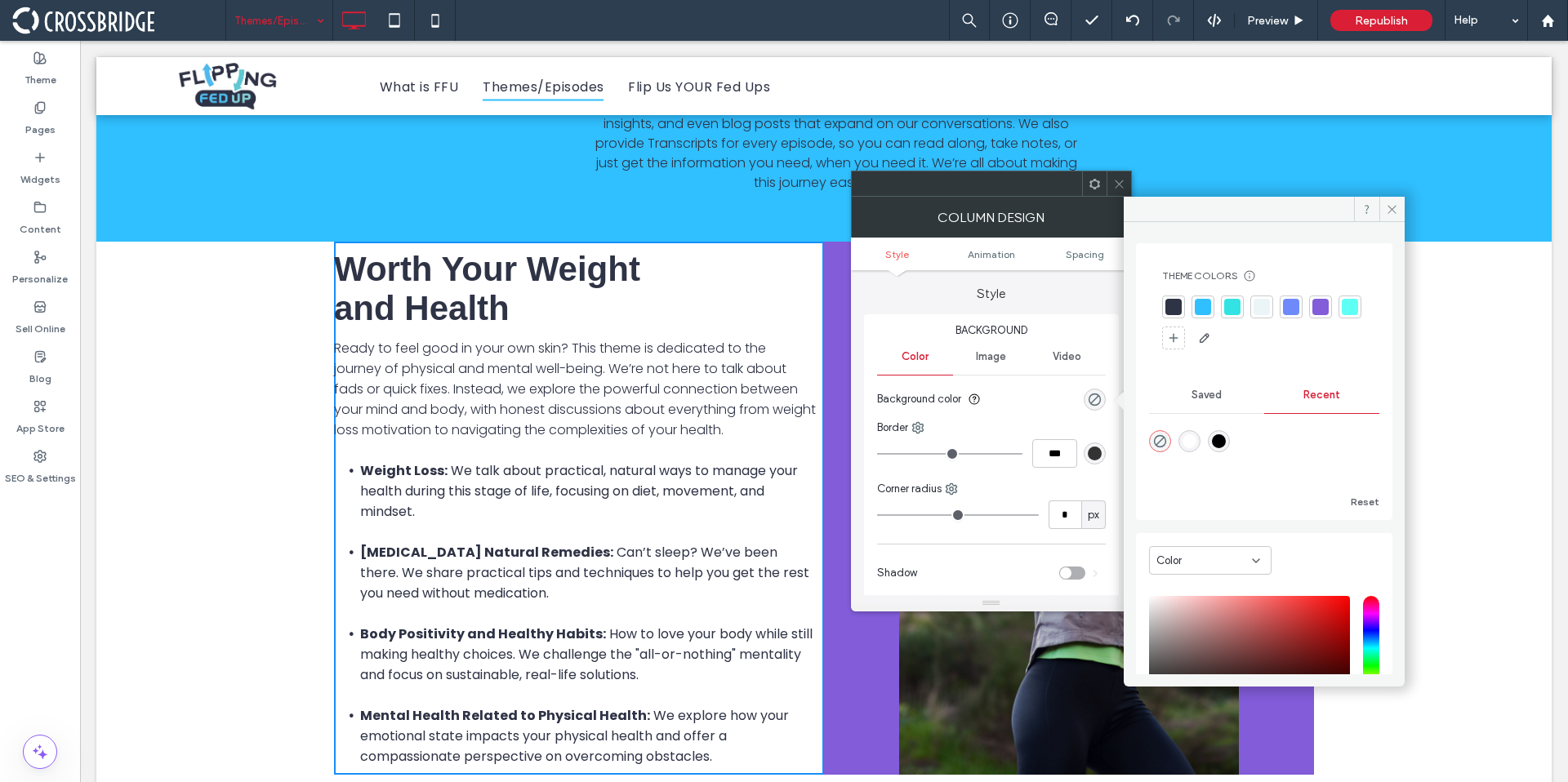
click at [1232, 304] on div at bounding box center [1232, 307] width 16 height 16
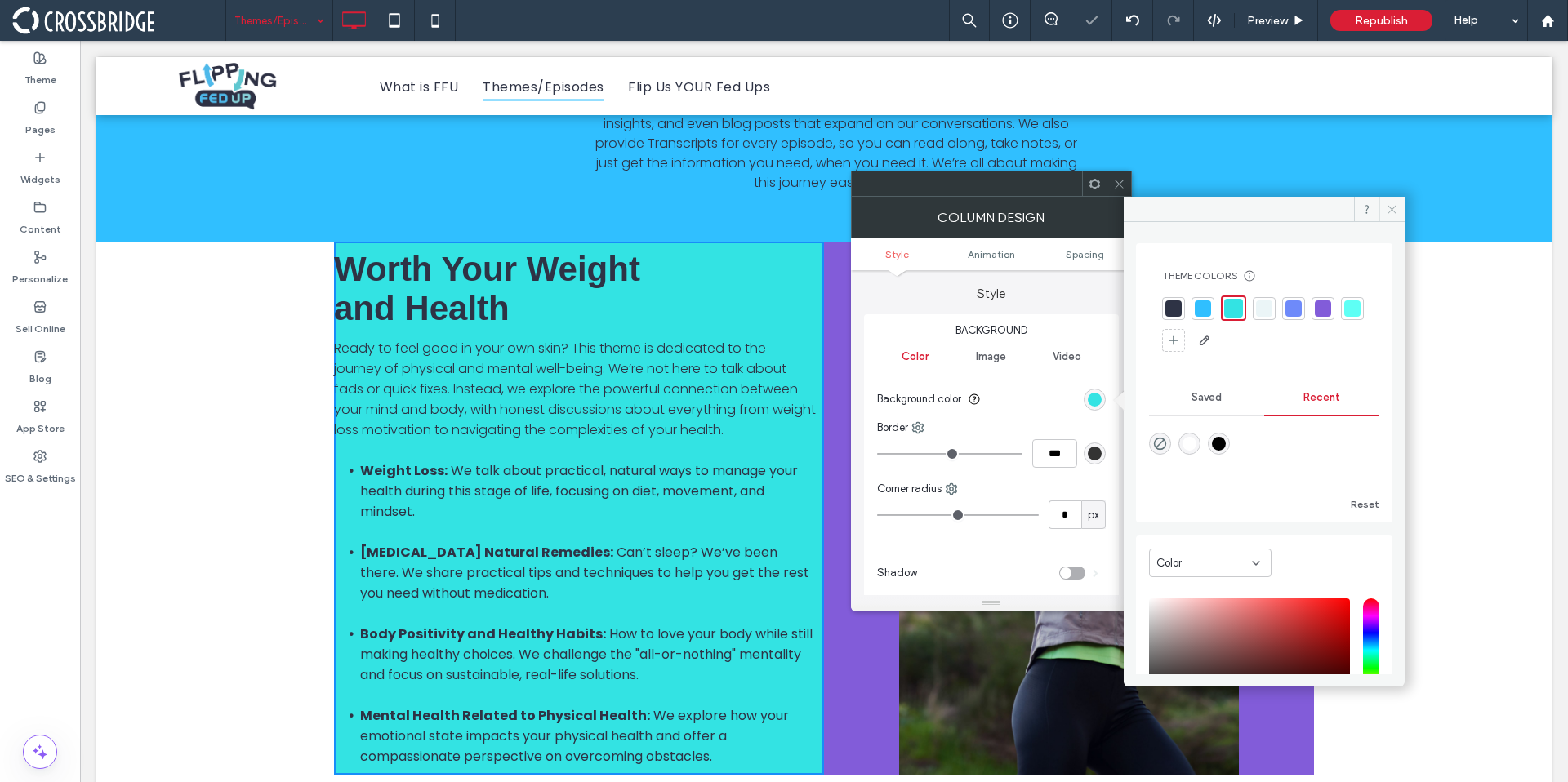
click at [1389, 206] on icon at bounding box center [1392, 209] width 12 height 12
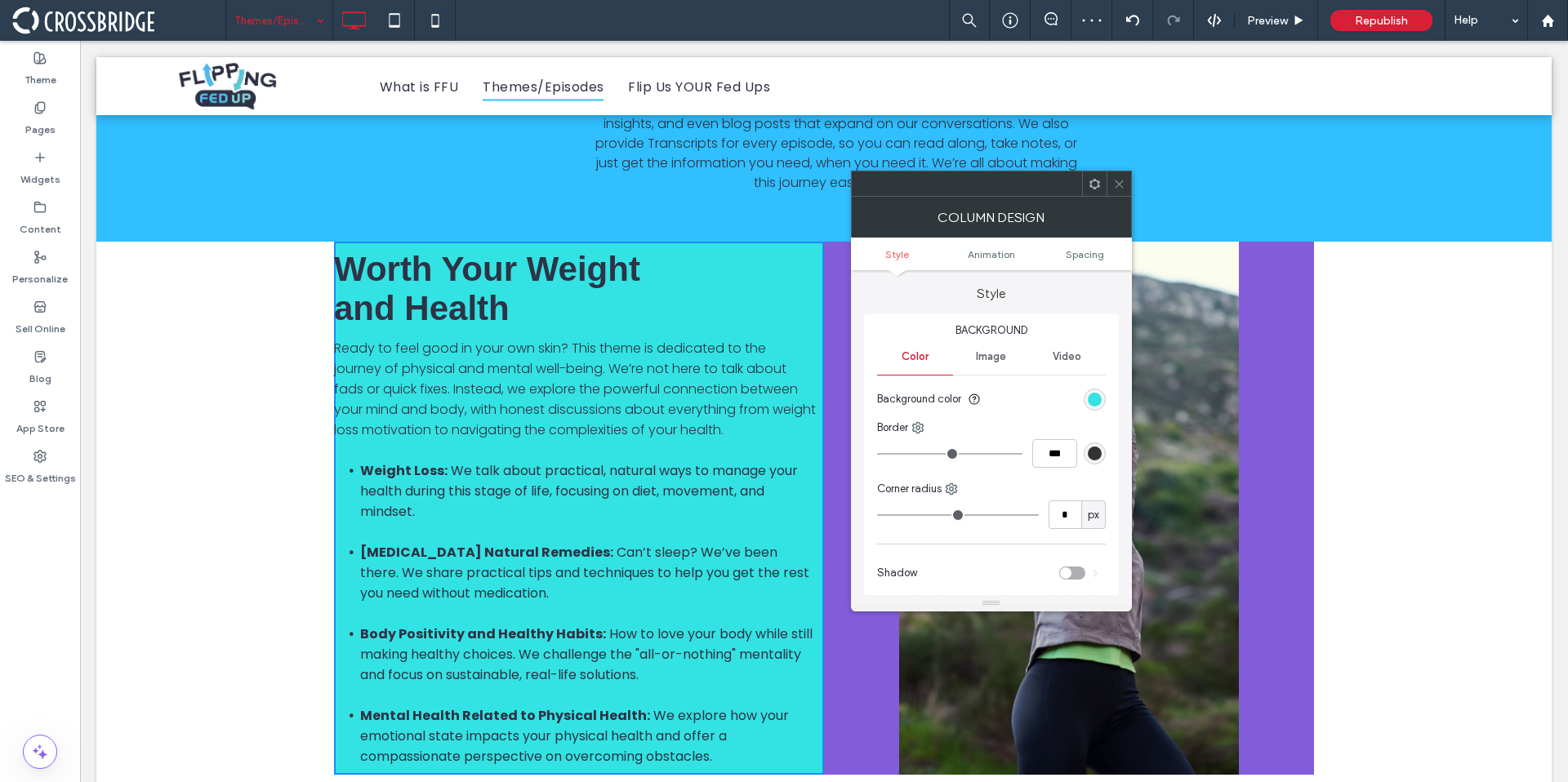
click at [1120, 195] on span at bounding box center [1119, 184] width 12 height 25
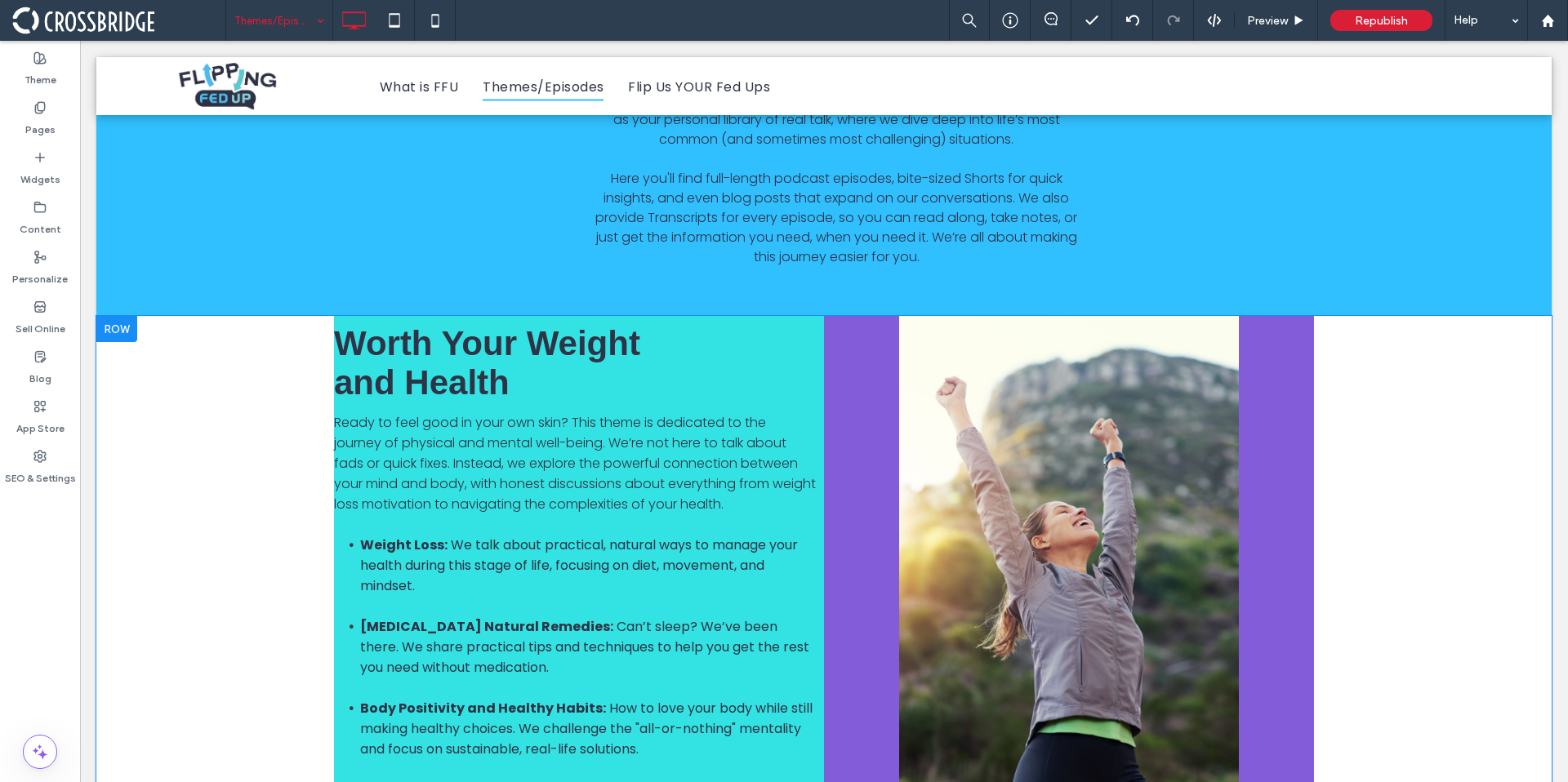
scroll to position [291, 0]
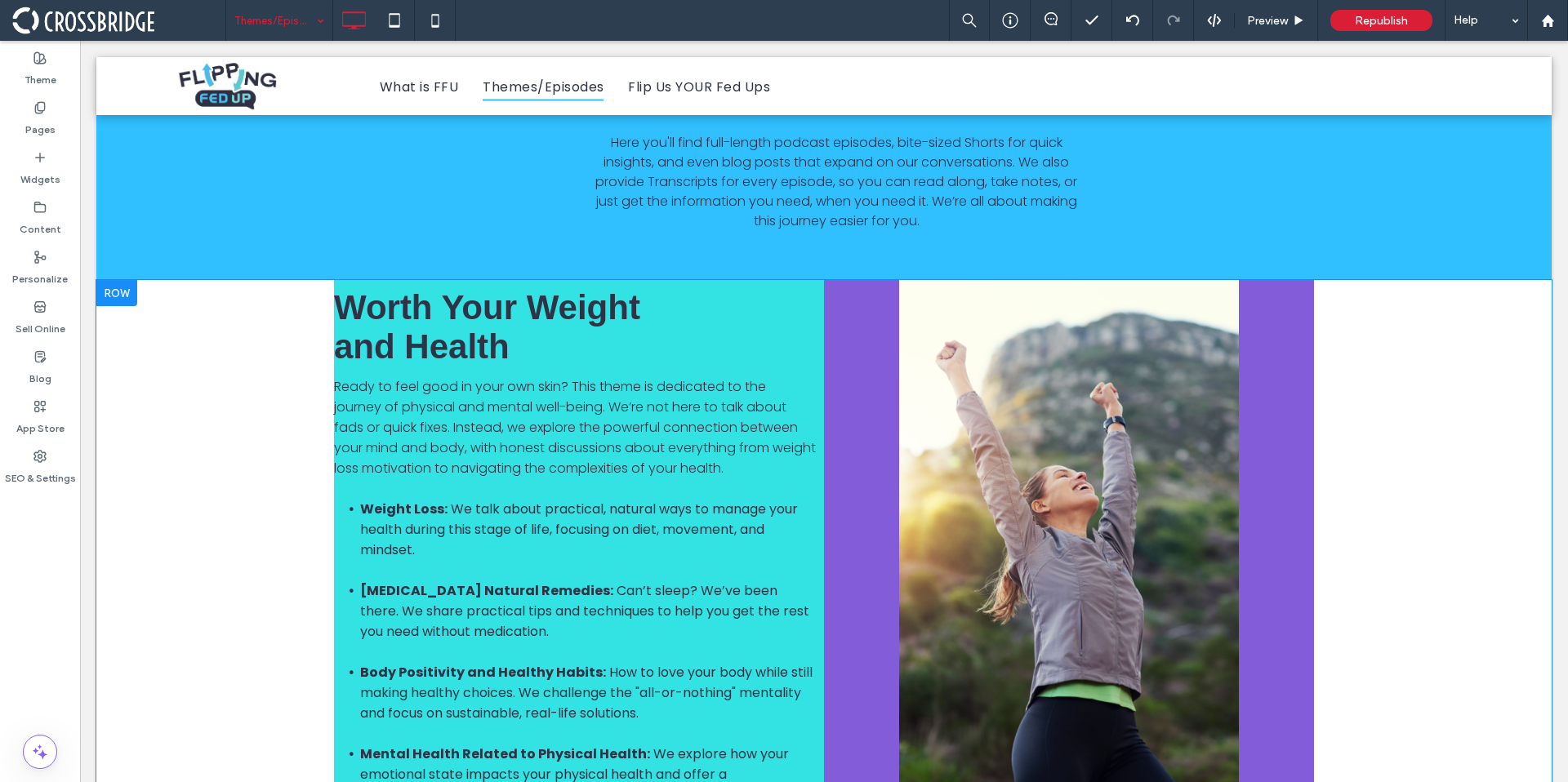
click at [115, 298] on div at bounding box center [116, 293] width 41 height 27
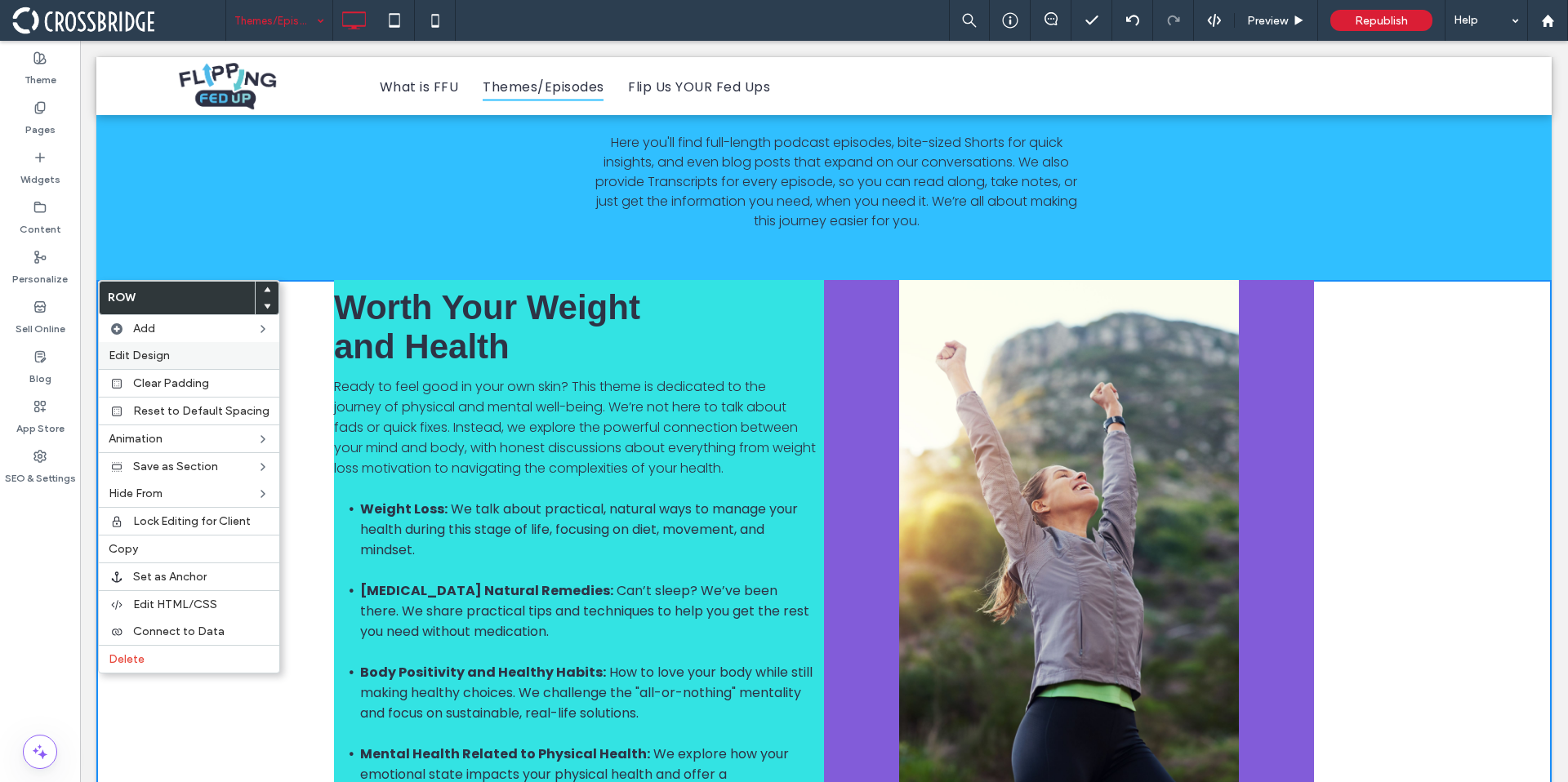
click at [145, 353] on span "Edit Design" at bounding box center [139, 355] width 62 height 14
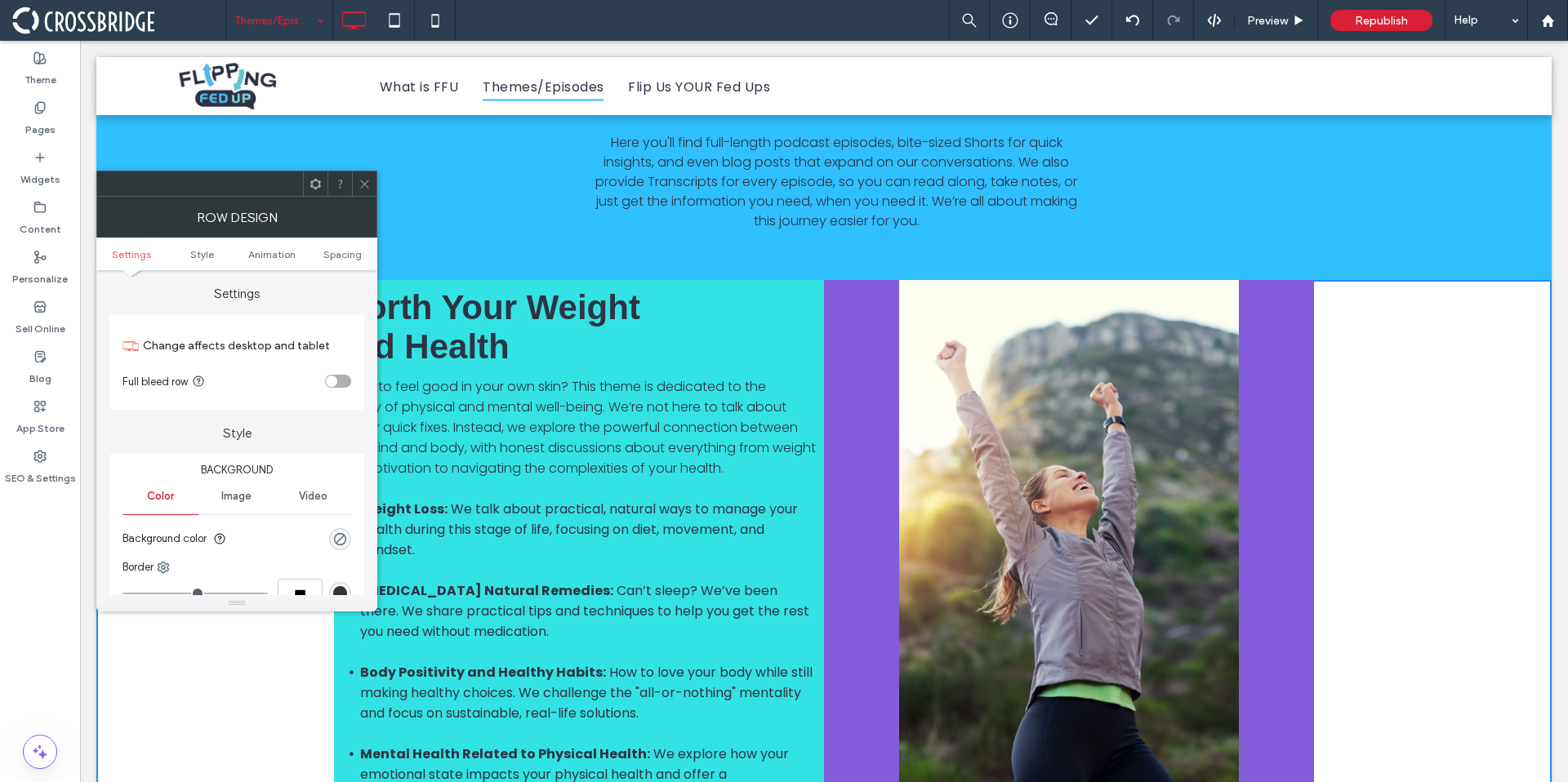
click at [343, 550] on div "rgba(0, 0, 0, 0)" at bounding box center [340, 539] width 22 height 22
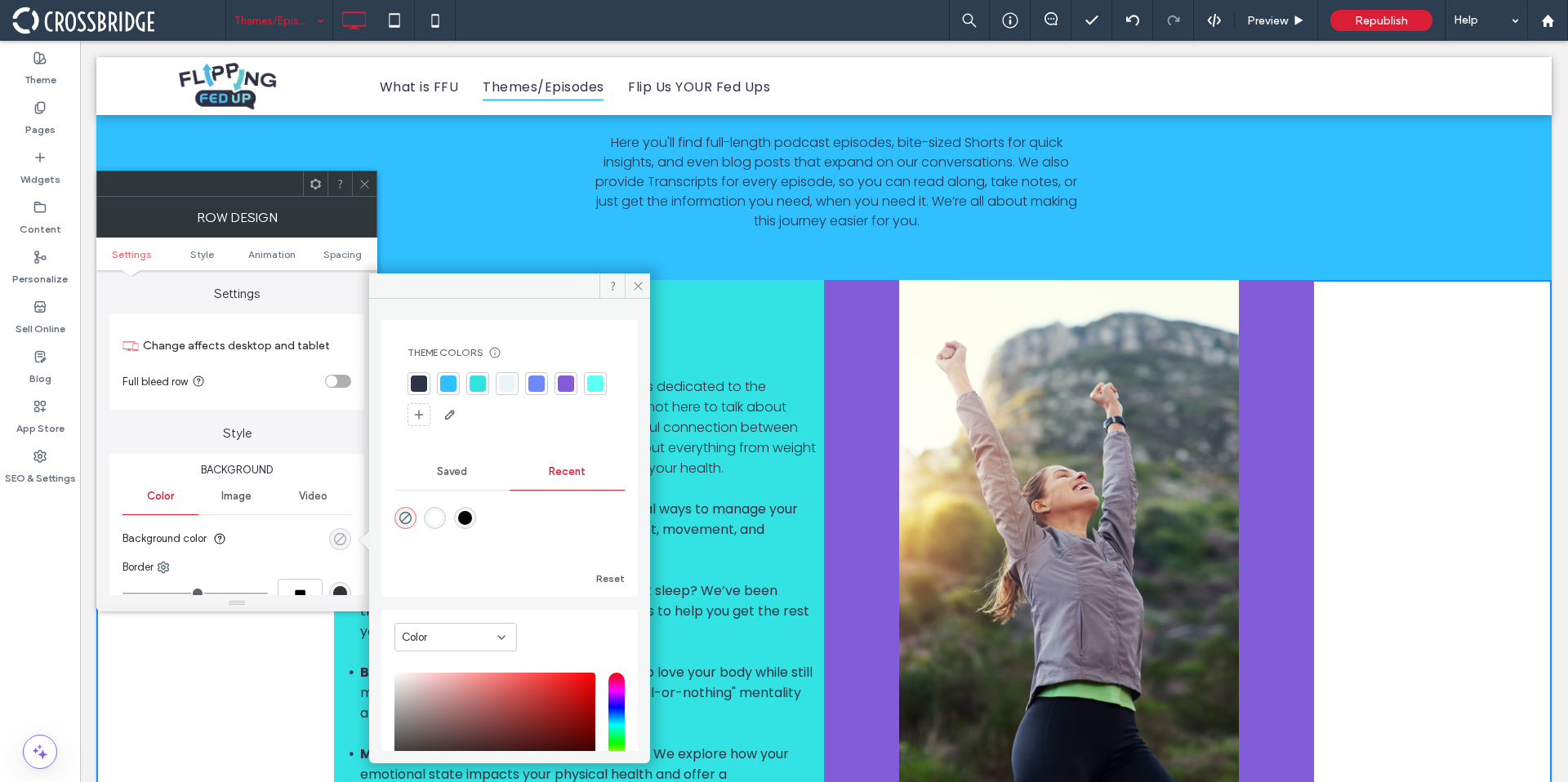
click at [343, 542] on icon "rgba(0, 0, 0, 0)" at bounding box center [340, 539] width 14 height 14
click at [421, 376] on div at bounding box center [419, 383] width 16 height 16
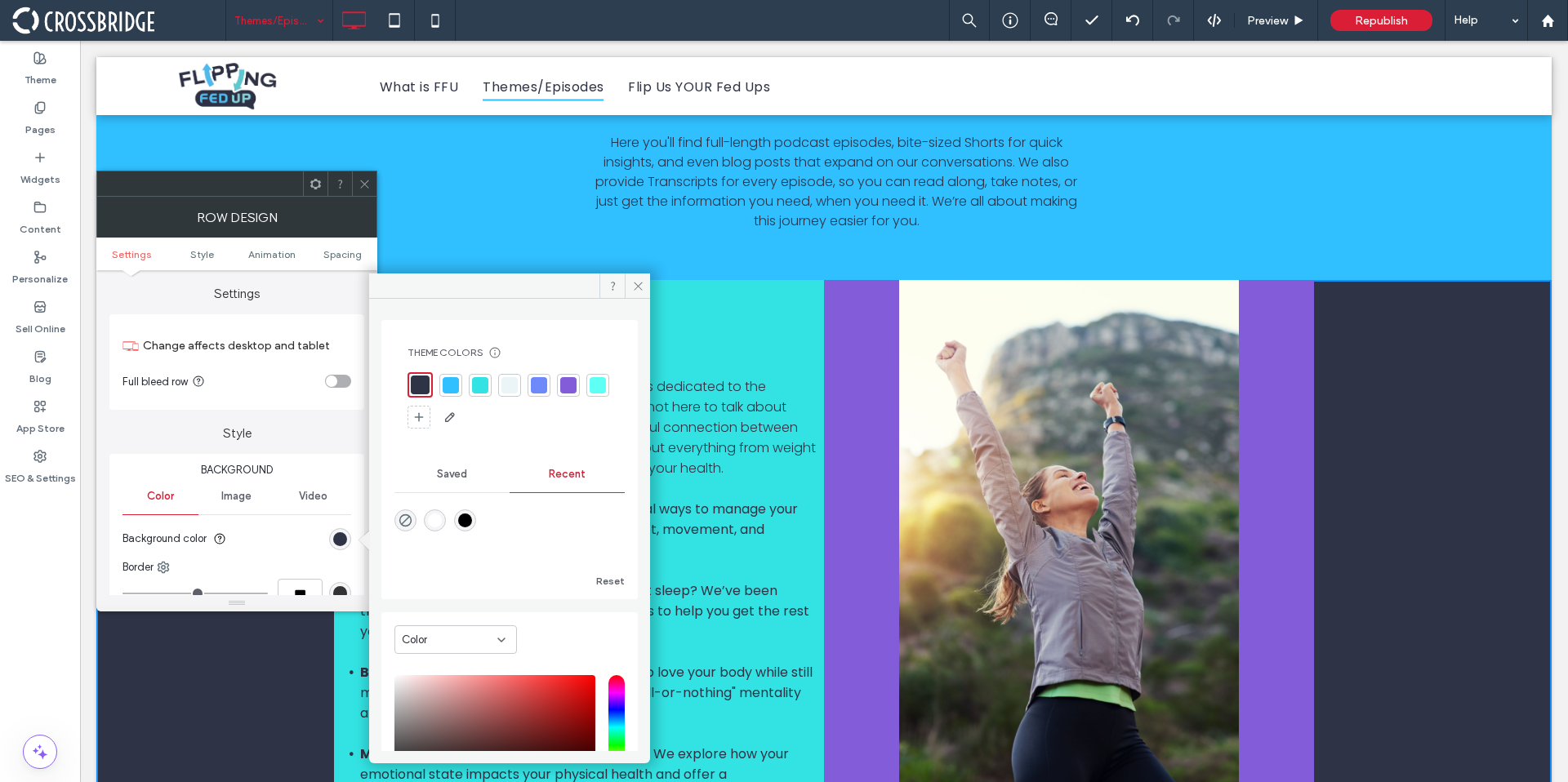
click at [543, 389] on div at bounding box center [539, 385] width 16 height 16
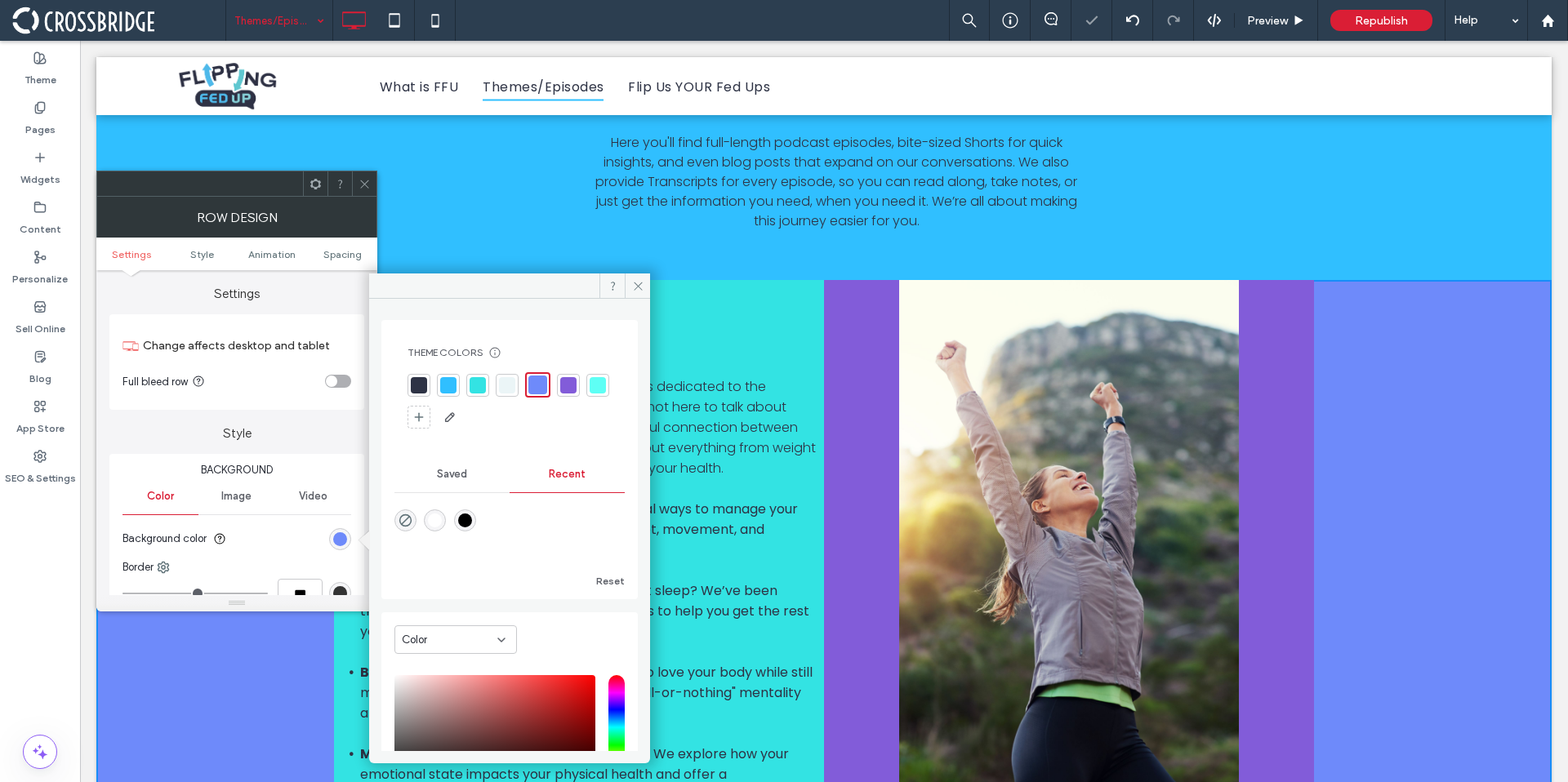
click at [424, 387] on div at bounding box center [419, 385] width 16 height 16
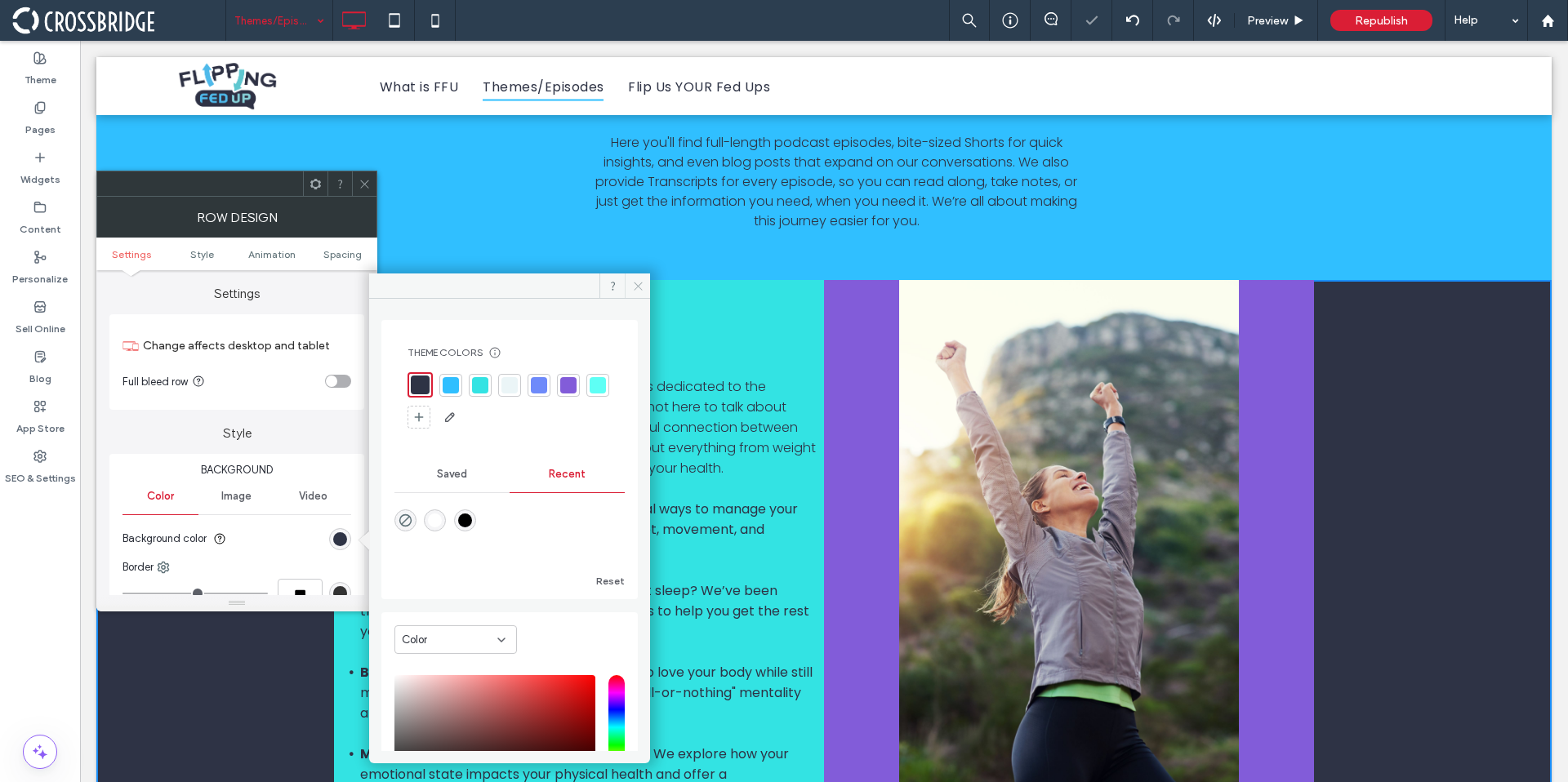
click at [638, 286] on use at bounding box center [637, 286] width 9 height 9
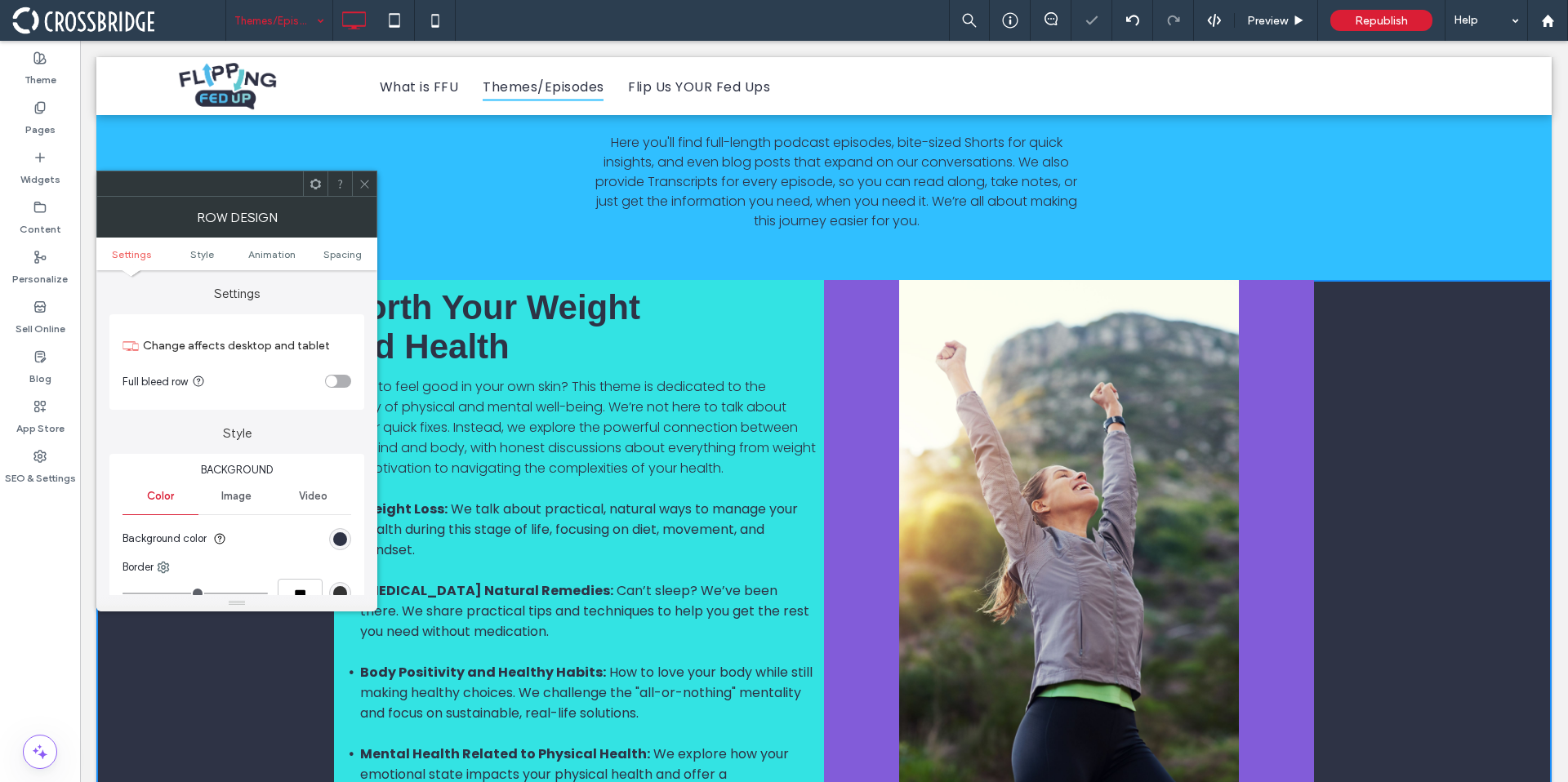
click at [365, 176] on span at bounding box center [365, 184] width 12 height 25
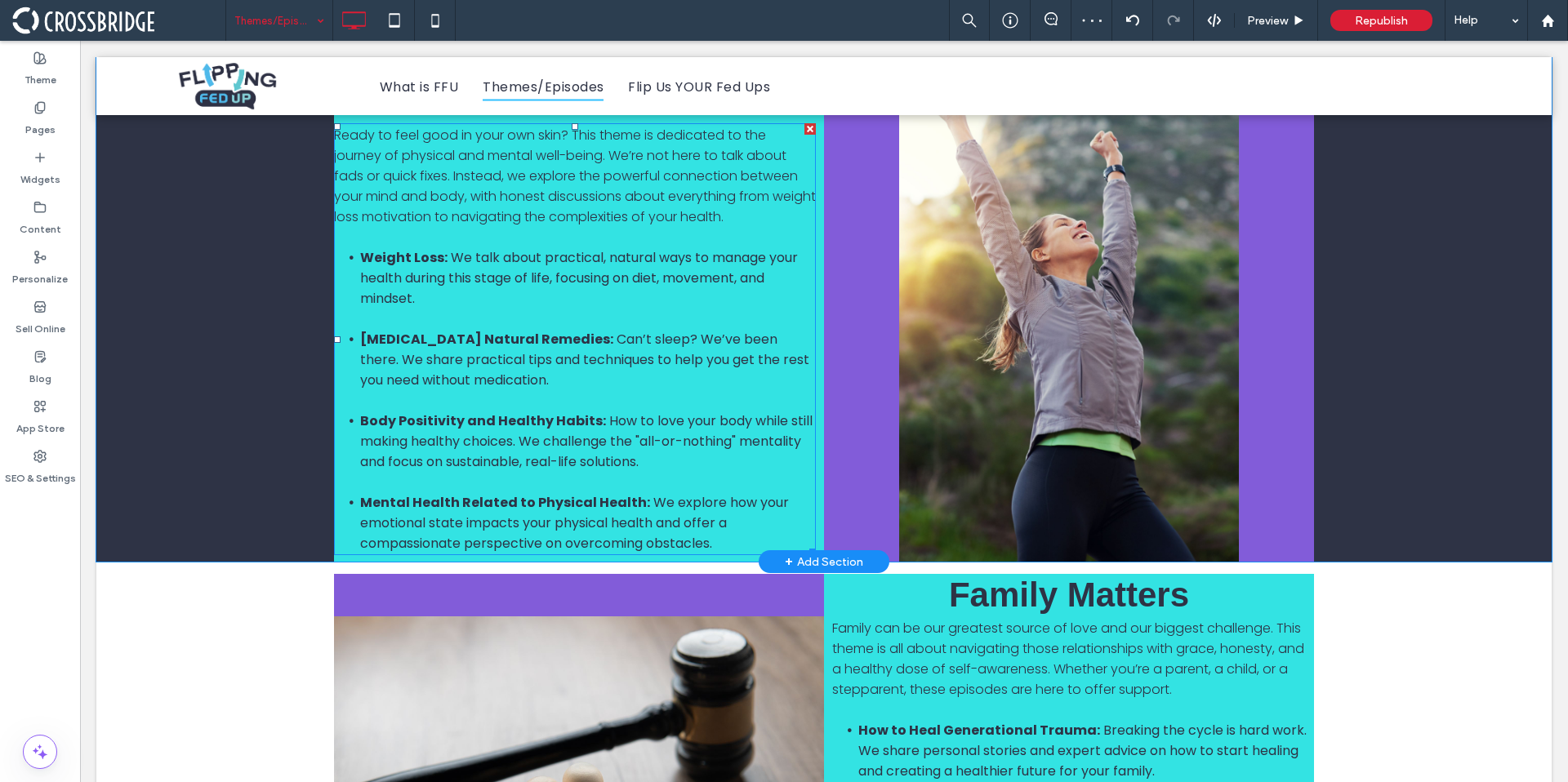
scroll to position [839, 0]
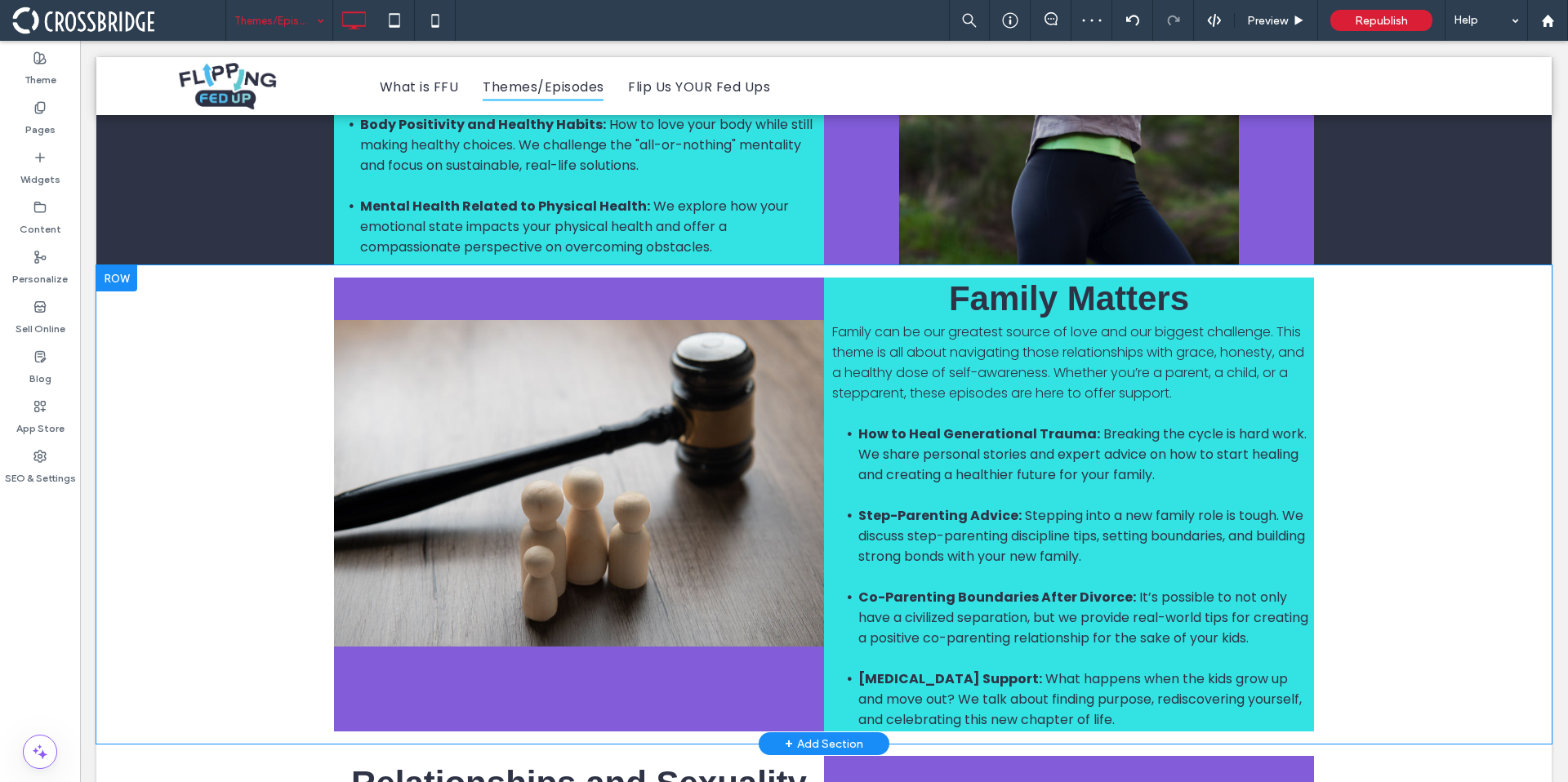
click at [257, 369] on div "Click To Paste Family Matters Family can be our greatest source of love and our…" at bounding box center [824, 505] width 1455 height 479
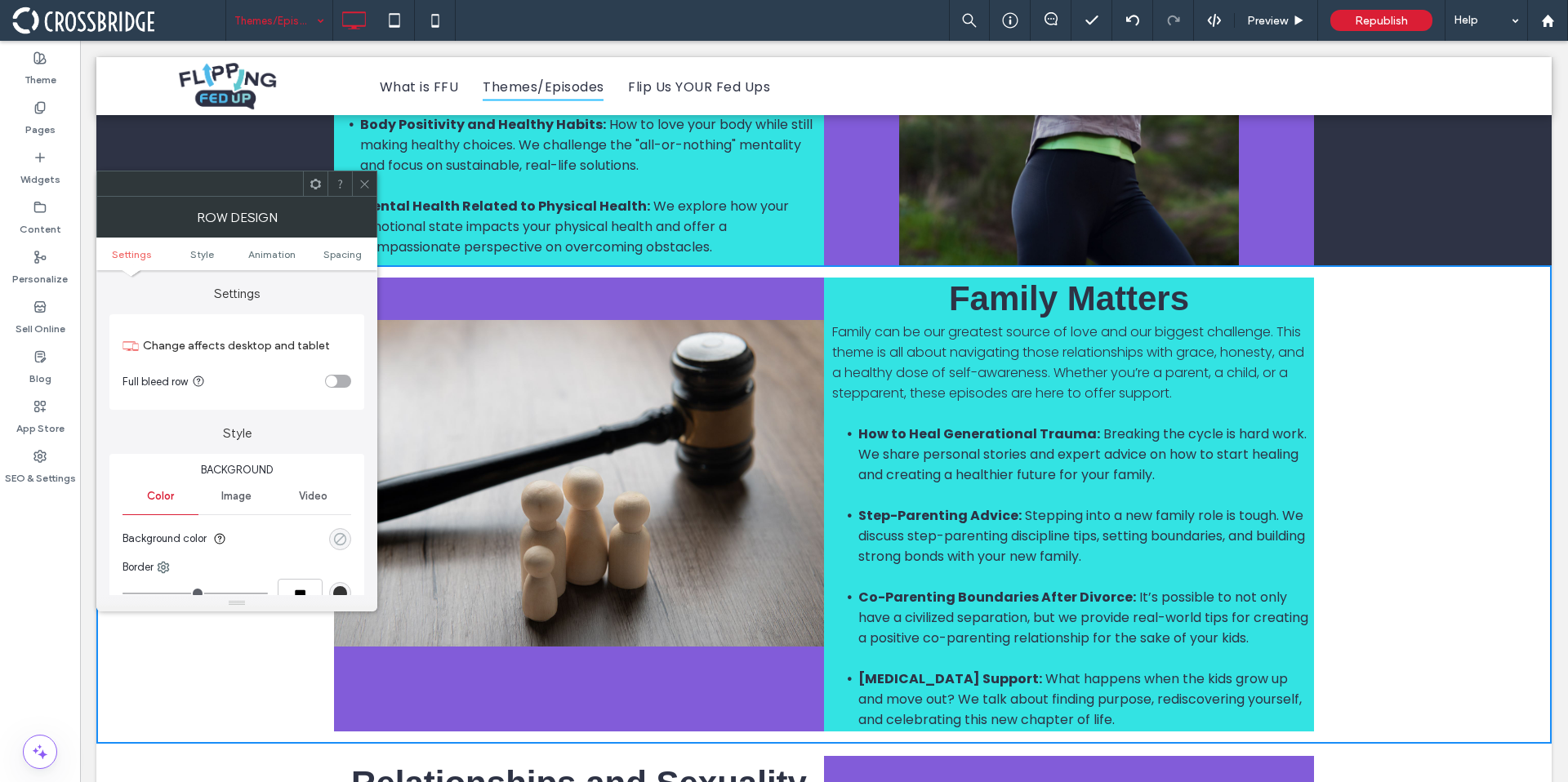
click at [343, 542] on div "rgba(0, 0, 0, 0)" at bounding box center [340, 539] width 14 height 14
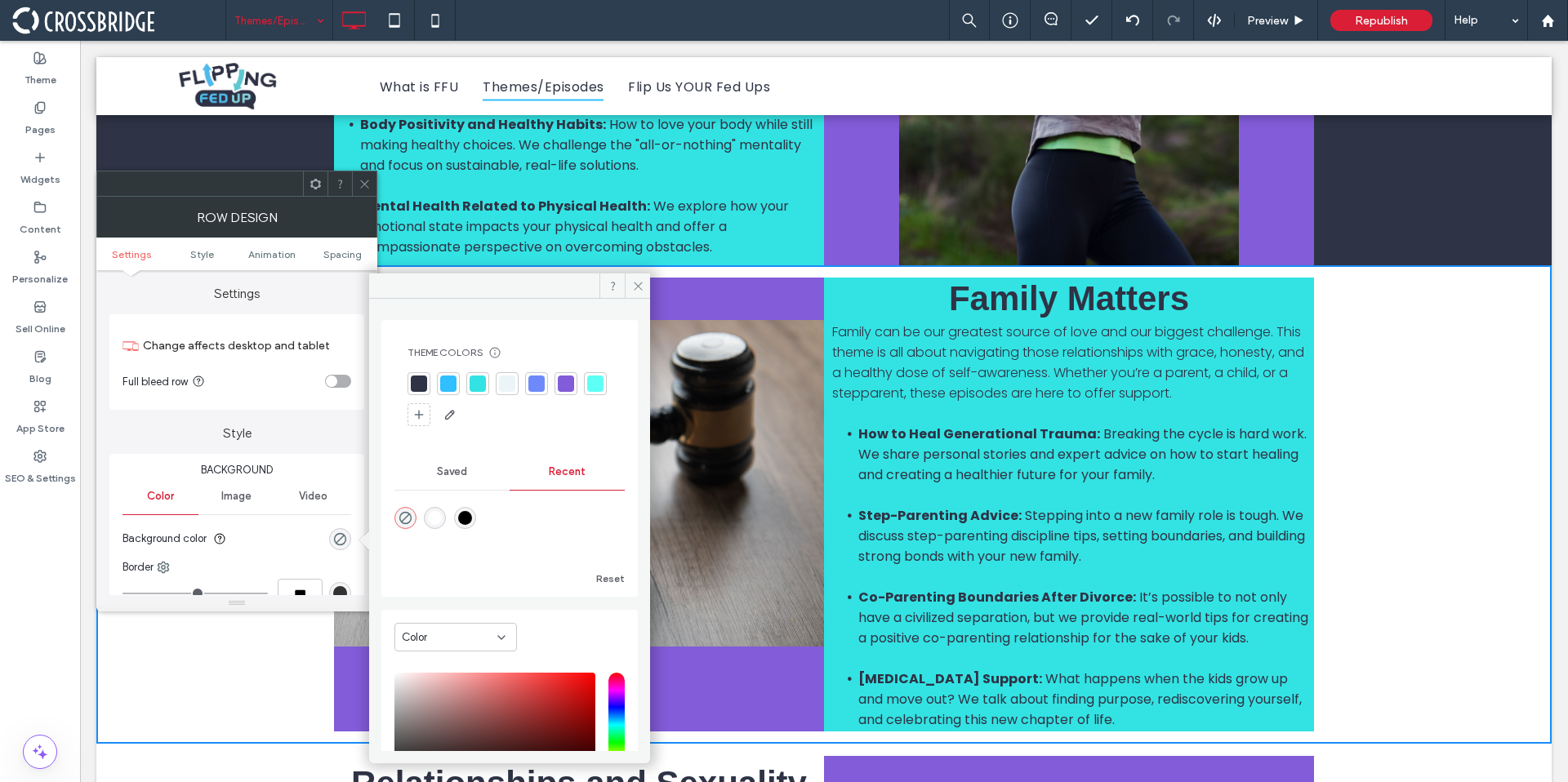
click at [417, 382] on div at bounding box center [419, 383] width 16 height 16
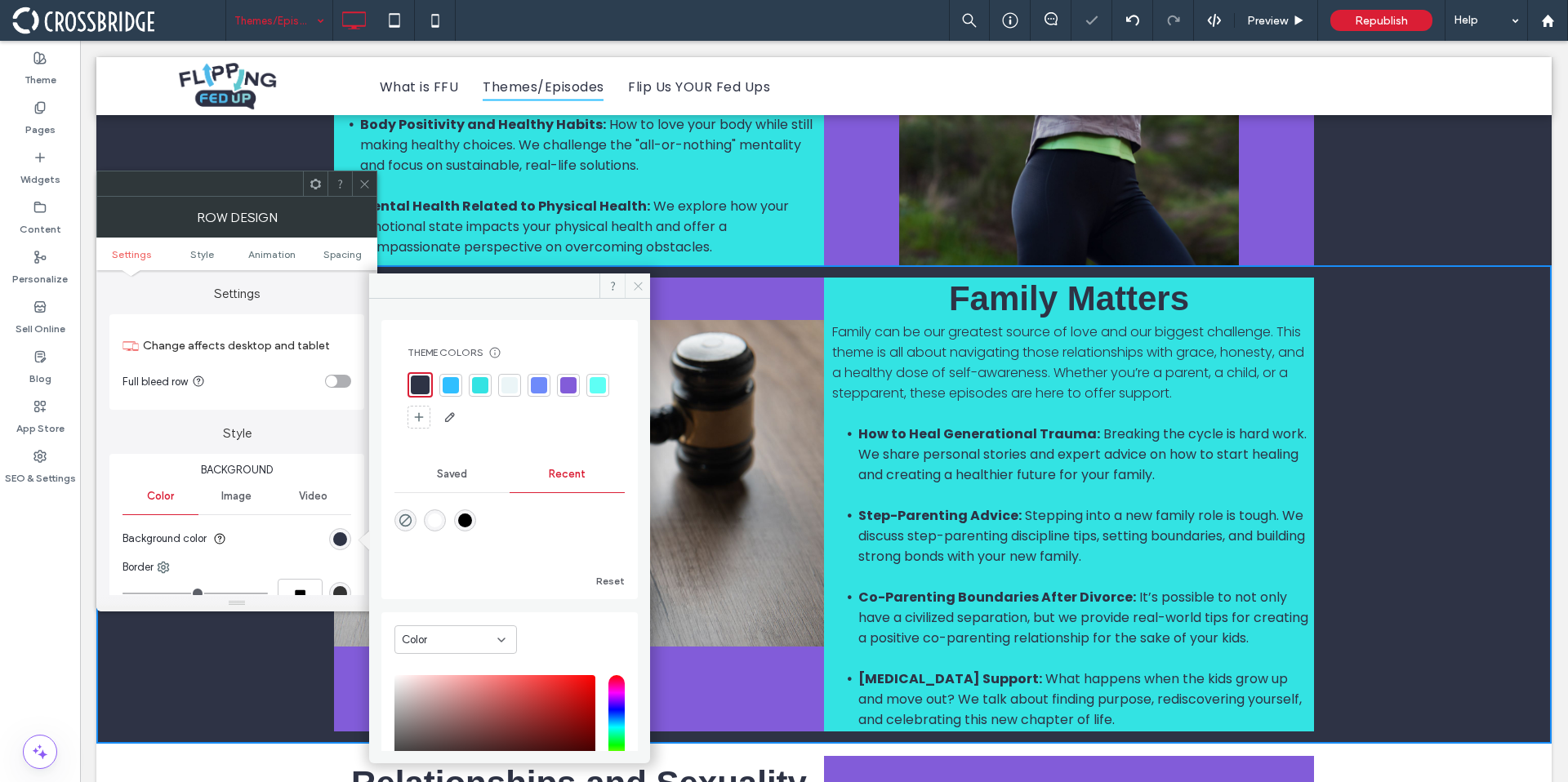
click at [650, 284] on span at bounding box center [637, 286] width 26 height 25
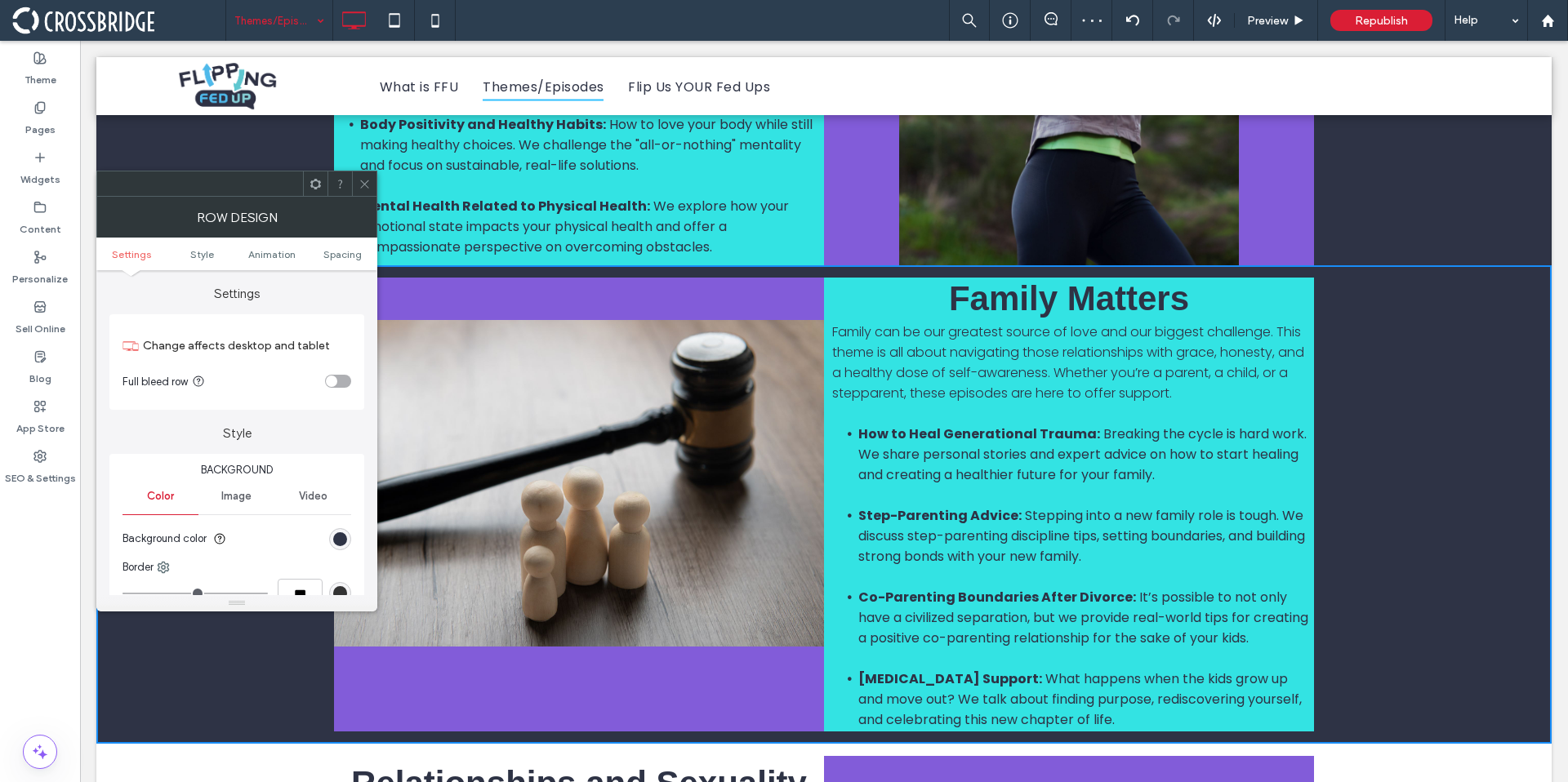
click at [372, 186] on div at bounding box center [365, 184] width 25 height 25
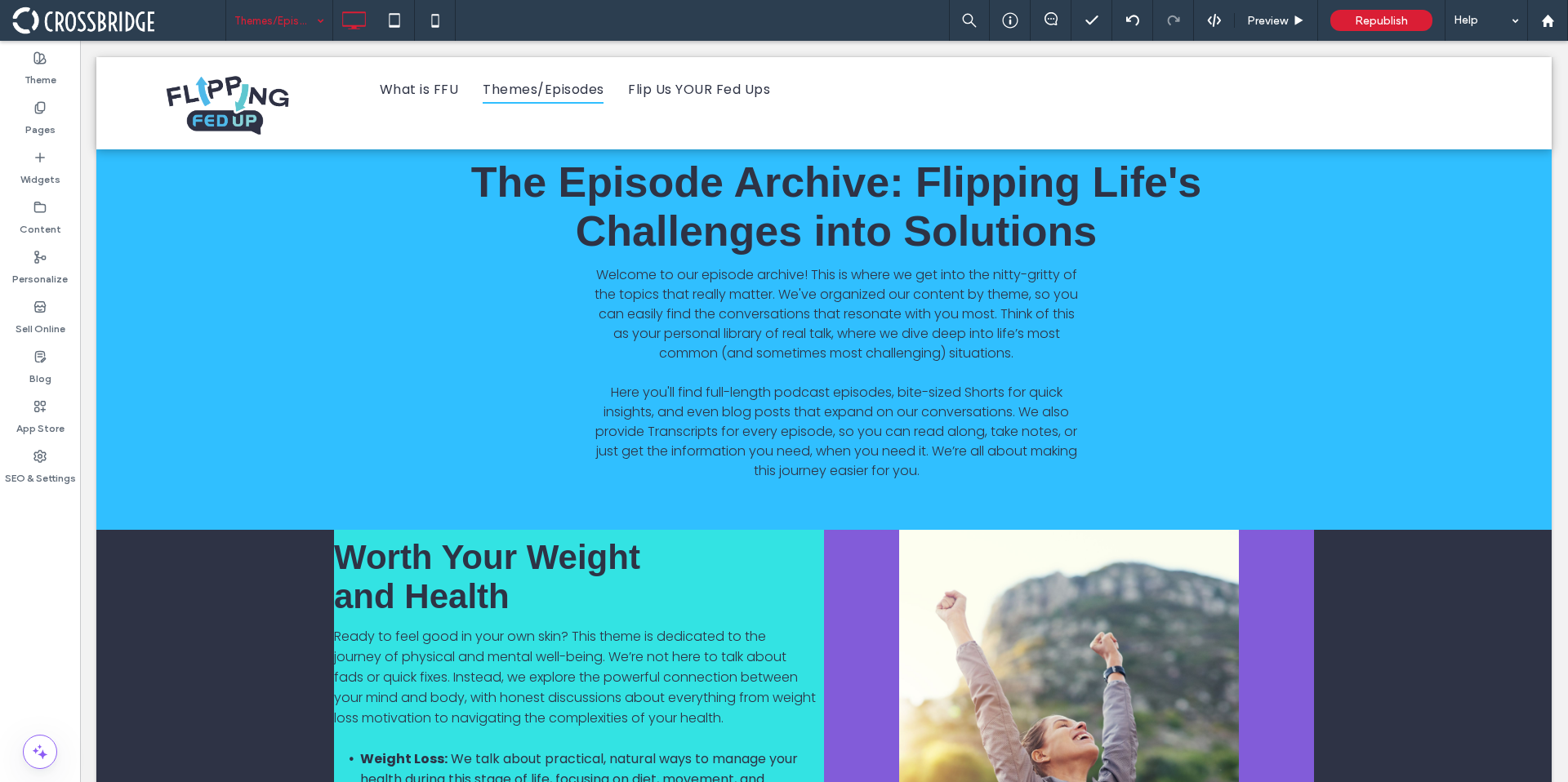
scroll to position [0, 0]
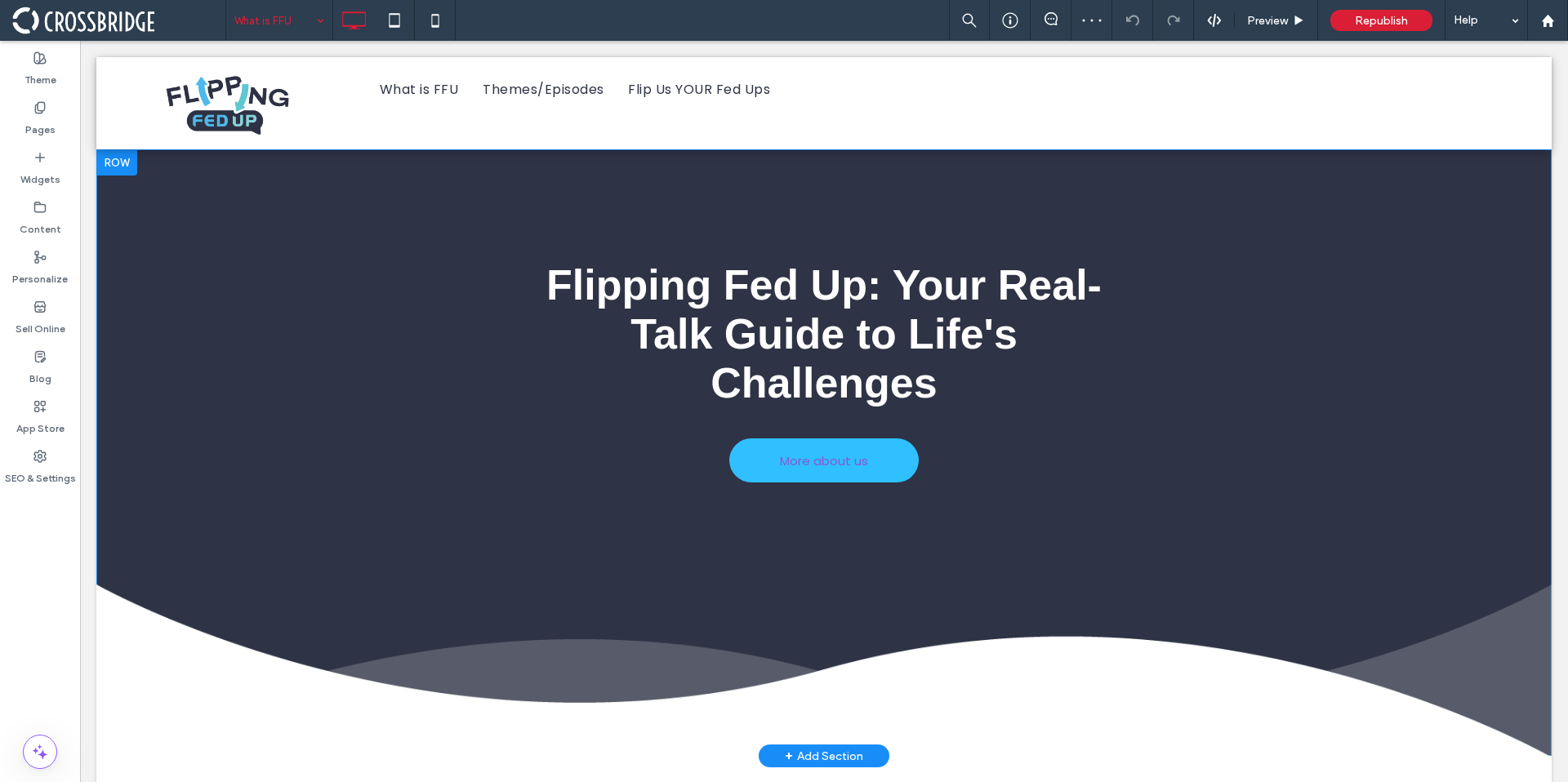
click at [372, 367] on div "Flipping Fed Up: Your Real-Talk Guide to Life's Challenges More about us Click …" at bounding box center [824, 501] width 1455 height 508
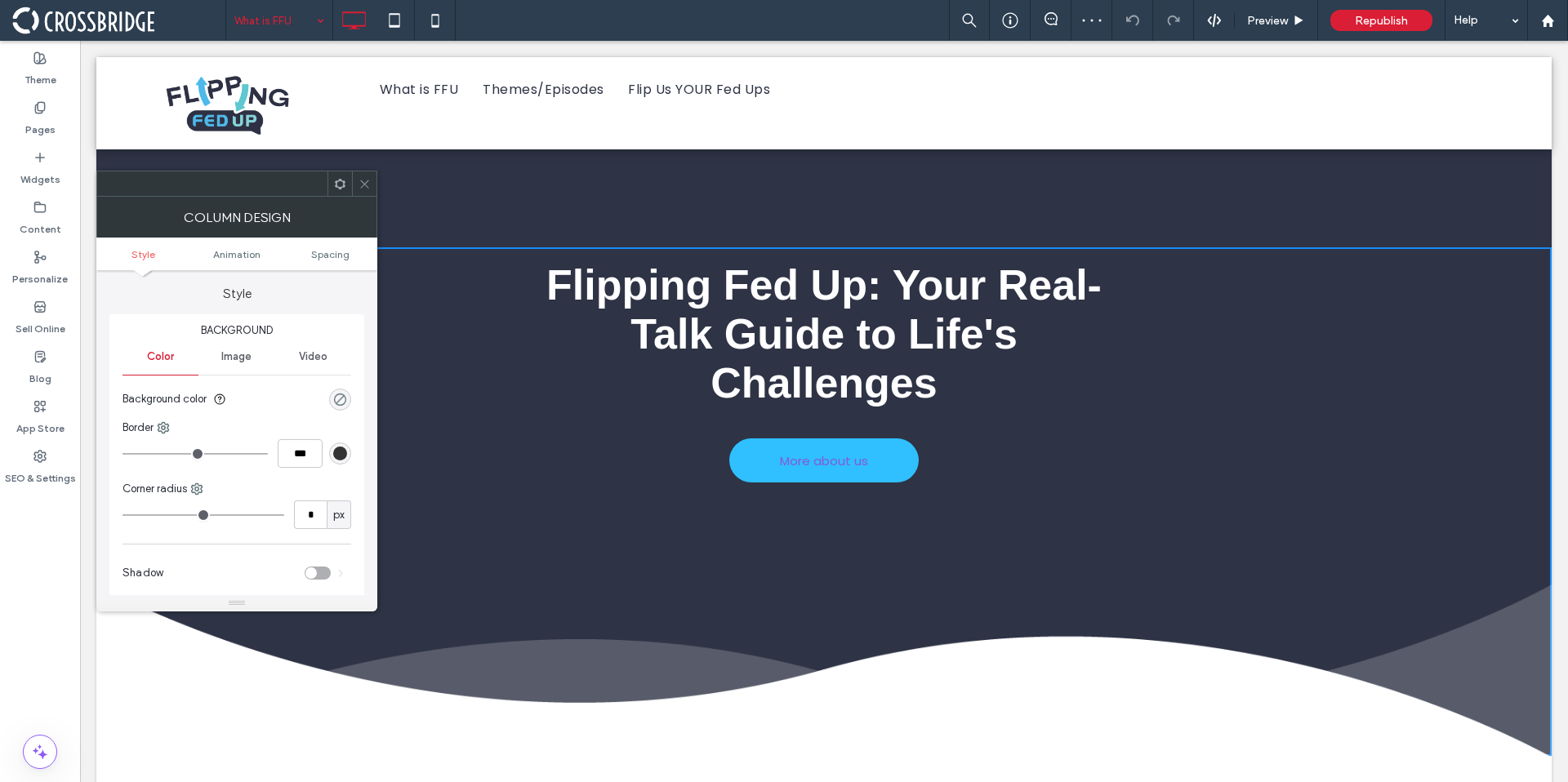
click at [342, 397] on div "rgba(0, 0, 0, 0)" at bounding box center [340, 400] width 14 height 14
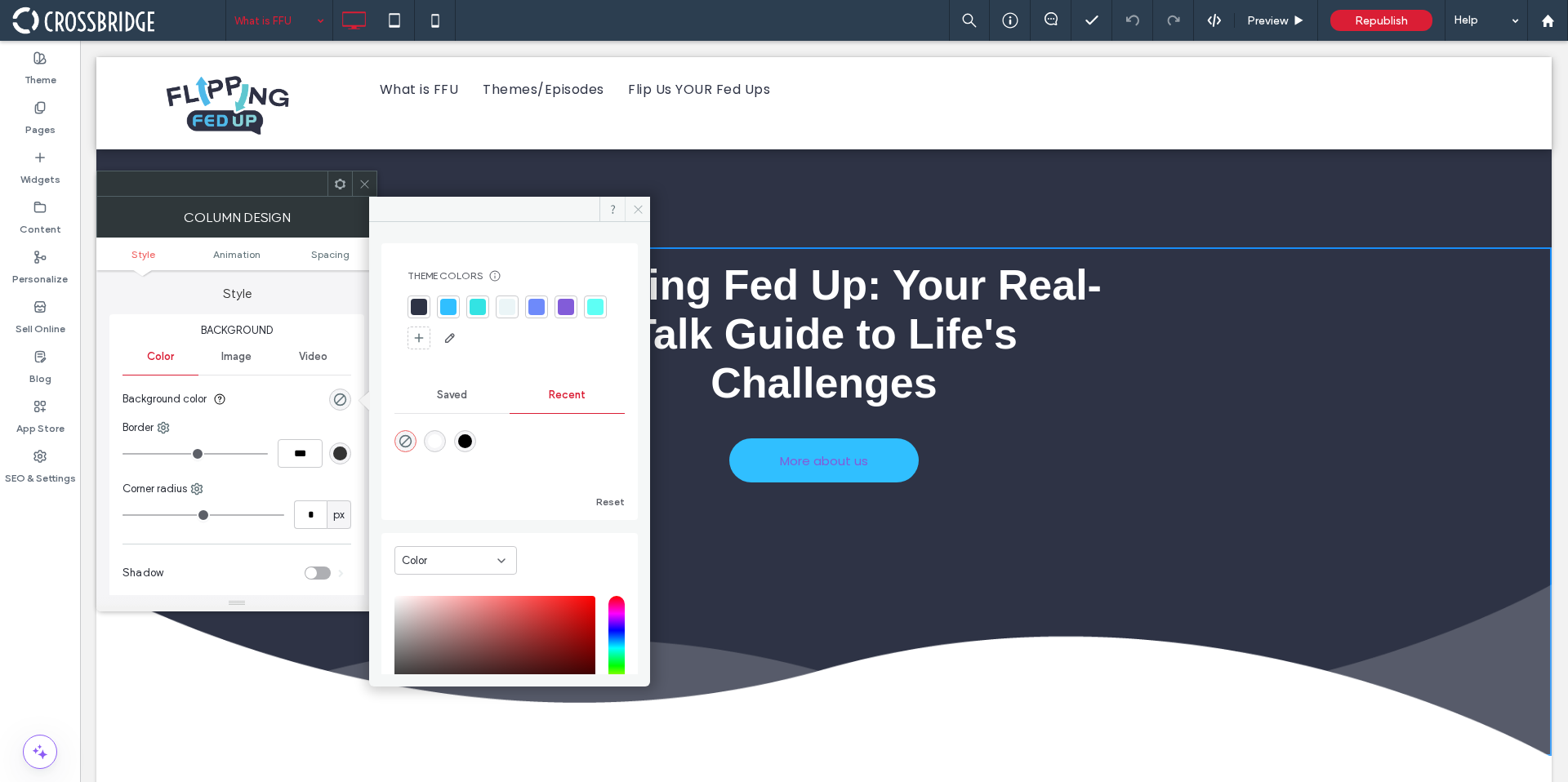
click at [641, 205] on use at bounding box center [637, 209] width 9 height 9
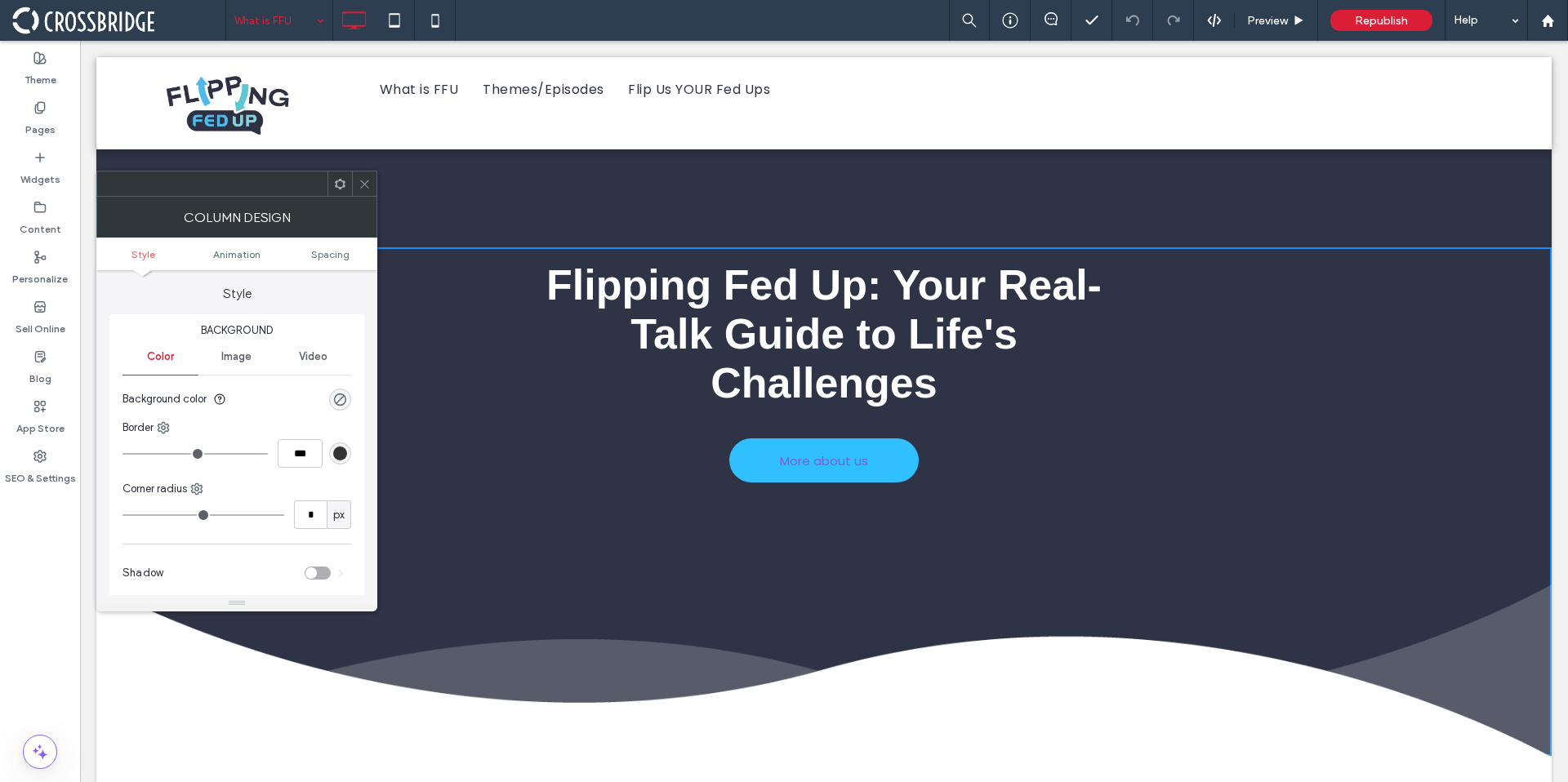
click at [366, 178] on icon at bounding box center [365, 184] width 12 height 12
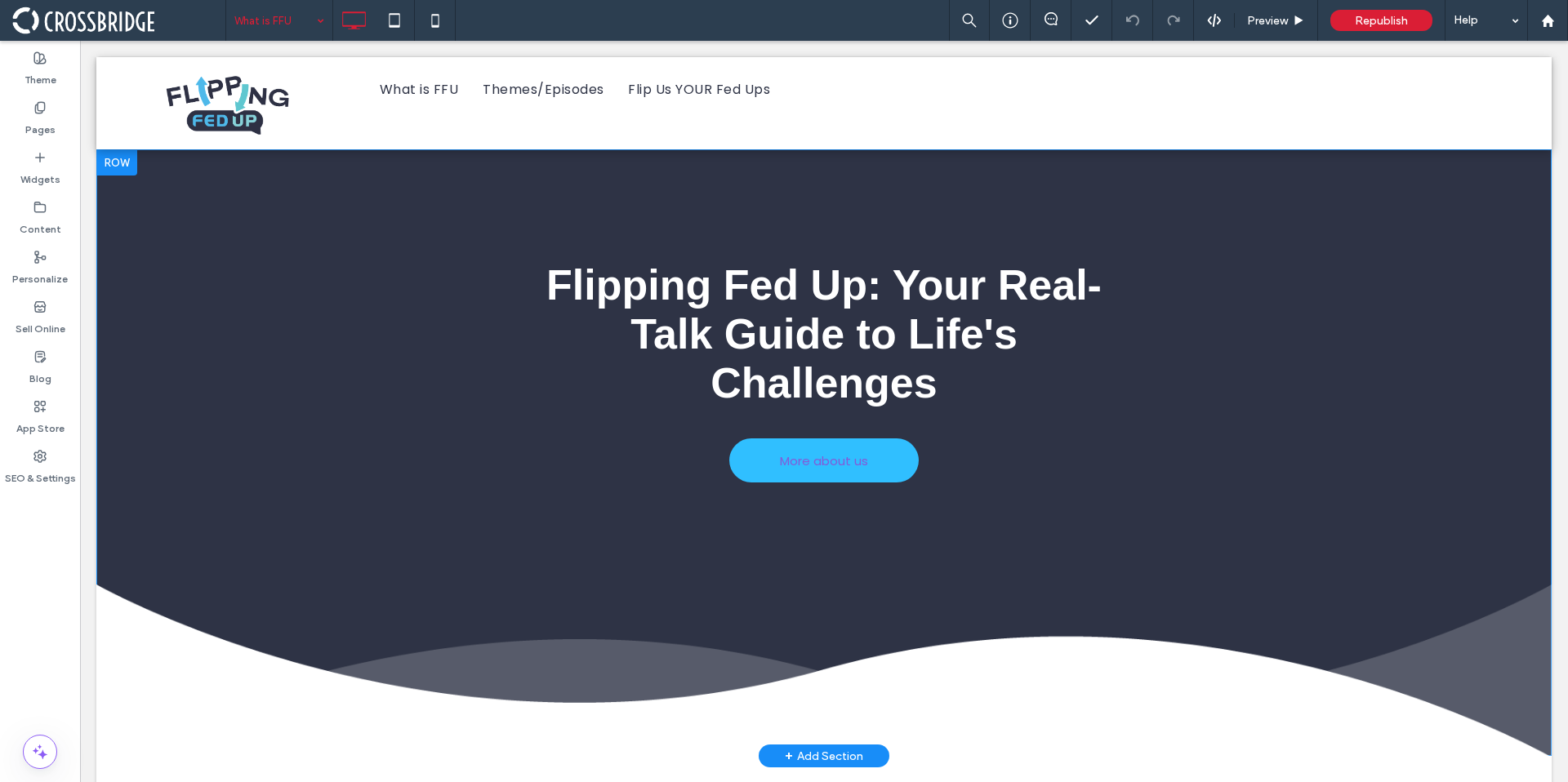
click at [407, 378] on div "Flipping Fed Up: Your Real-Talk Guide to Life's Challenges More about us Click …" at bounding box center [824, 501] width 1455 height 508
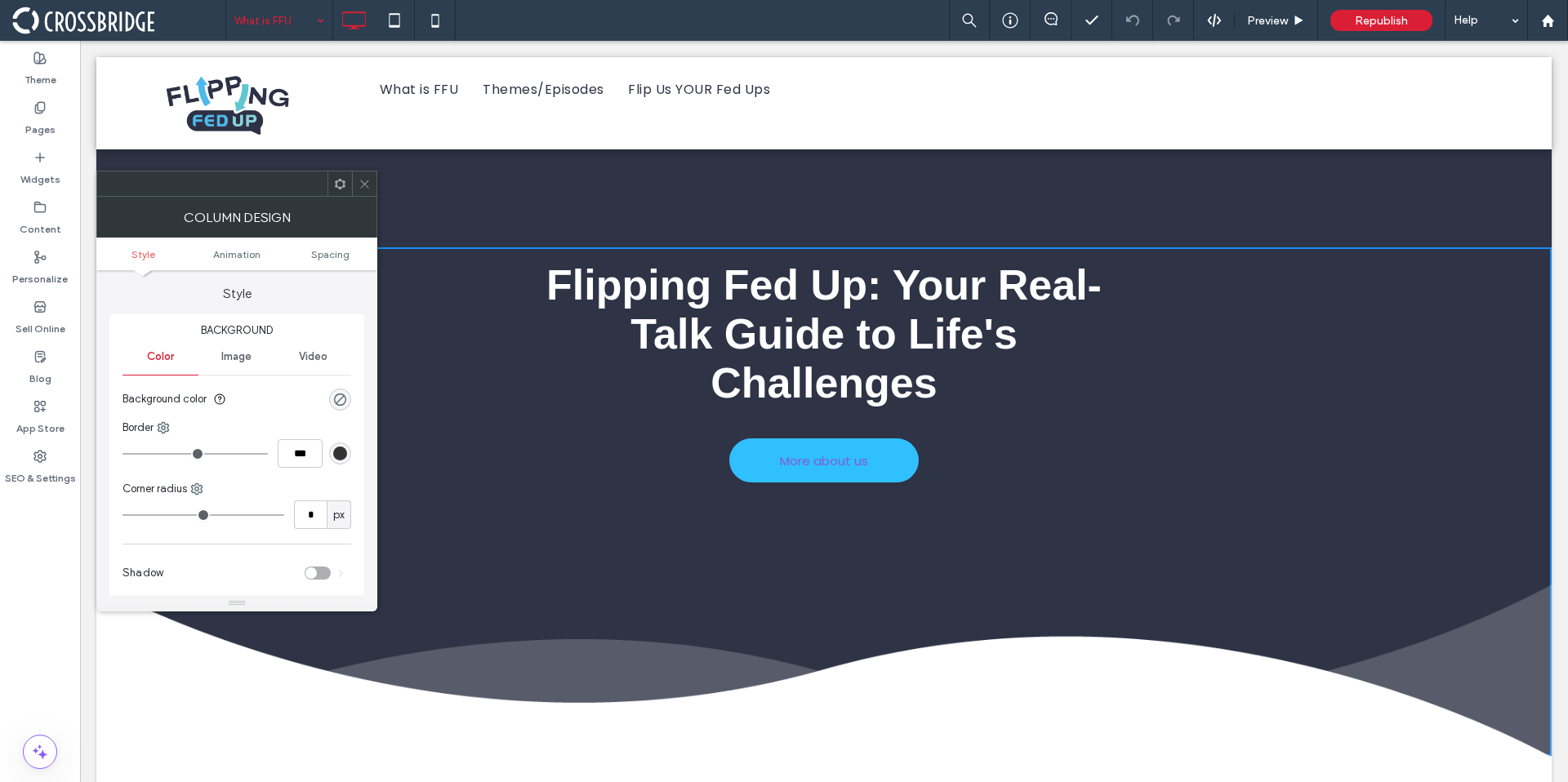
click at [247, 347] on div "Image" at bounding box center [237, 357] width 76 height 36
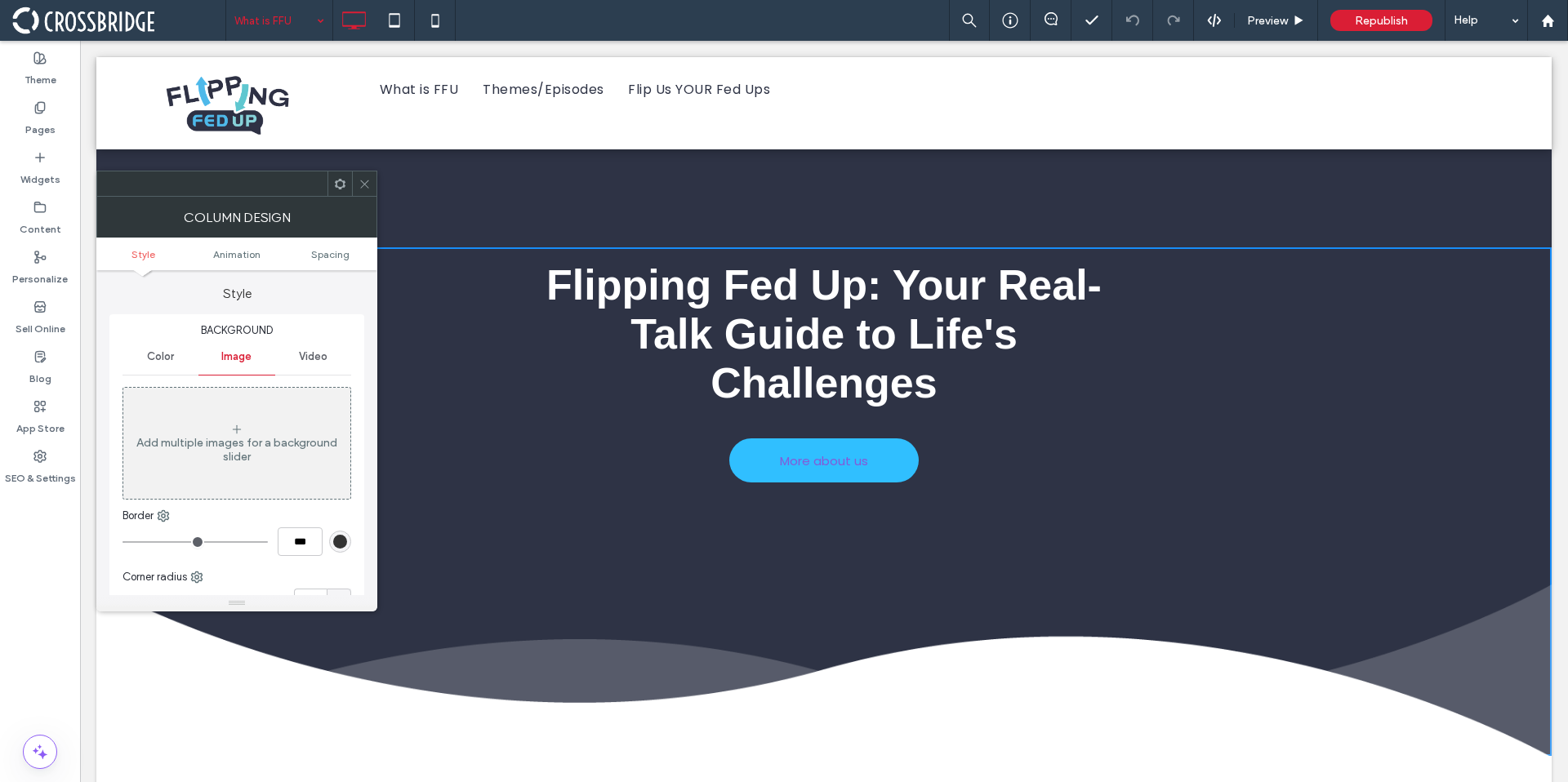
click at [369, 193] on span at bounding box center [365, 184] width 12 height 25
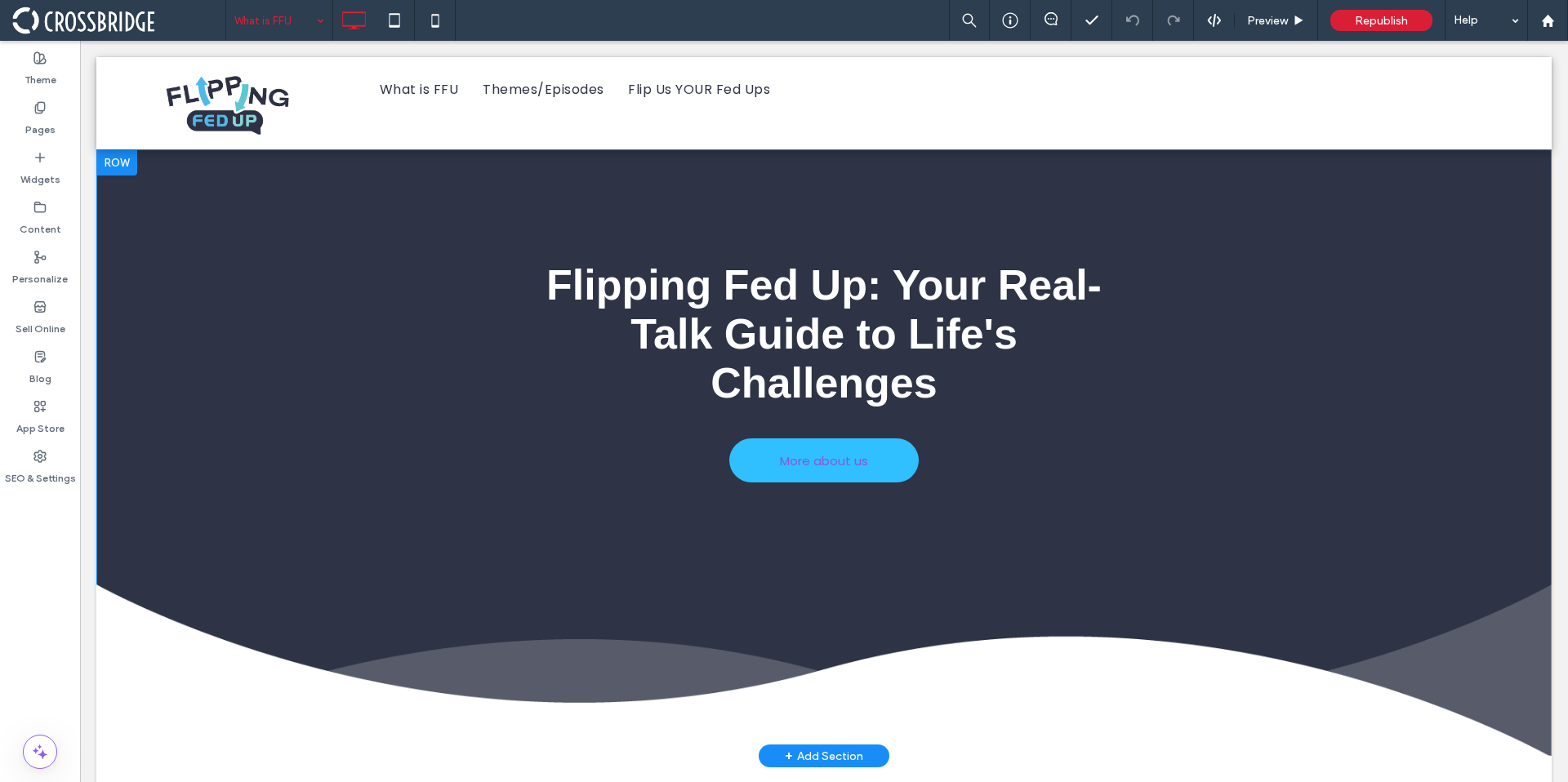
click at [127, 166] on div at bounding box center [116, 163] width 41 height 27
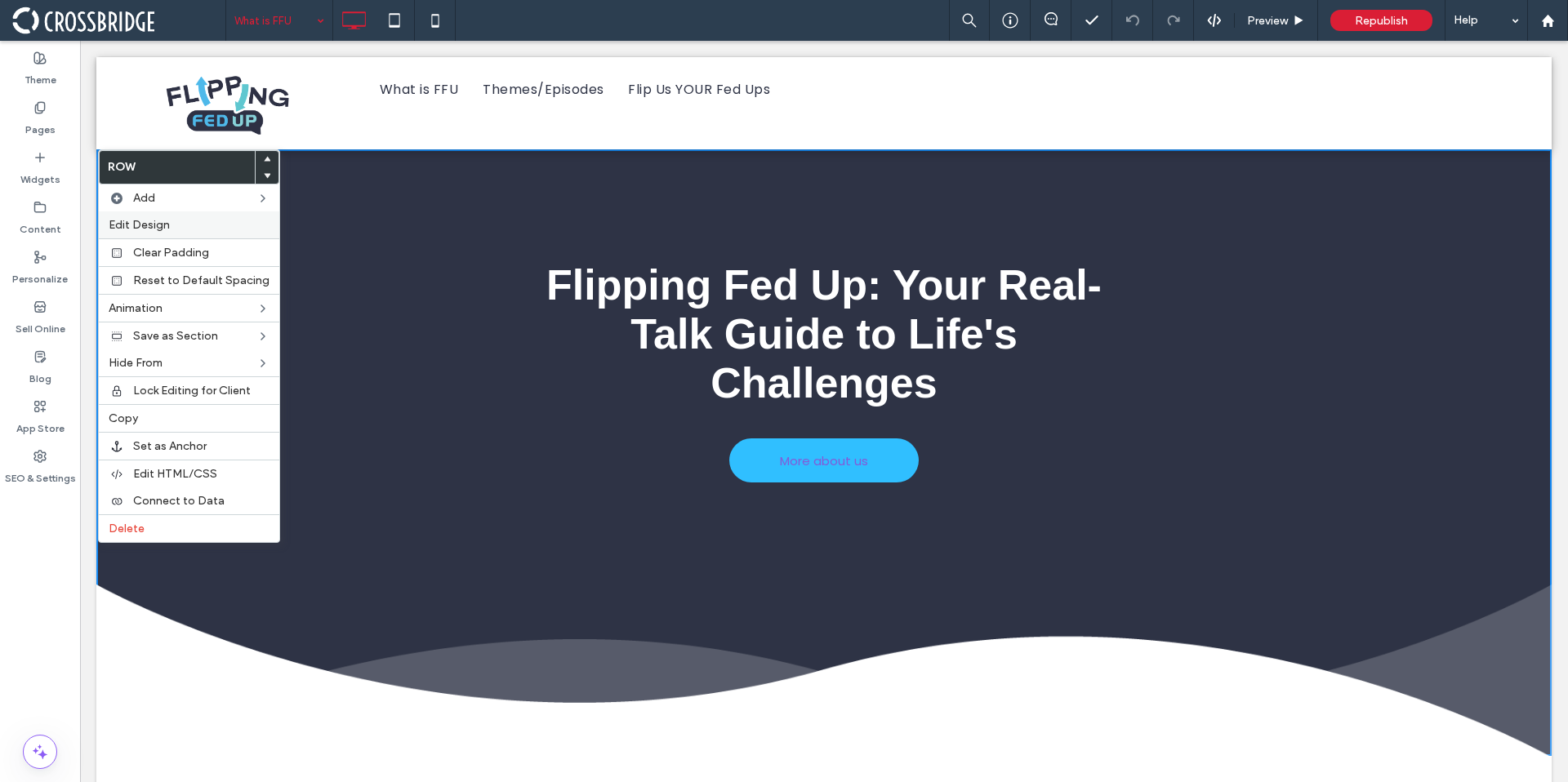
click at [151, 223] on span "Edit Design" at bounding box center [139, 224] width 62 height 14
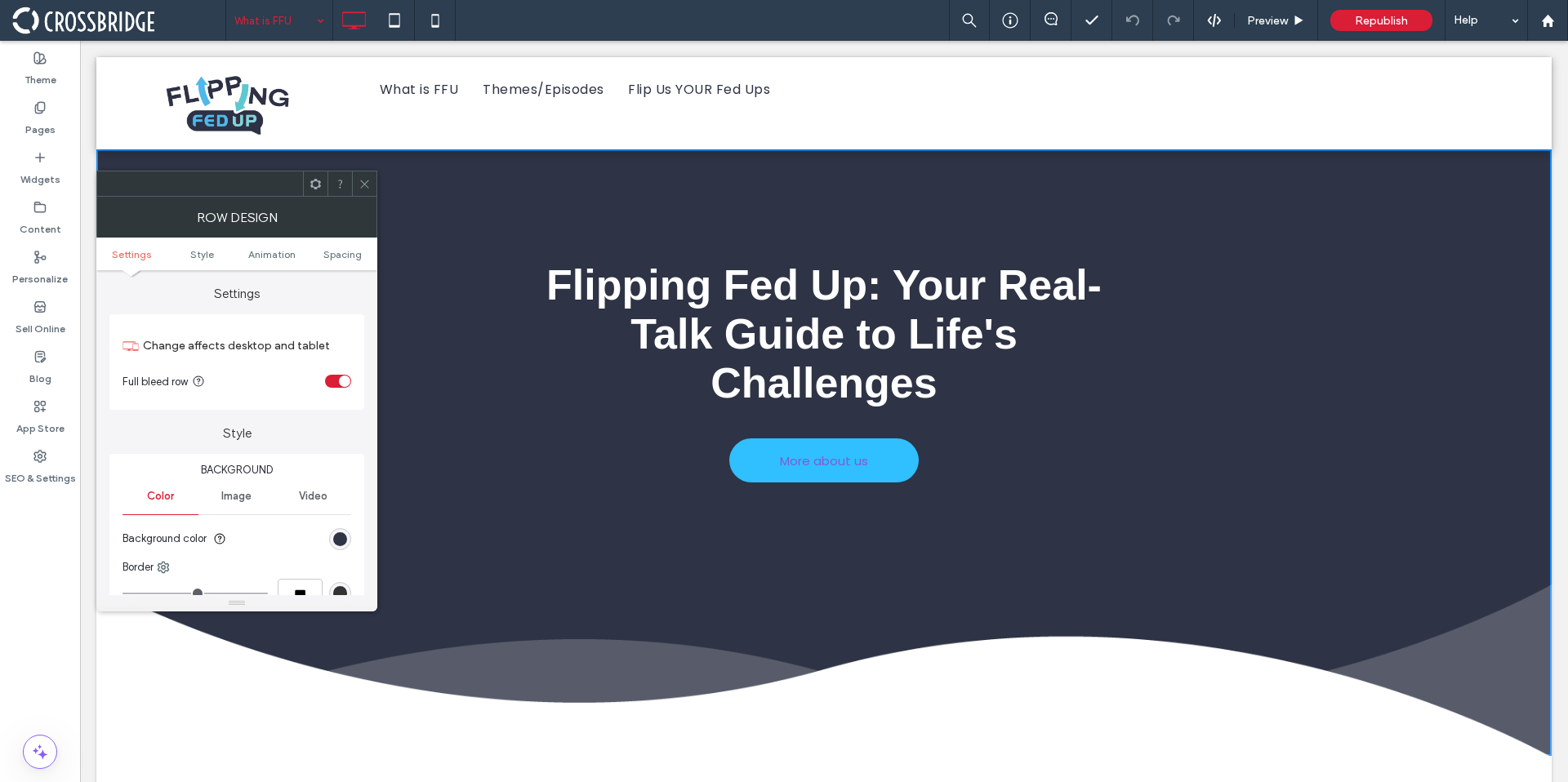
click at [347, 532] on div "rgb(46, 51, 69)" at bounding box center [340, 539] width 14 height 14
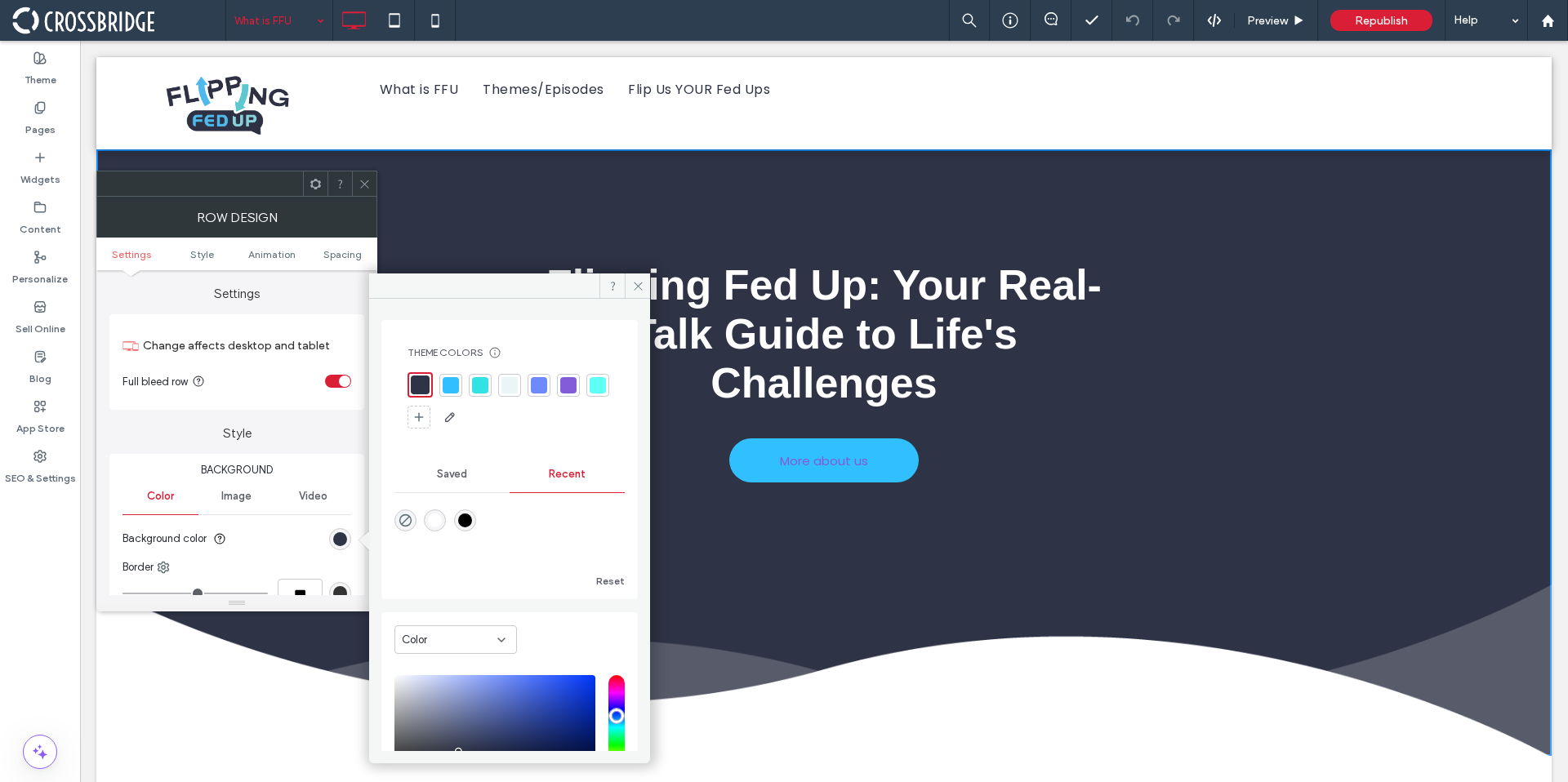
click at [454, 382] on div at bounding box center [451, 385] width 16 height 16
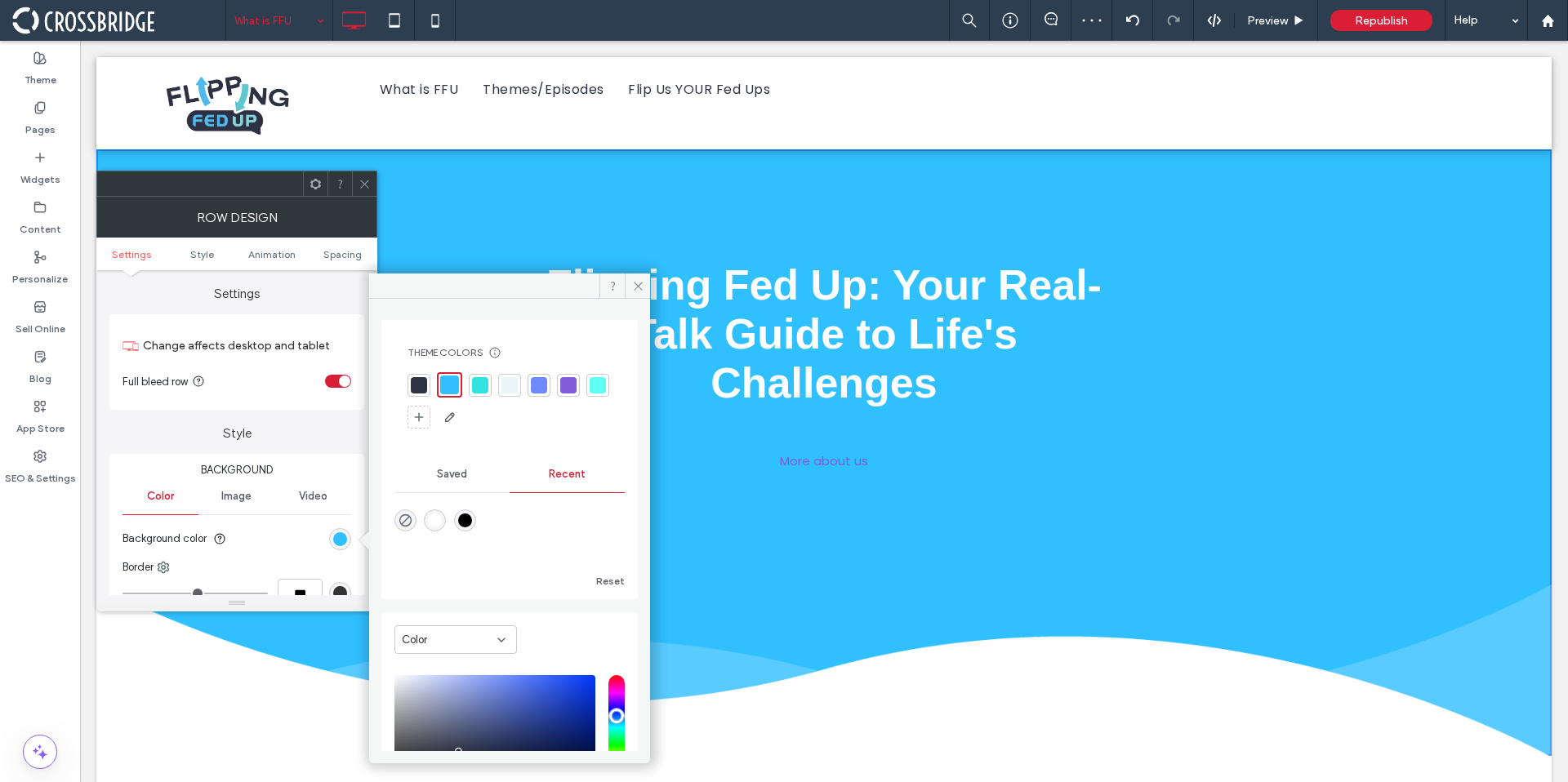
click at [538, 383] on div at bounding box center [539, 385] width 16 height 16
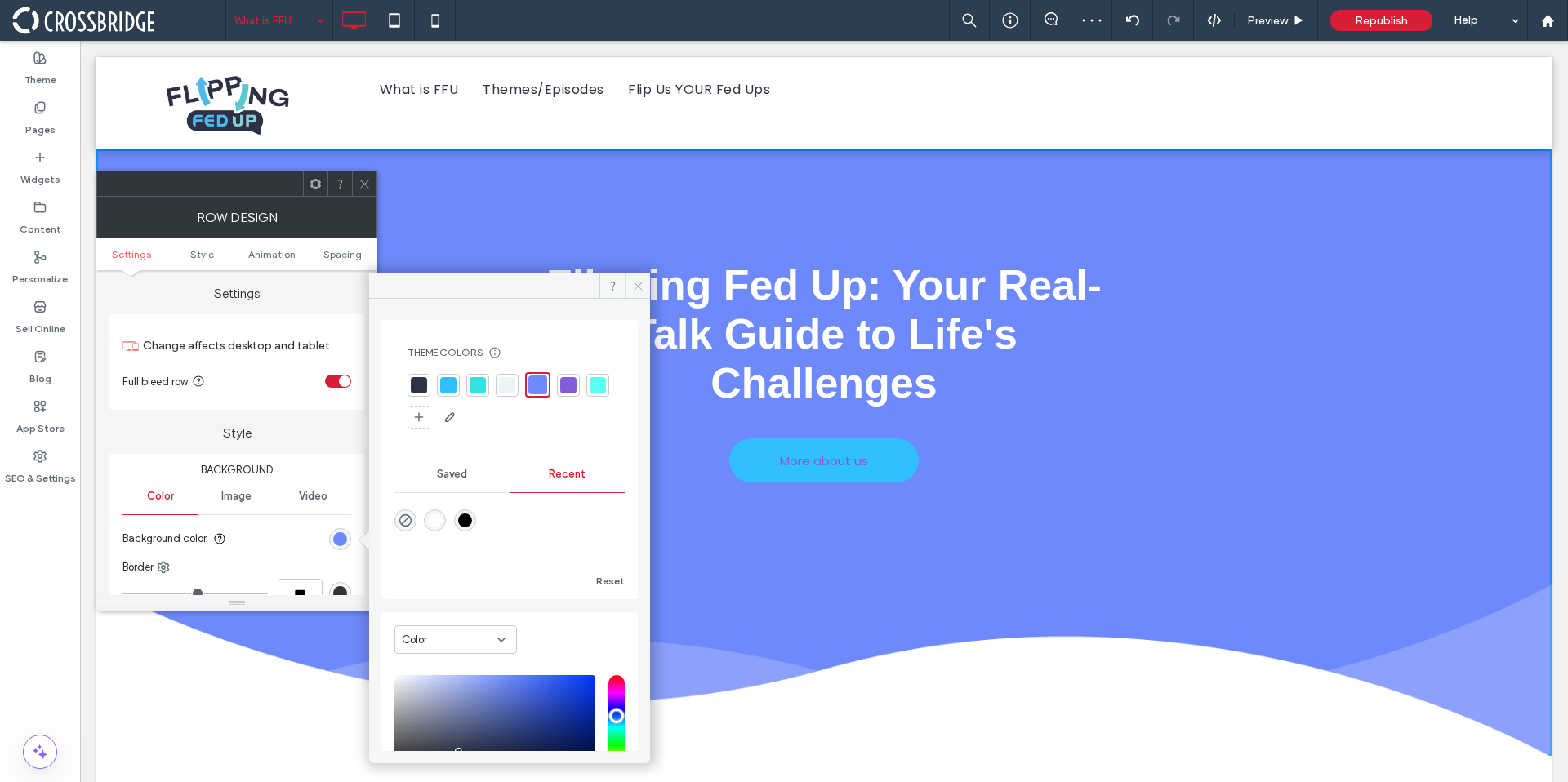
click at [640, 280] on icon at bounding box center [638, 286] width 12 height 12
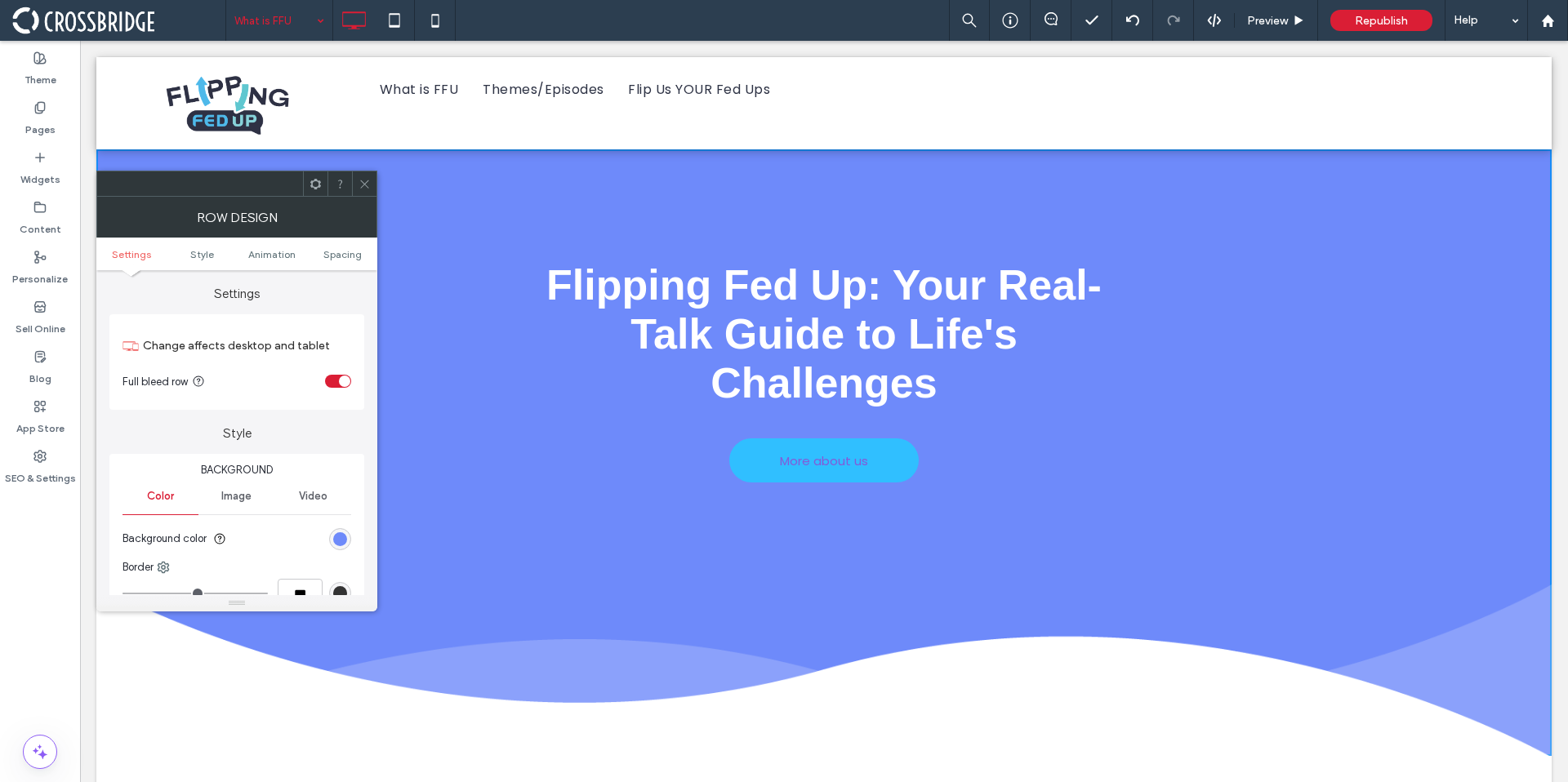
click at [365, 183] on icon at bounding box center [365, 184] width 12 height 12
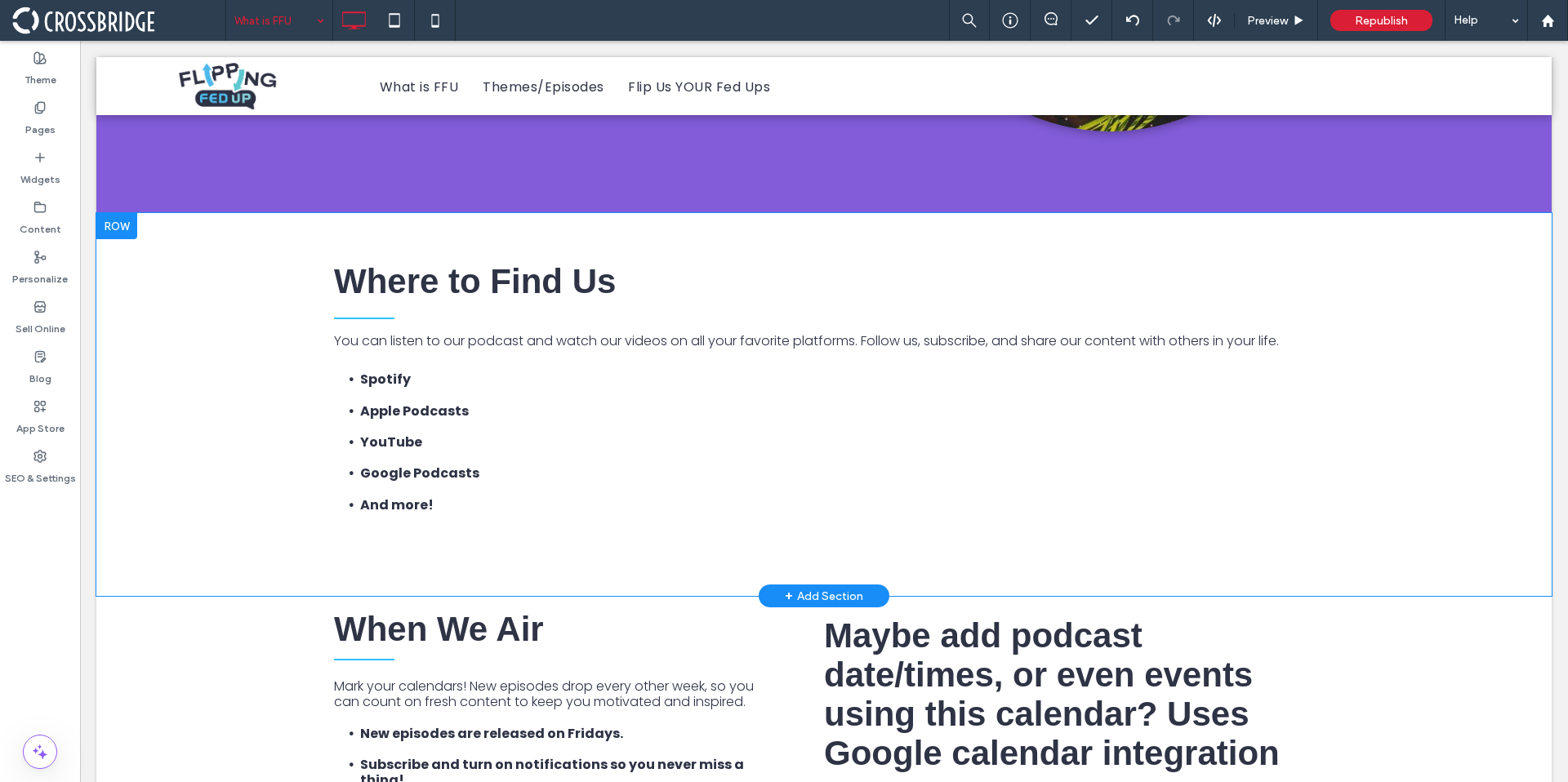
scroll to position [1647, 0]
